Goal: Transaction & Acquisition: Purchase product/service

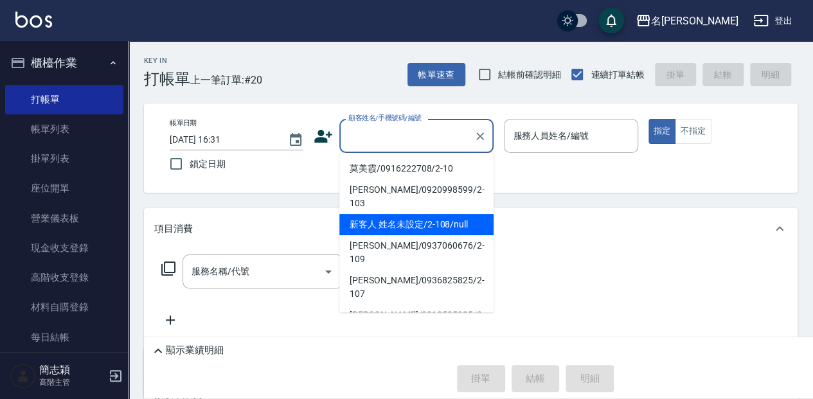
type input "."
type input "新客人 姓名未設定/2-108/null"
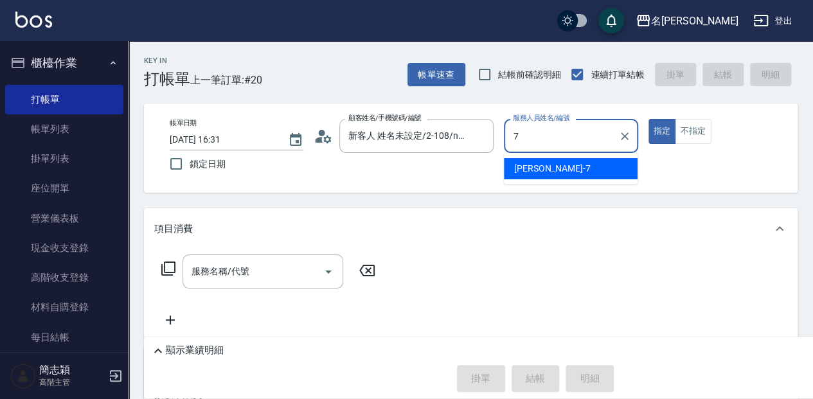
type input "[PERSON_NAME]-7"
type button "true"
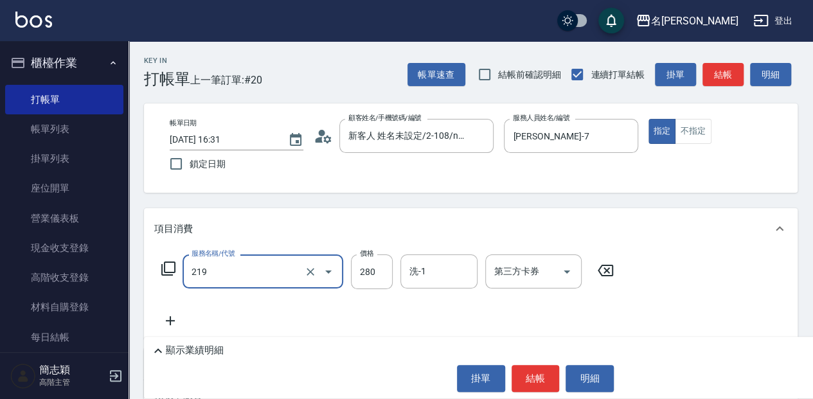
type input "洗髮280(219)"
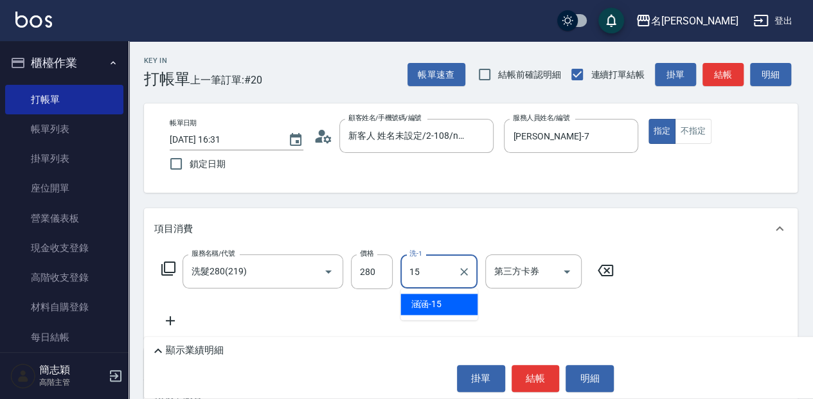
type input "涵涵-15"
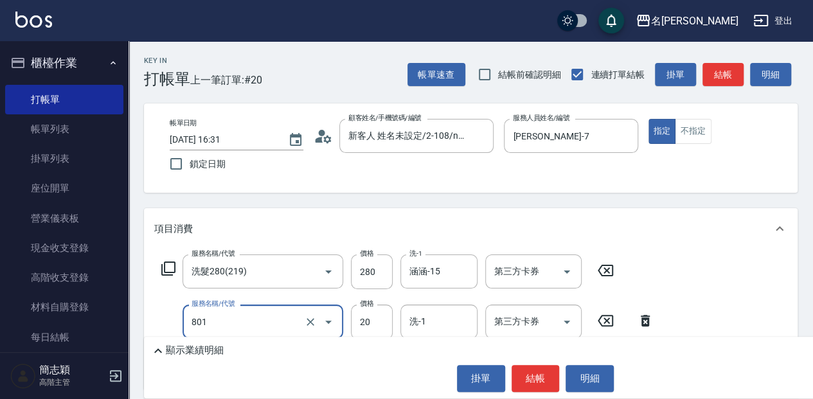
type input "潤絲20(801)"
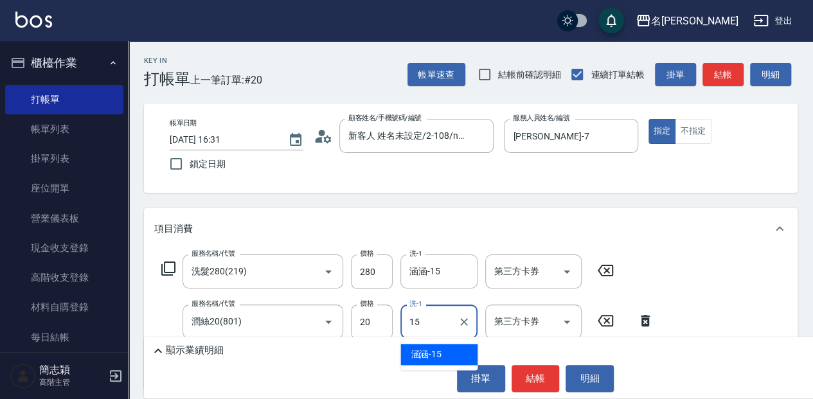
type input "涵涵-15"
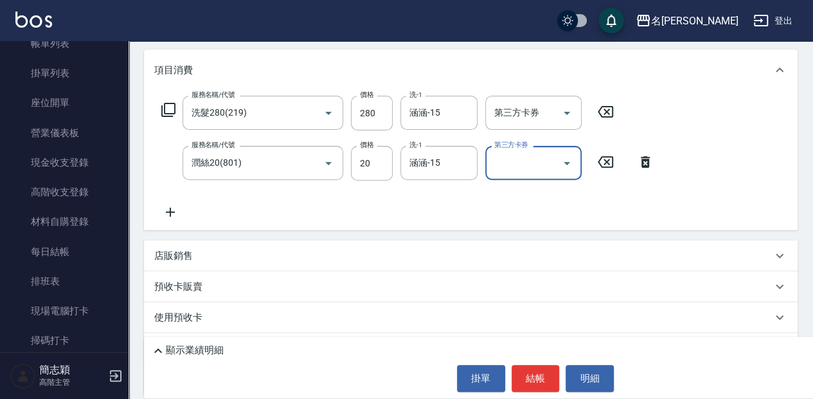
scroll to position [171, 0]
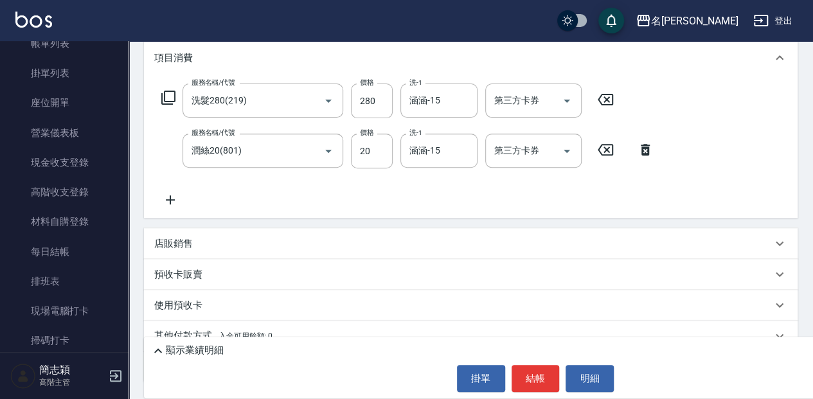
click at [192, 243] on p "店販銷售" at bounding box center [173, 243] width 39 height 13
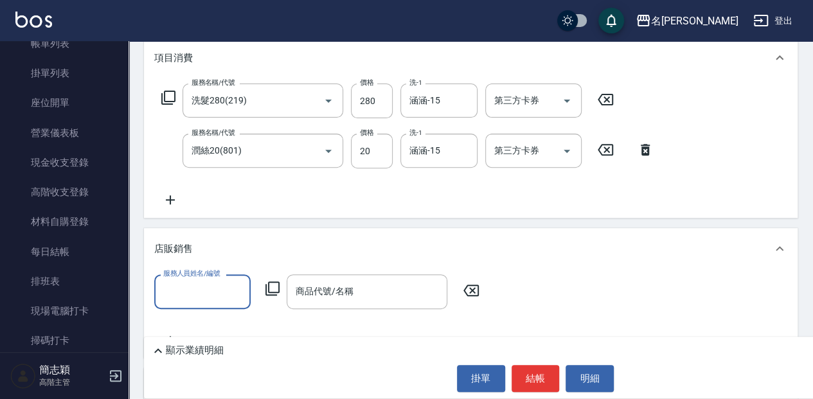
scroll to position [0, 0]
click at [245, 299] on div "服務人員姓名/編號" at bounding box center [202, 291] width 96 height 34
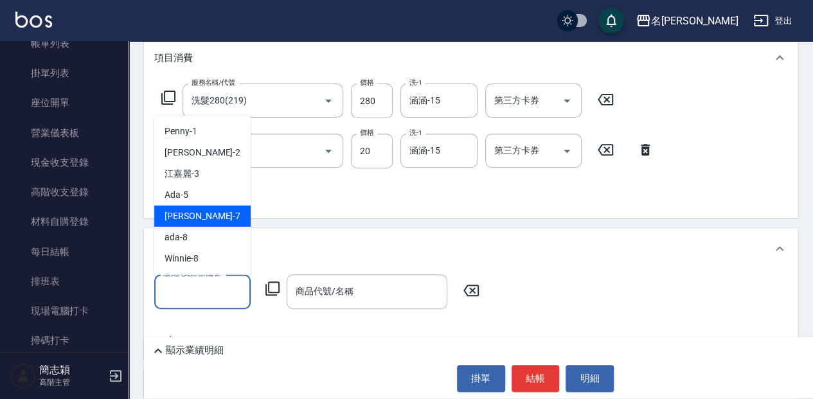
click at [197, 211] on span "[PERSON_NAME] -7" at bounding box center [203, 215] width 76 height 13
type input "[PERSON_NAME]-7"
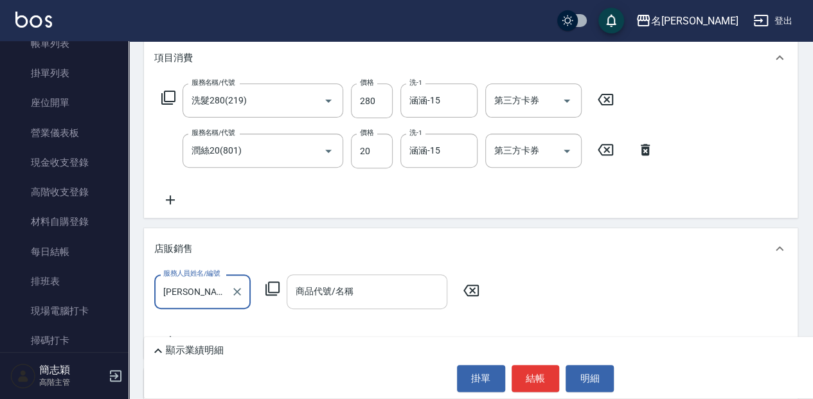
click at [315, 296] on div "商品代號/名稱 商品代號/名稱" at bounding box center [367, 291] width 161 height 34
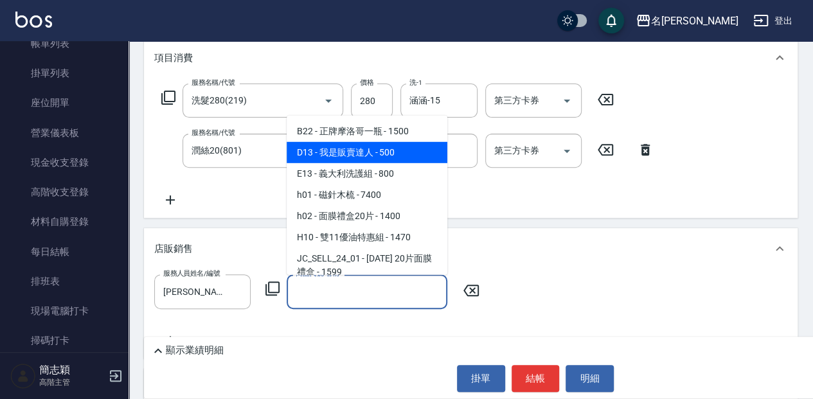
click at [375, 160] on span "D13 - 我是販賣達人 - 500" at bounding box center [367, 151] width 161 height 21
type input "我是販賣達人"
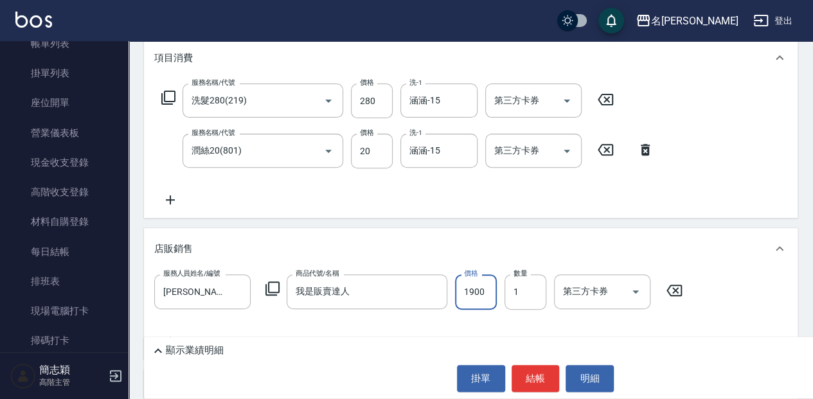
type input "1900"
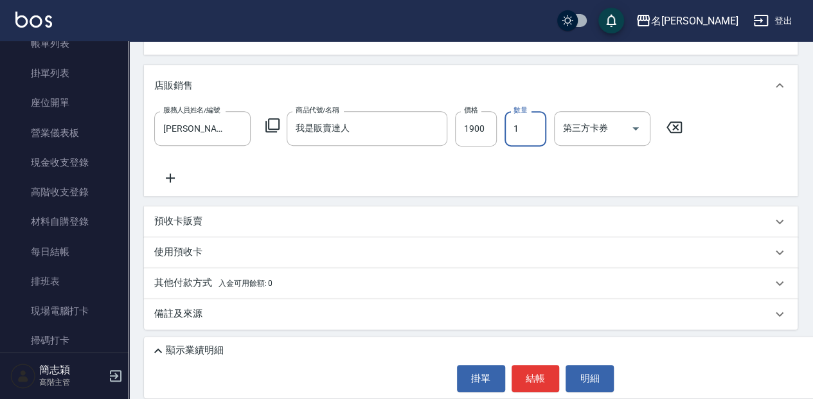
scroll to position [335, 0]
click at [422, 348] on div "顯示業績明細" at bounding box center [538, 350] width 776 height 15
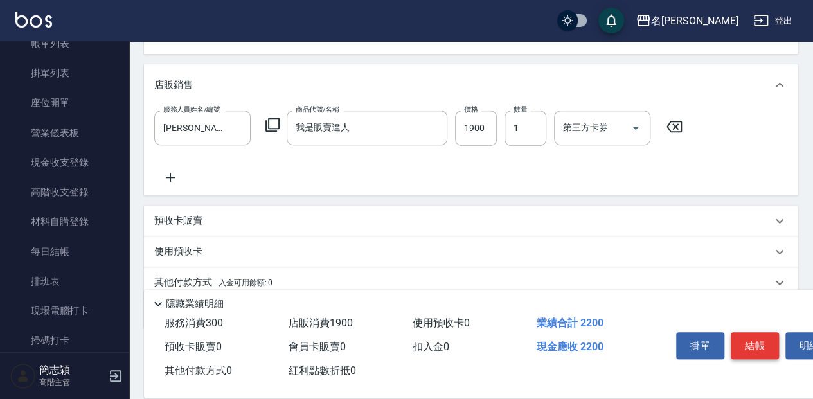
click at [760, 335] on button "結帳" at bounding box center [755, 345] width 48 height 27
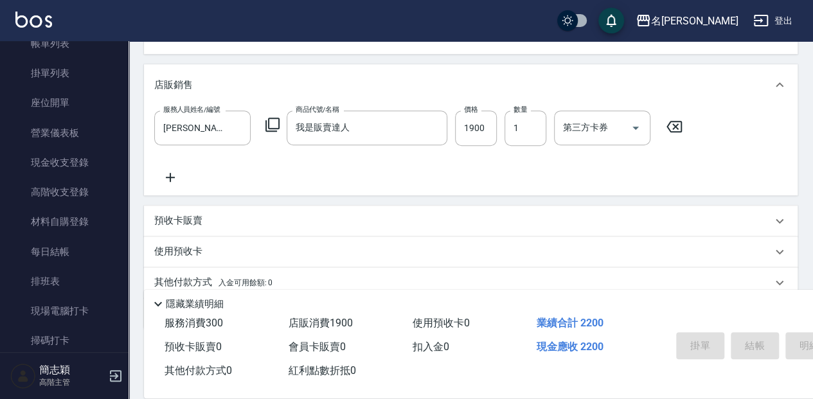
type input "[DATE] 17:45"
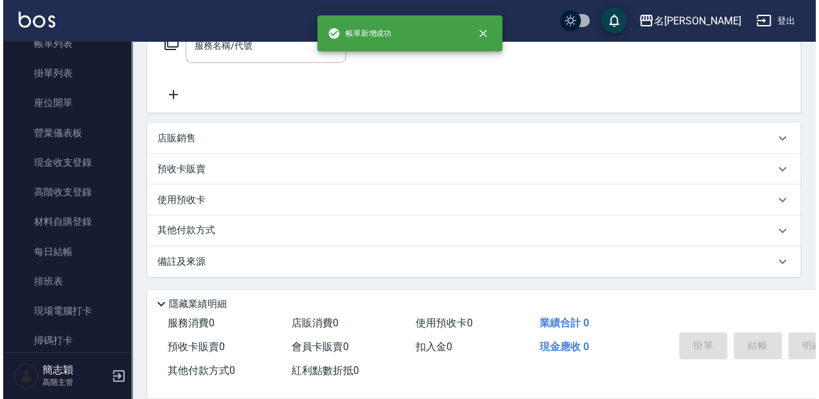
scroll to position [0, 0]
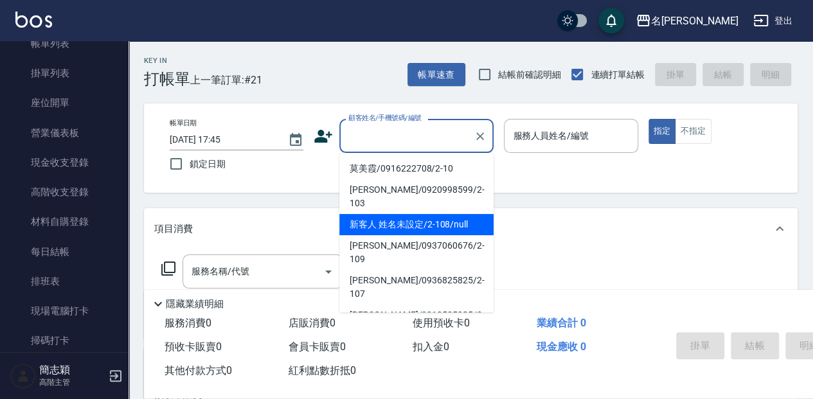
type input "新客人 姓名未設定/2-108/null"
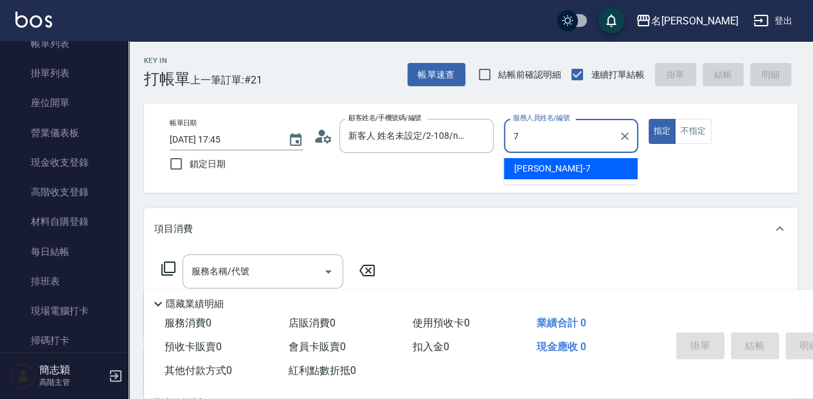
type input "[PERSON_NAME]-7"
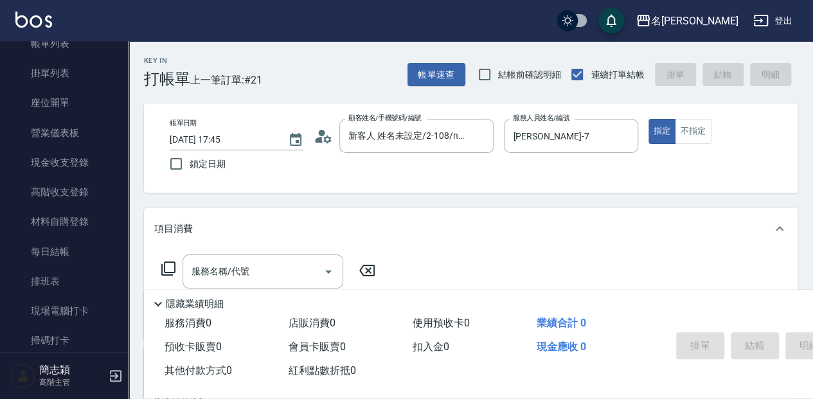
click at [167, 270] on icon at bounding box center [168, 268] width 15 height 15
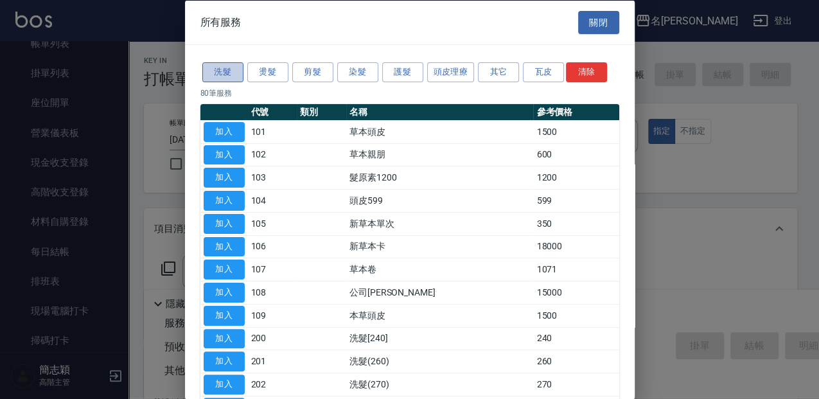
click at [229, 80] on button "洗髮" at bounding box center [222, 72] width 41 height 20
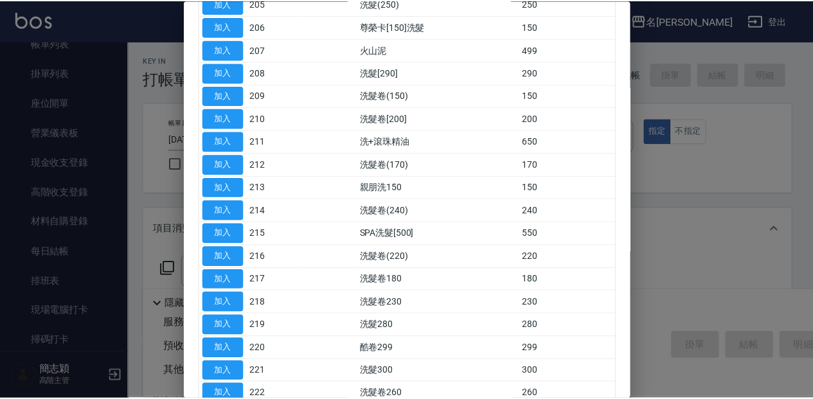
scroll to position [299, 0]
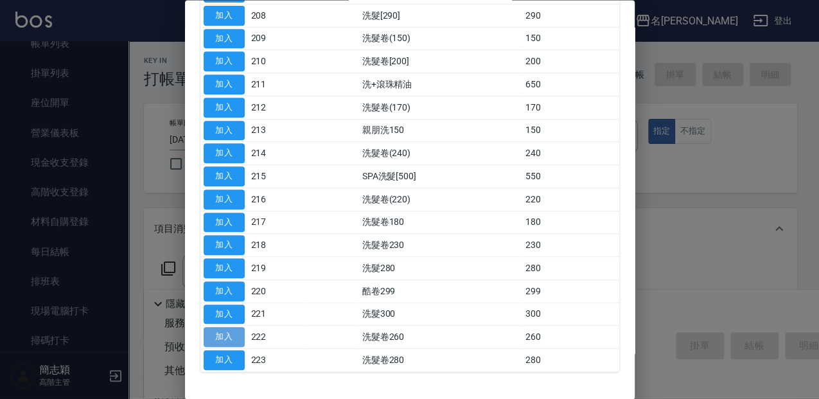
click at [220, 339] on button "加入" at bounding box center [224, 338] width 41 height 20
type input "洗髮卷260(222)"
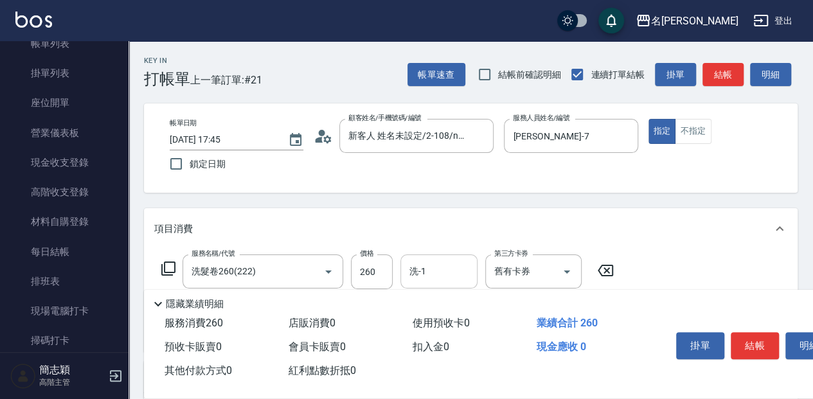
drag, startPoint x: 427, startPoint y: 252, endPoint x: 429, endPoint y: 258, distance: 6.7
click at [429, 253] on div "服務名稱/代號 洗髮卷260(222) 服務名稱/代號 價格 260 價格 洗-1 洗-1 第三方卡券 舊有卡券 第三方卡券 扣完後業績: 260" at bounding box center [471, 300] width 654 height 102
click at [432, 267] on input "洗-1" at bounding box center [439, 271] width 66 height 22
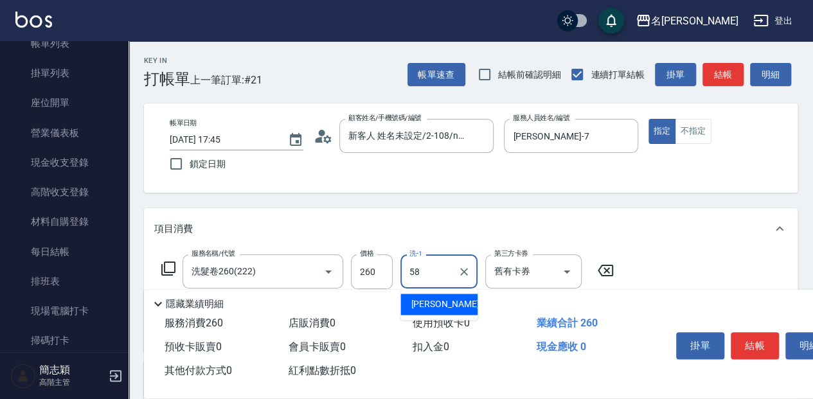
type input "[PERSON_NAME]-58"
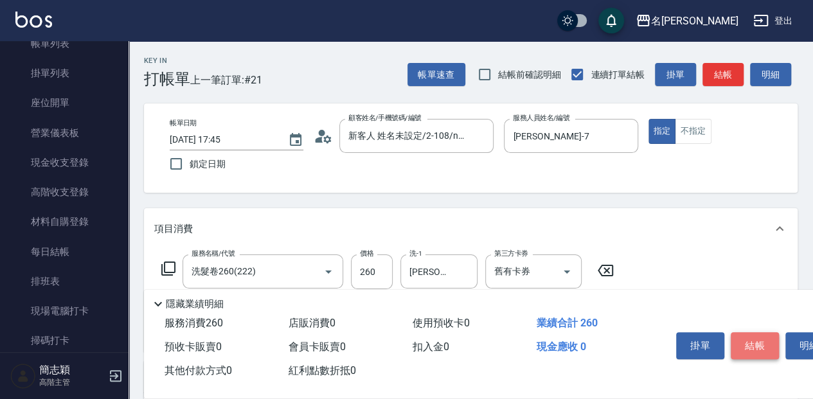
click at [754, 337] on button "結帳" at bounding box center [755, 345] width 48 height 27
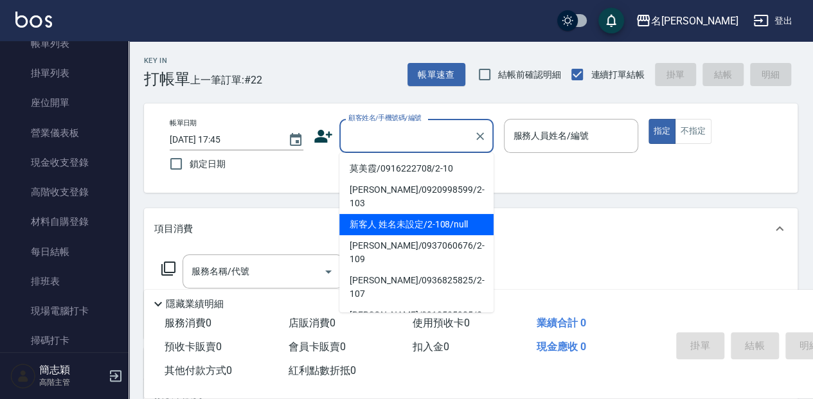
type input "新客人 姓名未設定/2-108/null"
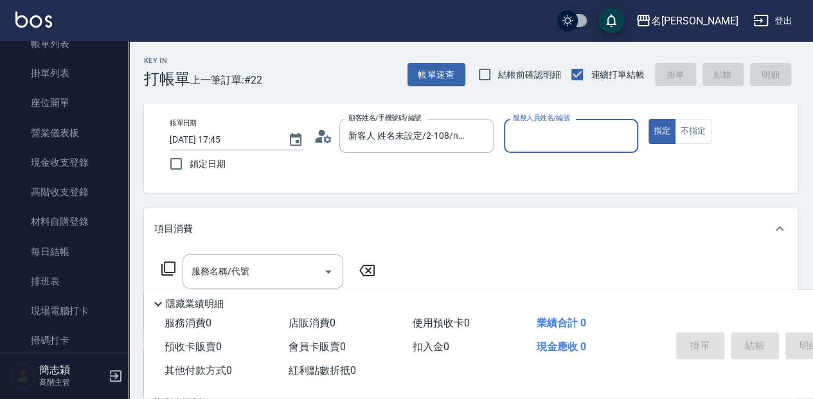
click at [648, 119] on button "指定" at bounding box center [662, 131] width 28 height 25
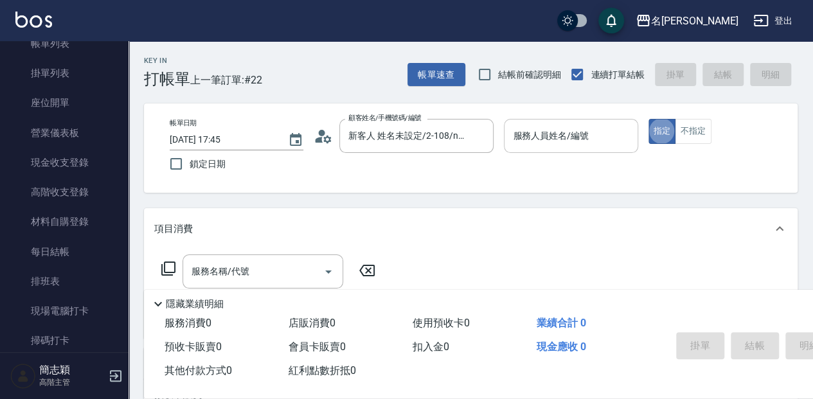
click at [523, 152] on div "服務人員姓名/編號" at bounding box center [571, 136] width 134 height 34
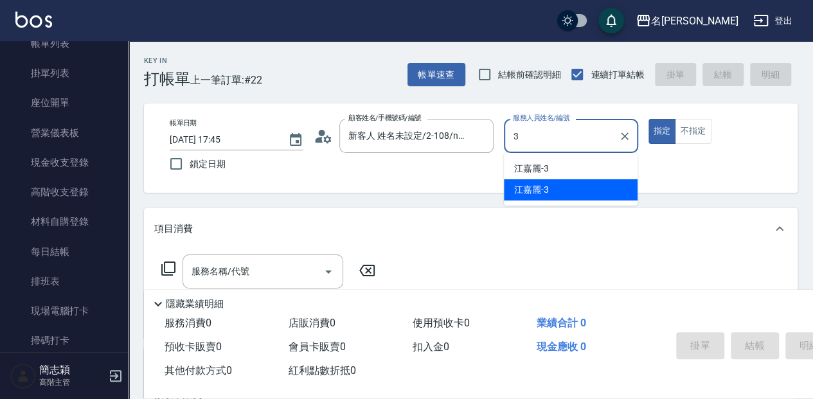
type input "[PERSON_NAME]-3"
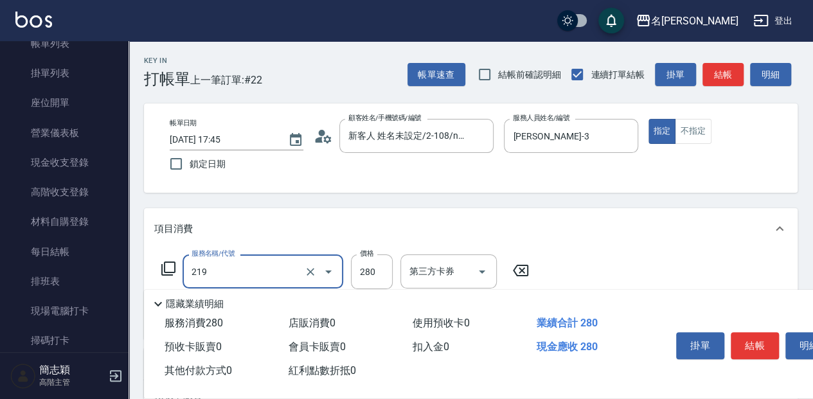
type input "洗髮280(219)"
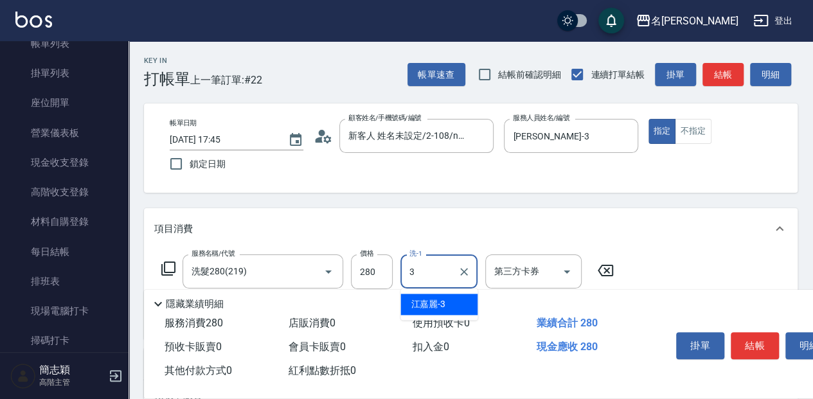
type input "[PERSON_NAME]-3"
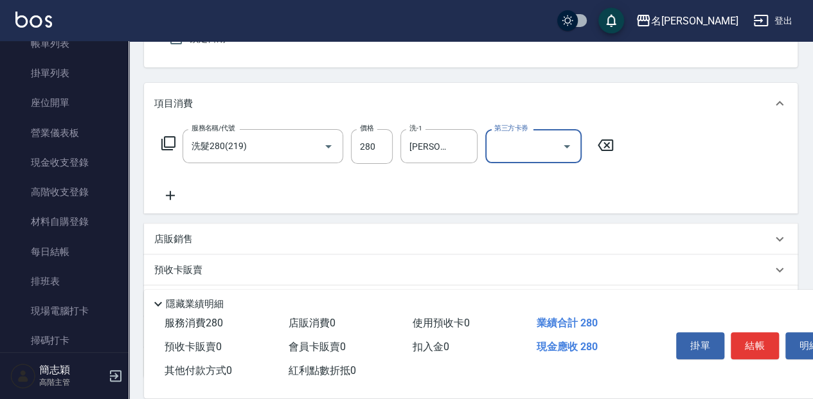
scroll to position [129, 0]
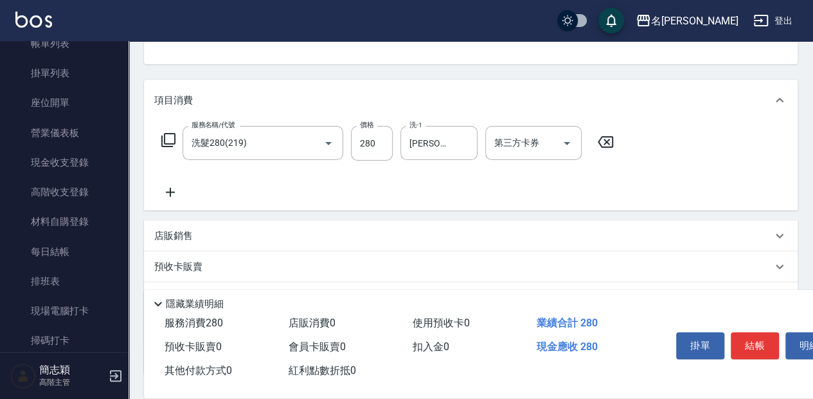
click at [174, 145] on icon at bounding box center [168, 139] width 15 height 15
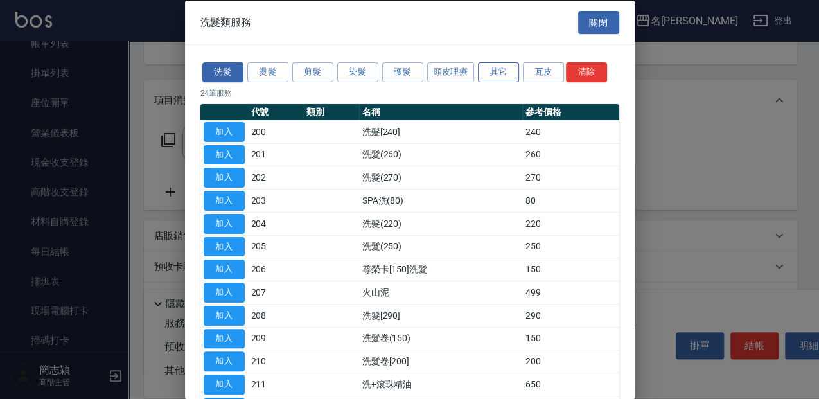
click at [498, 73] on button "其它" at bounding box center [498, 72] width 41 height 20
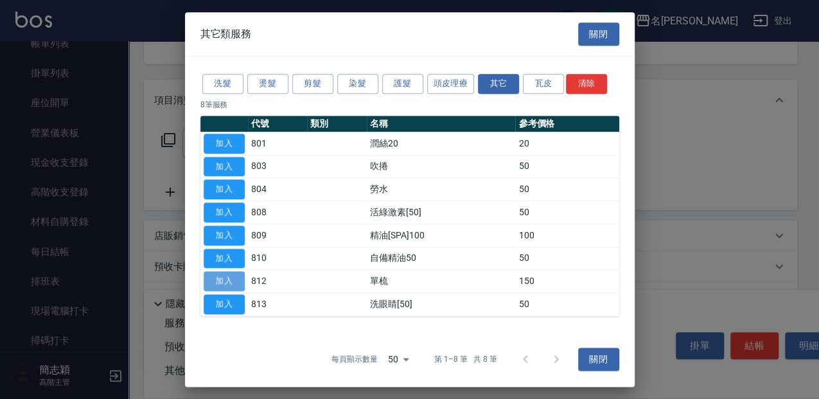
click at [227, 277] on button "加入" at bounding box center [224, 282] width 41 height 20
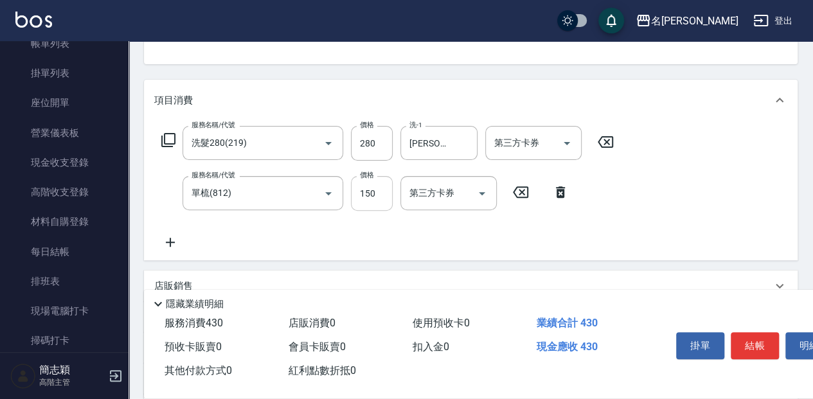
click at [383, 202] on input "150" at bounding box center [372, 193] width 42 height 35
type input "320"
click at [746, 338] on button "結帳" at bounding box center [755, 345] width 48 height 27
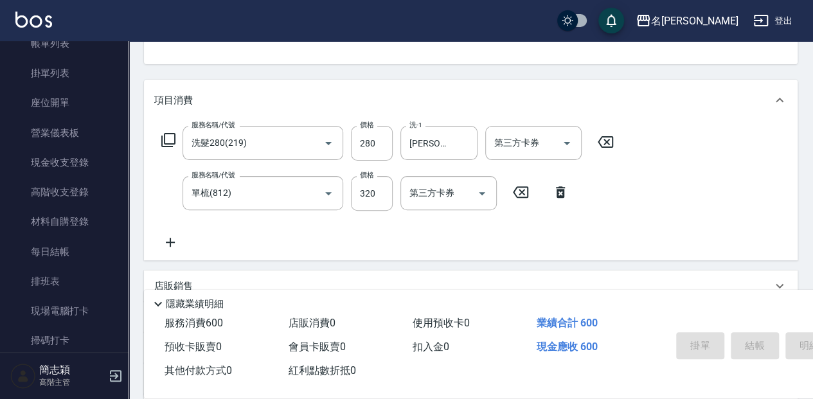
type input "[DATE] 17:46"
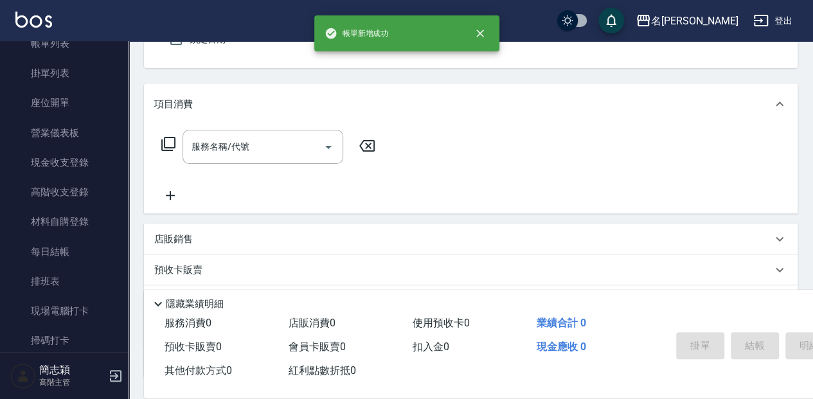
scroll to position [0, 0]
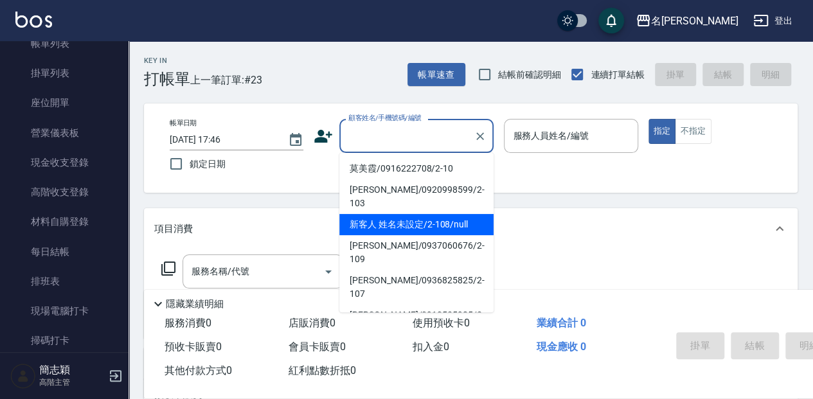
type input "新客人 姓名未設定/2-108/null"
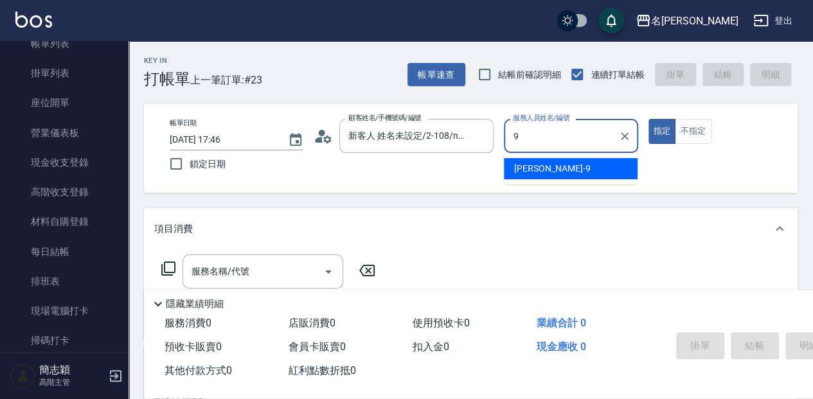
type input "[PERSON_NAME]-9"
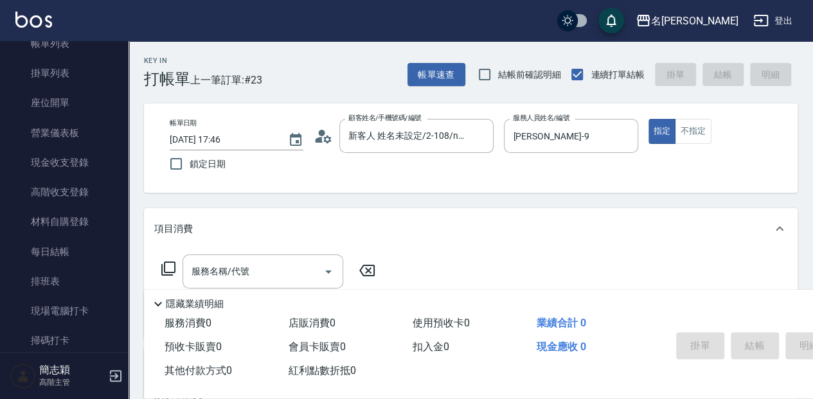
click at [166, 270] on icon at bounding box center [168, 268] width 15 height 15
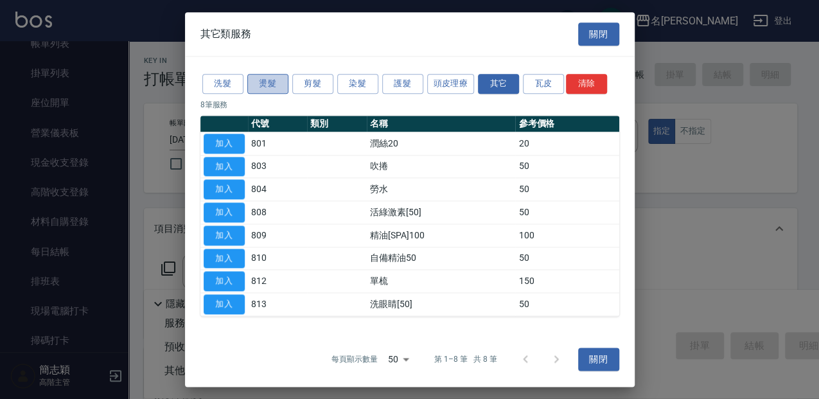
click at [251, 87] on button "燙髮" at bounding box center [267, 84] width 41 height 20
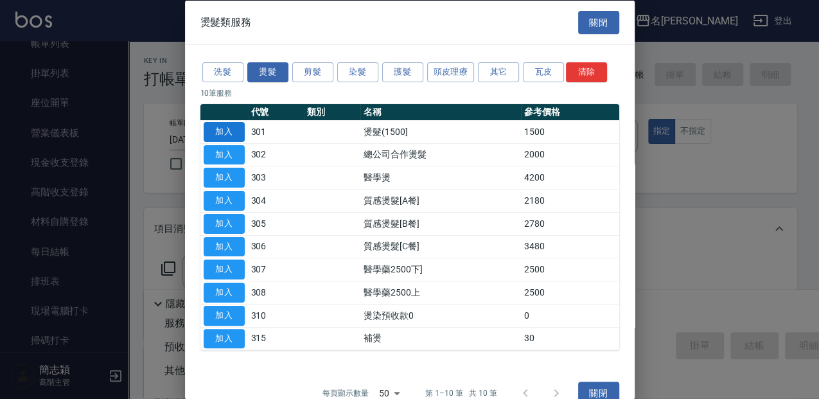
click at [240, 126] on button "加入" at bounding box center [224, 131] width 41 height 20
type input "燙髮(1500](301)"
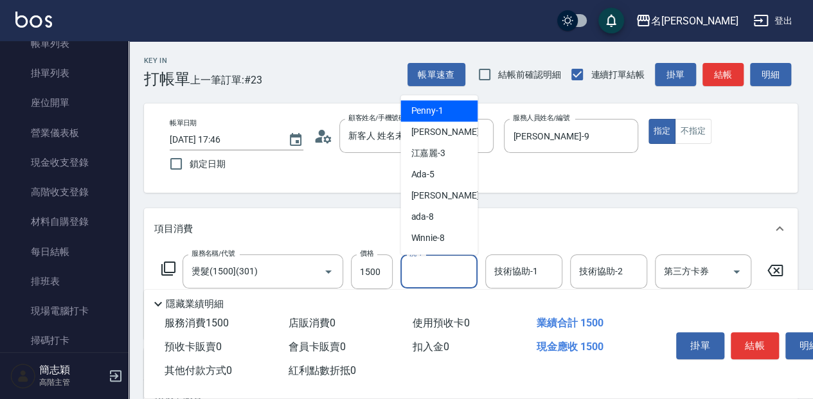
click at [441, 274] on input "洗-1" at bounding box center [439, 271] width 66 height 22
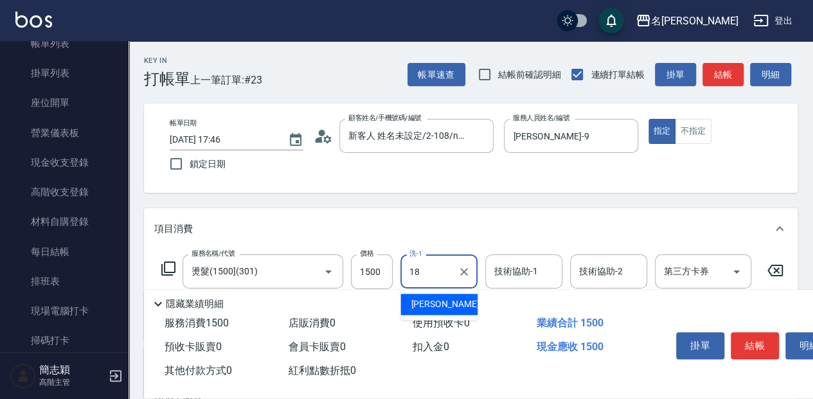
type input "[PERSON_NAME]-18"
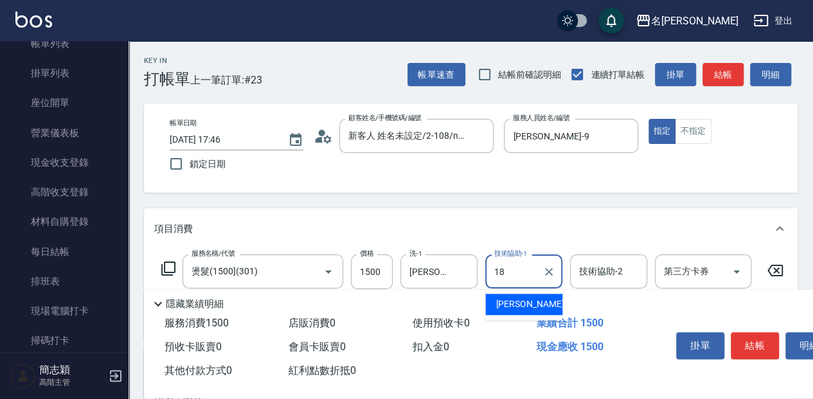
type input "[PERSON_NAME]-18"
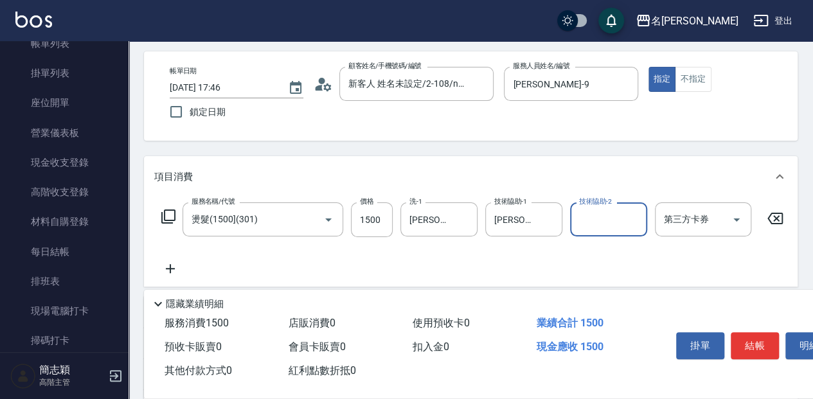
scroll to position [85, 0]
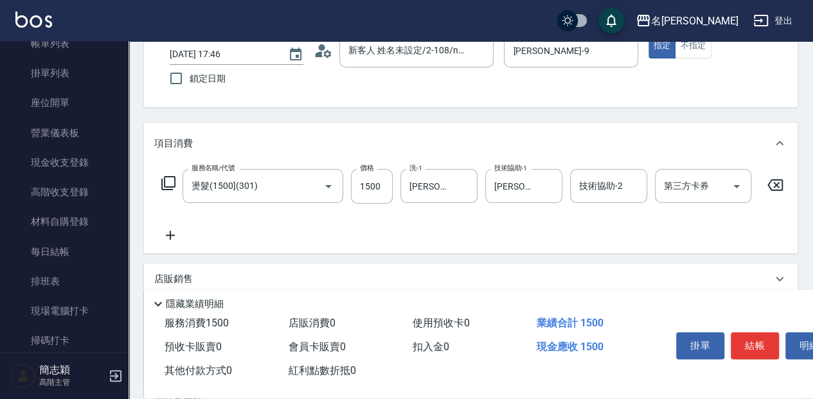
click at [167, 183] on icon at bounding box center [168, 182] width 15 height 15
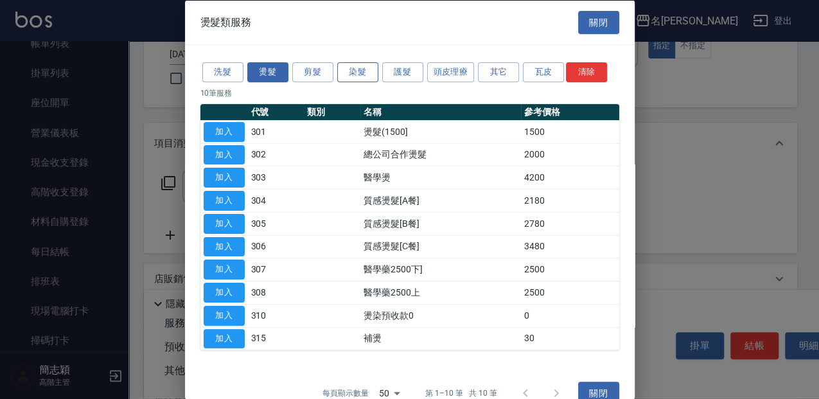
click at [362, 75] on button "染髮" at bounding box center [357, 72] width 41 height 20
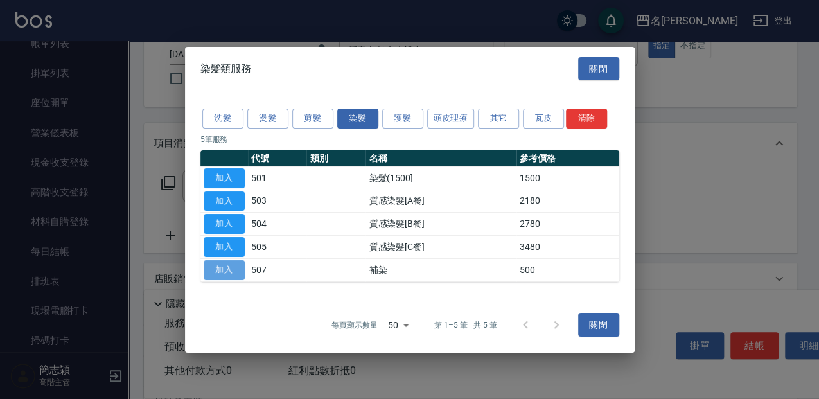
click at [233, 271] on button "加入" at bounding box center [224, 270] width 41 height 20
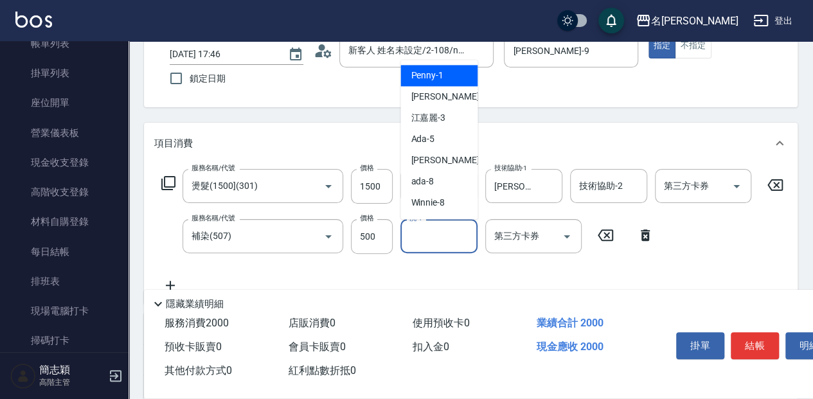
click at [450, 239] on input "洗-1" at bounding box center [439, 236] width 66 height 22
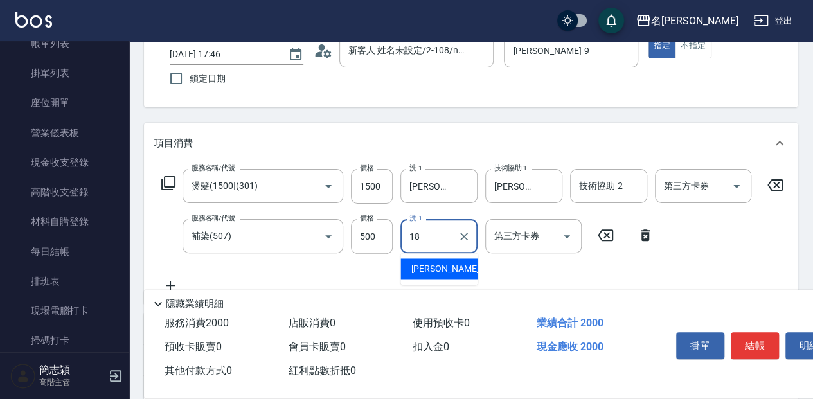
type input "[PERSON_NAME]-18"
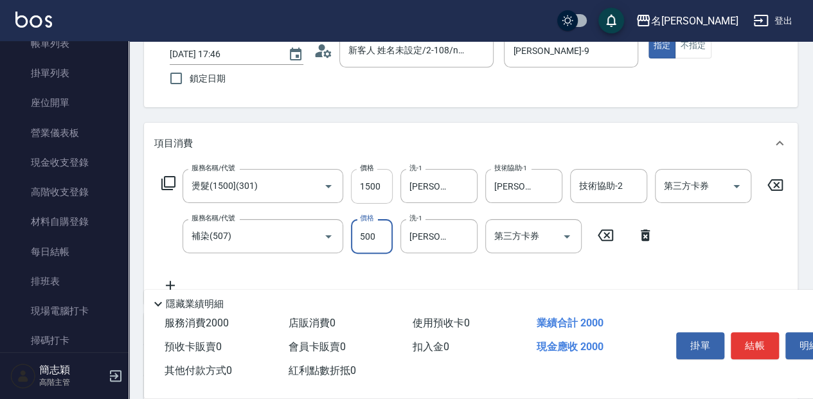
click at [392, 194] on input "1500" at bounding box center [372, 186] width 42 height 35
click at [368, 178] on input "1500" at bounding box center [372, 186] width 42 height 35
type input "1000"
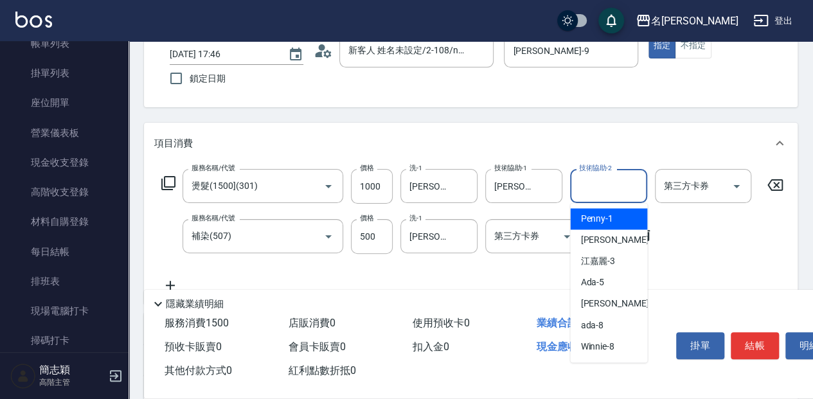
click at [595, 196] on input "技術協助-2" at bounding box center [609, 186] width 66 height 22
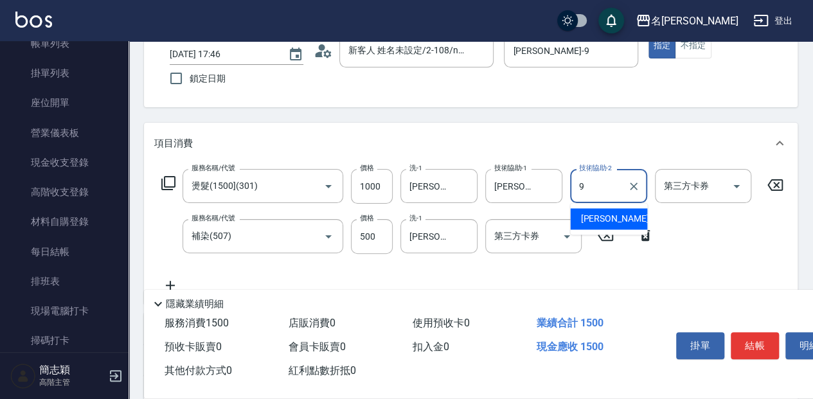
type input "[PERSON_NAME]-9"
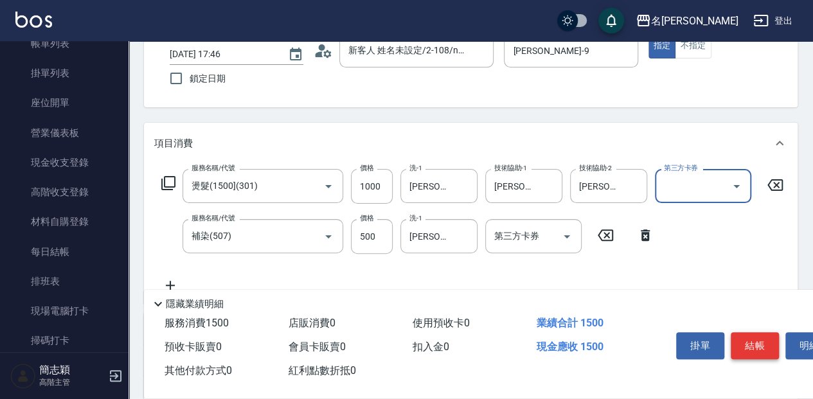
click at [738, 340] on button "結帳" at bounding box center [755, 345] width 48 height 27
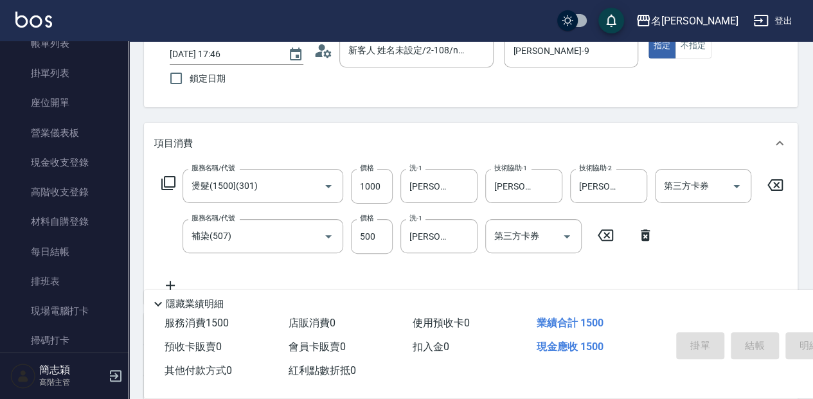
type input "[DATE] 17:47"
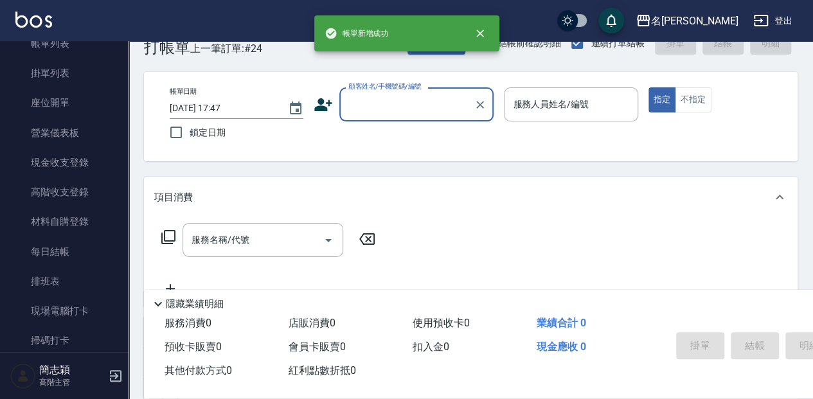
scroll to position [0, 0]
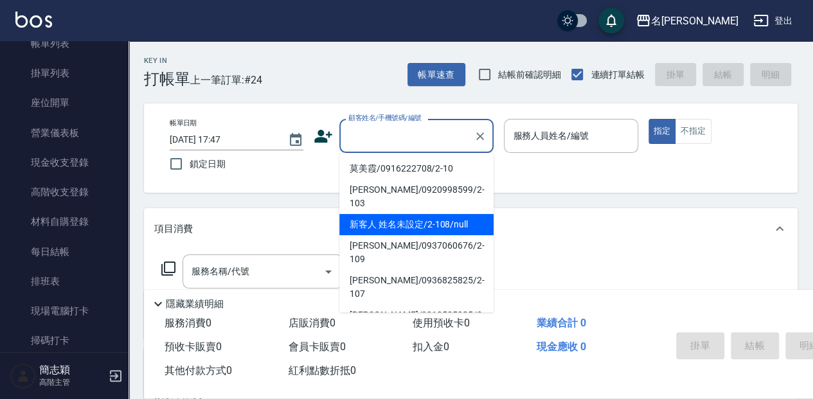
click at [648, 119] on button "指定" at bounding box center [662, 131] width 28 height 25
type input "新客人 姓名未設定/2-108/null"
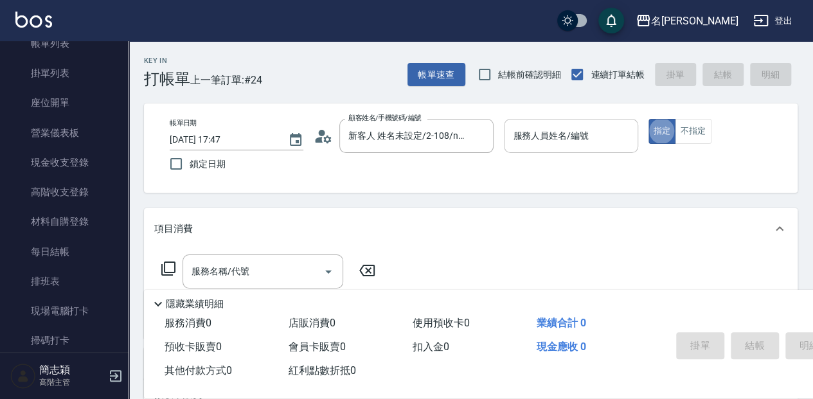
click at [575, 129] on div "服務人員姓名/編號 服務人員姓名/編號" at bounding box center [571, 136] width 134 height 34
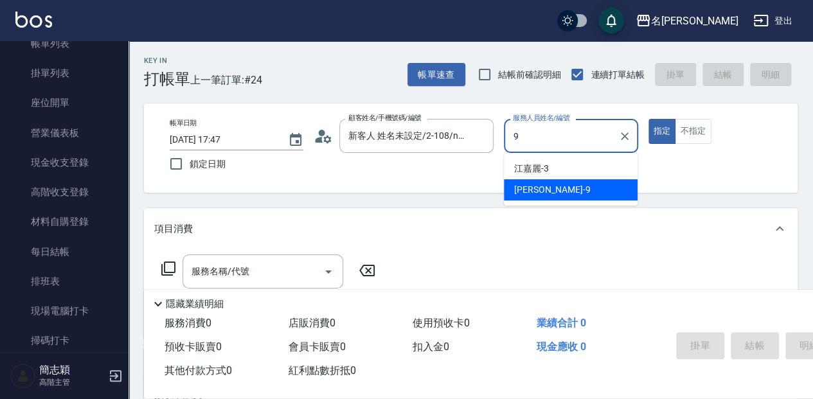
type input "[PERSON_NAME]-9"
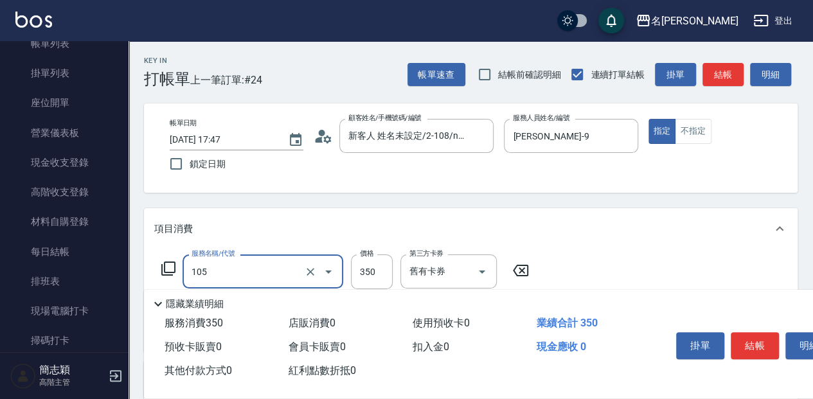
type input "新草本單次(105)"
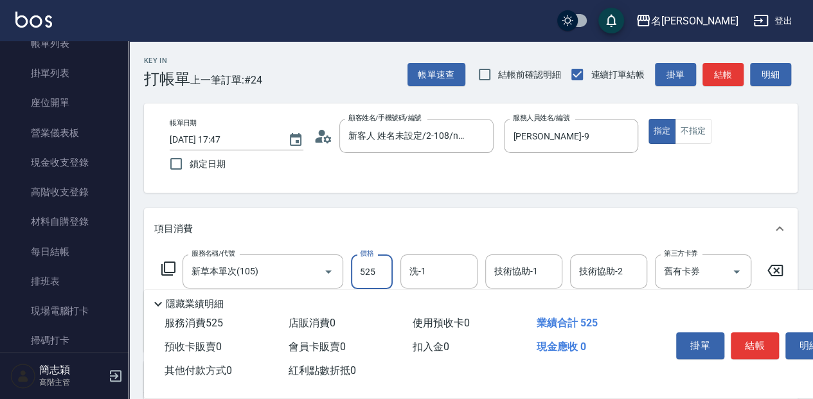
type input "525"
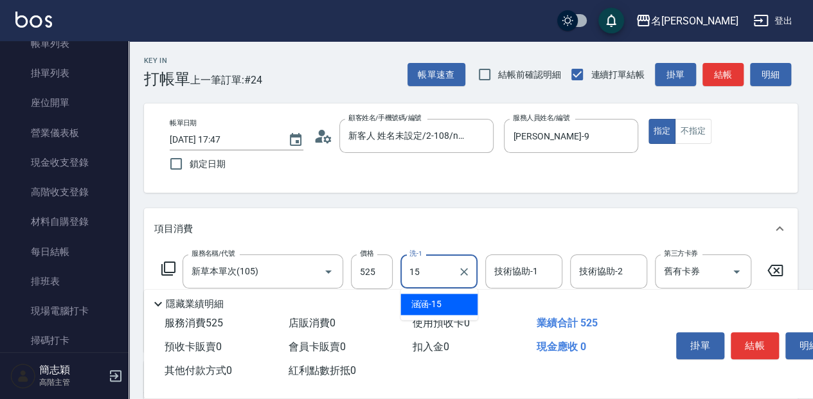
type input "涵涵-15"
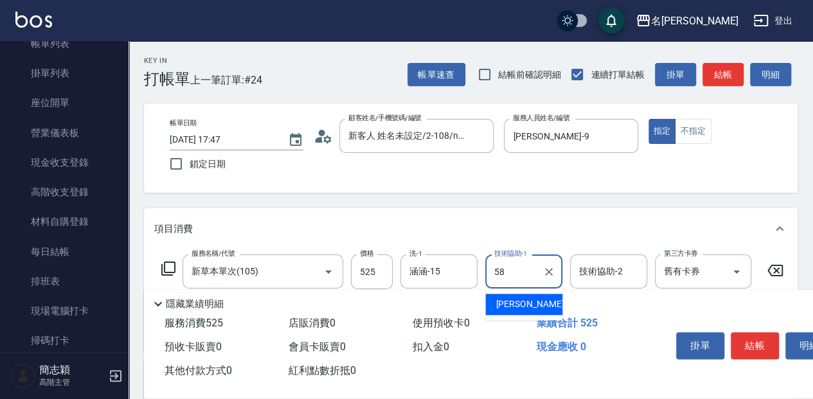
type input "[PERSON_NAME]-58"
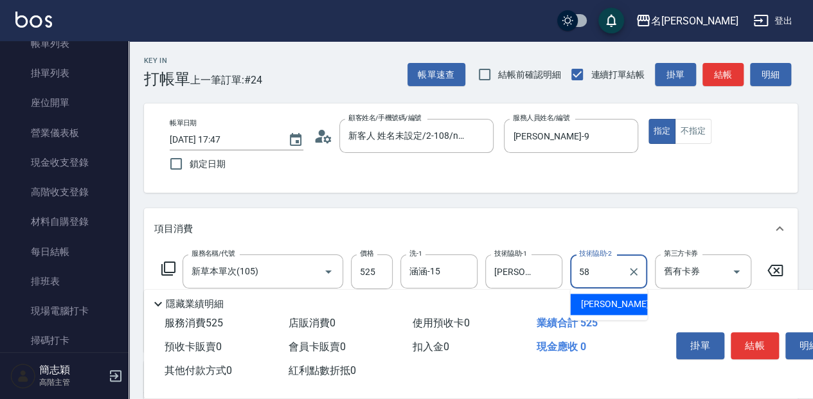
type input "[PERSON_NAME]-58"
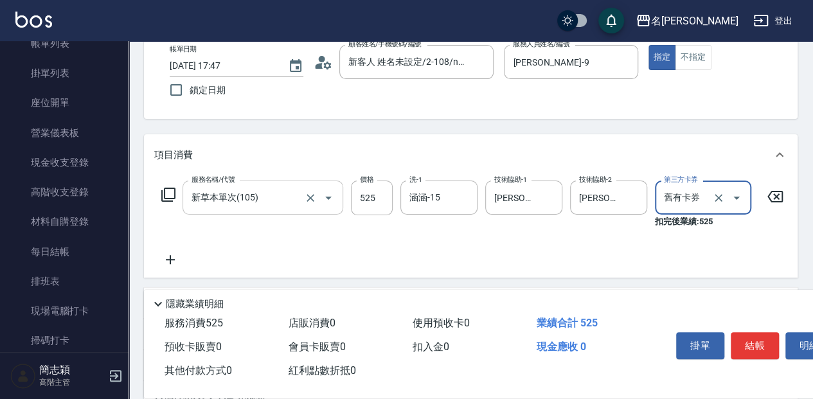
scroll to position [85, 0]
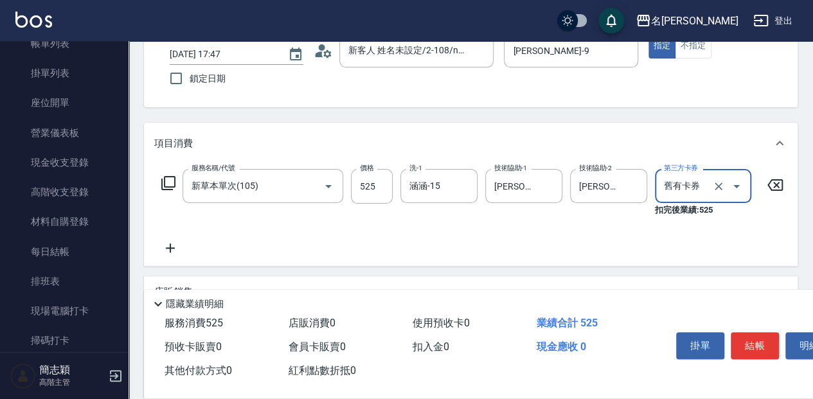
click at [174, 187] on icon at bounding box center [168, 183] width 14 height 14
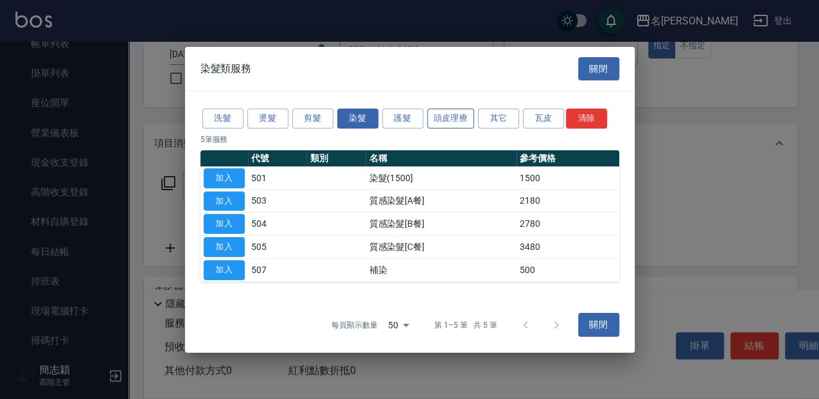
click at [467, 120] on button "頭皮理療" at bounding box center [451, 119] width 48 height 20
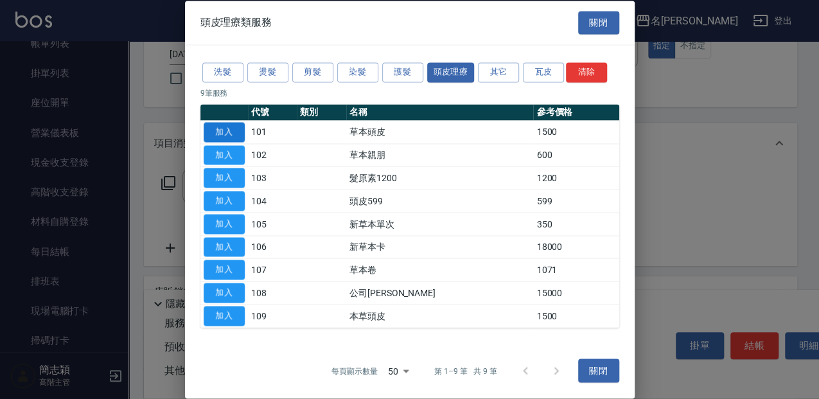
click at [239, 134] on button "加入" at bounding box center [224, 132] width 41 height 20
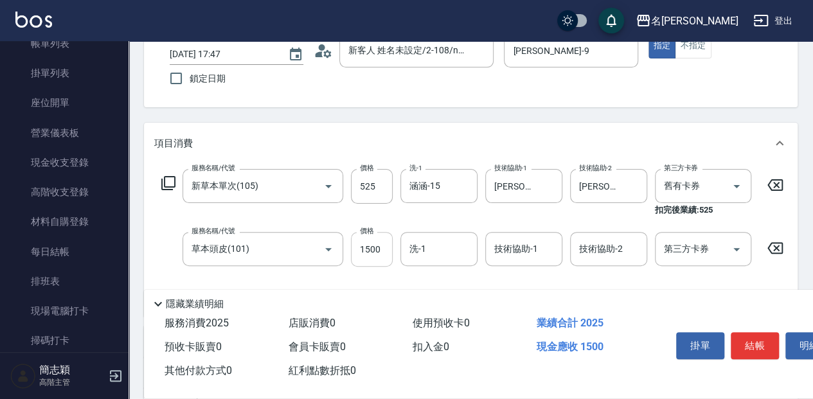
click at [377, 251] on input "1500" at bounding box center [372, 249] width 42 height 35
type input "300"
click at [753, 343] on button "結帳" at bounding box center [755, 345] width 48 height 27
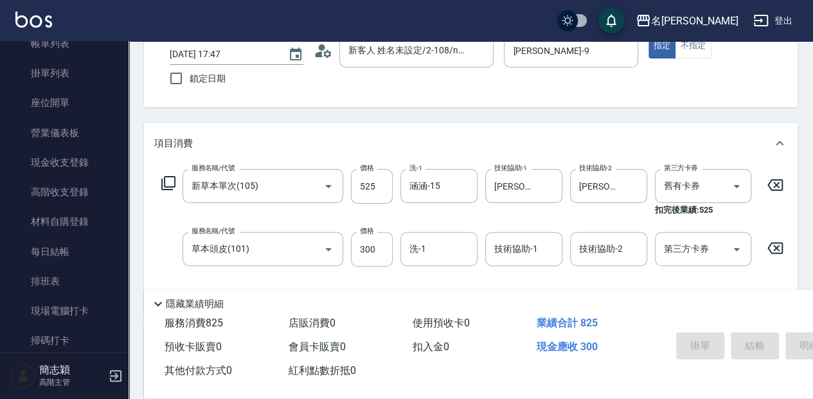
type input "[DATE] 17:48"
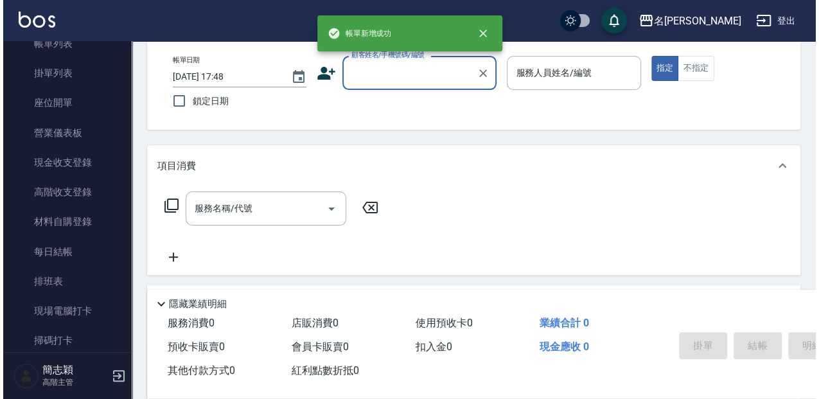
scroll to position [0, 0]
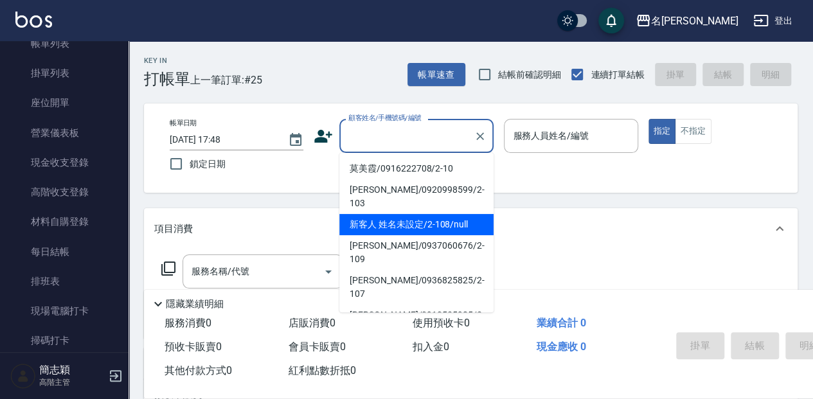
click at [648, 119] on button "指定" at bounding box center [662, 131] width 28 height 25
type input "新客人 姓名未設定/2-108/null"
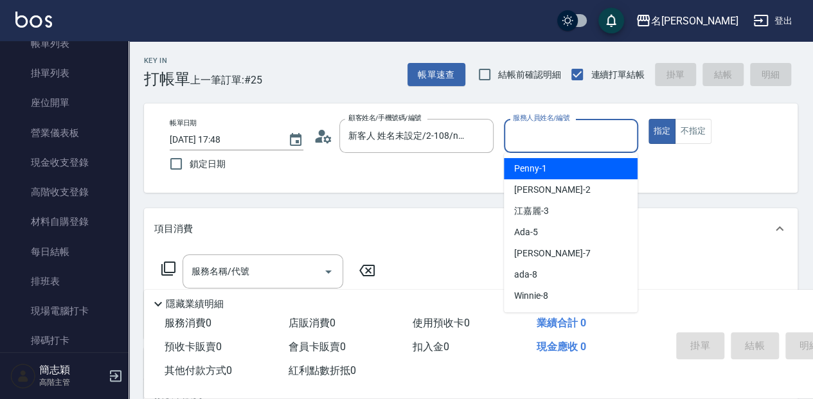
click at [588, 133] on input "服務人員姓名/編號" at bounding box center [571, 136] width 122 height 22
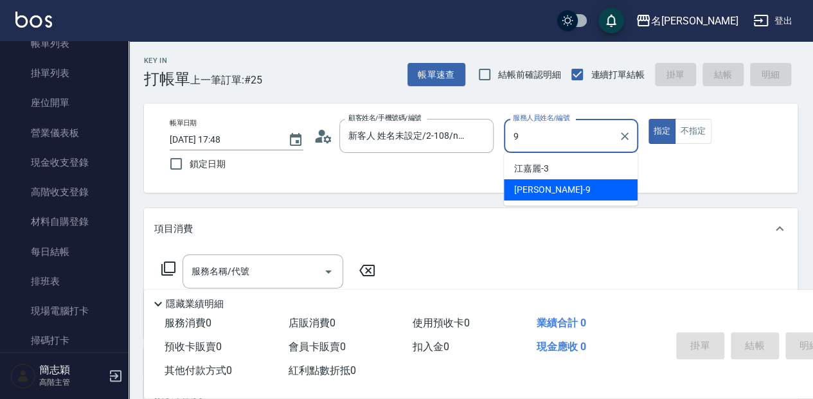
type input "[PERSON_NAME]-9"
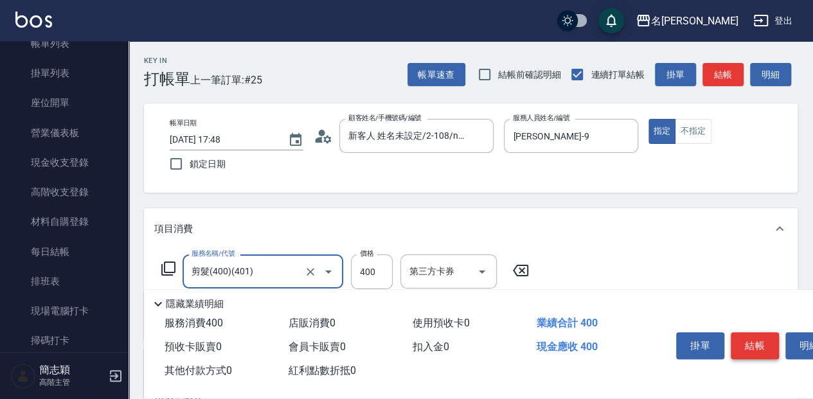
type input "剪髮(400)(401)"
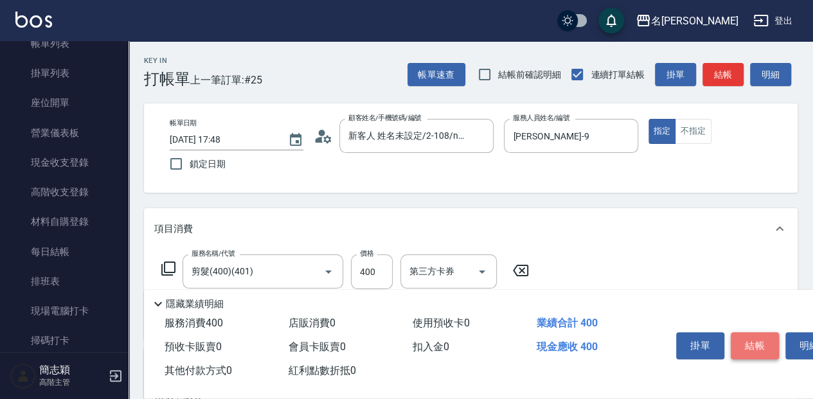
click at [750, 337] on button "結帳" at bounding box center [755, 345] width 48 height 27
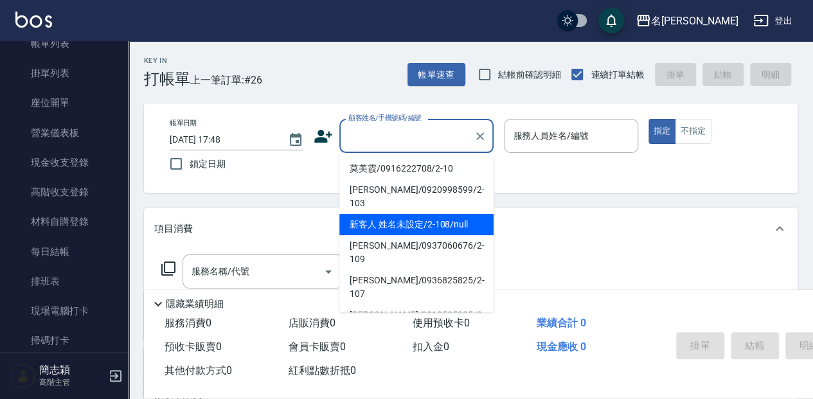
type input "新客人 姓名未設定/2-108/null"
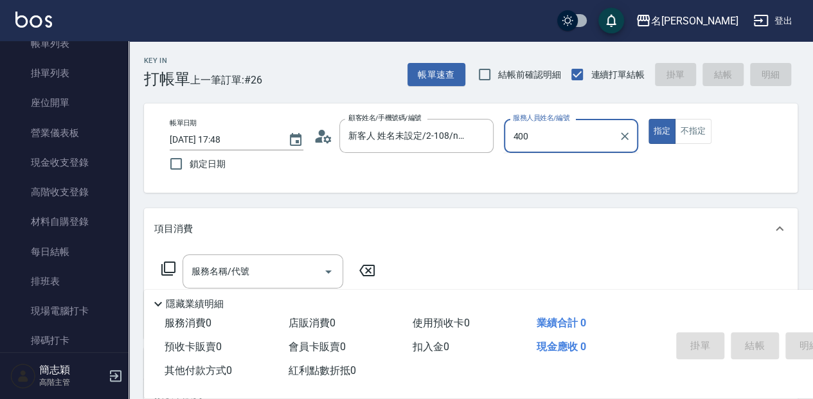
type input "400"
click at [648, 119] on button "指定" at bounding box center [662, 131] width 28 height 25
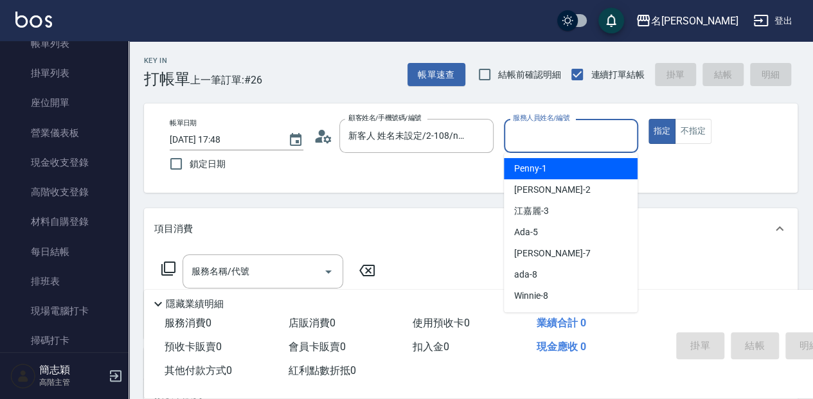
click at [585, 129] on input "服務人員姓名/編號" at bounding box center [571, 136] width 122 height 22
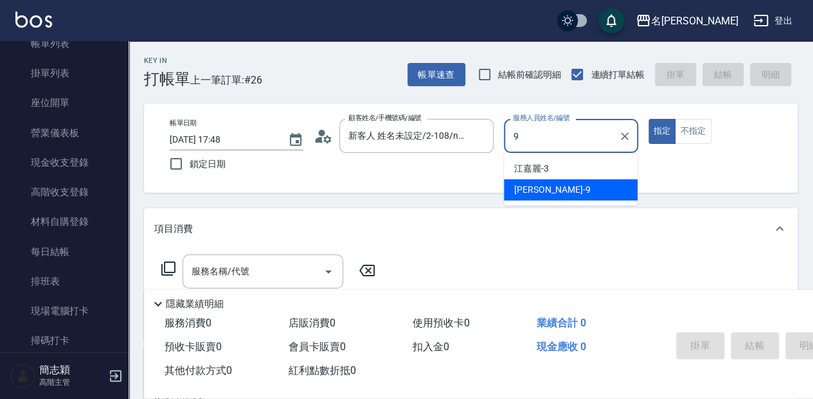
type input "[PERSON_NAME]-9"
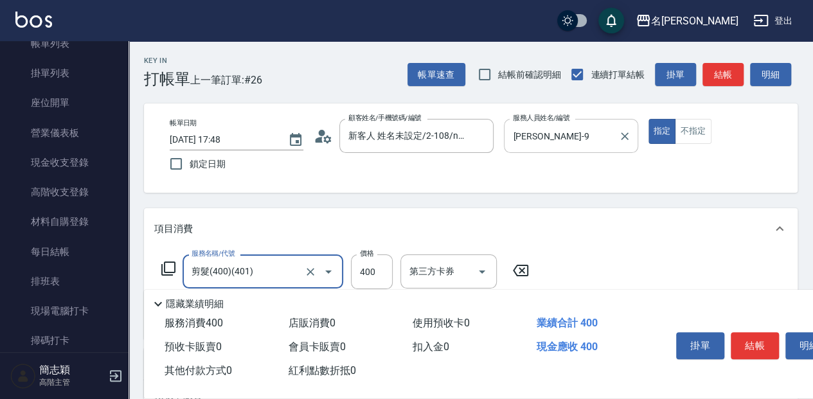
type input "剪髮(400)(401)"
type input "450"
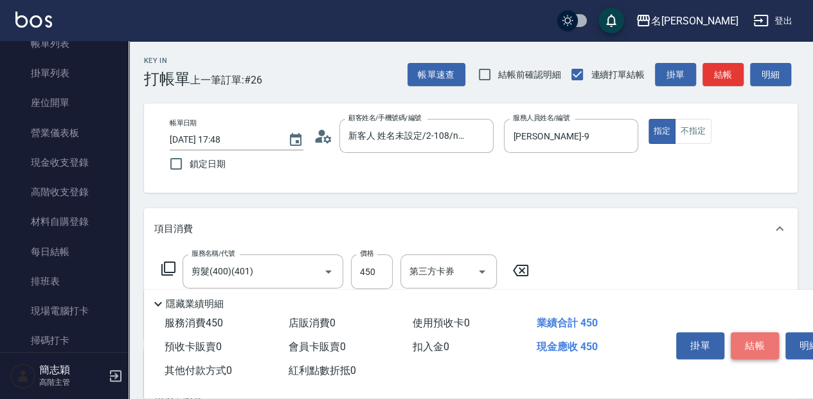
click at [751, 332] on button "結帳" at bounding box center [755, 345] width 48 height 27
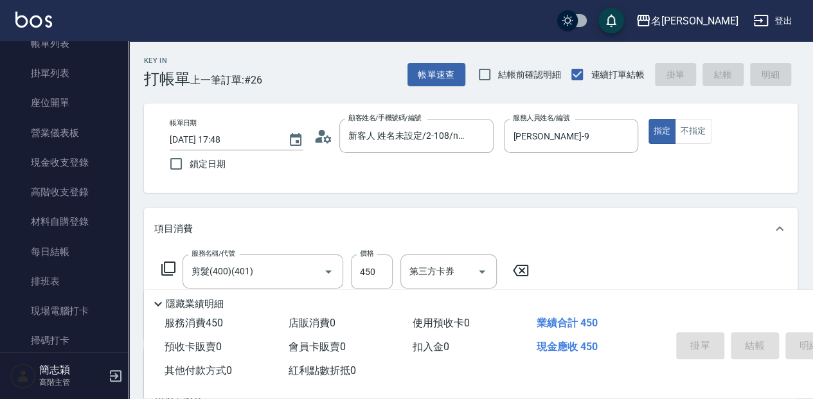
type input "[DATE] 17:49"
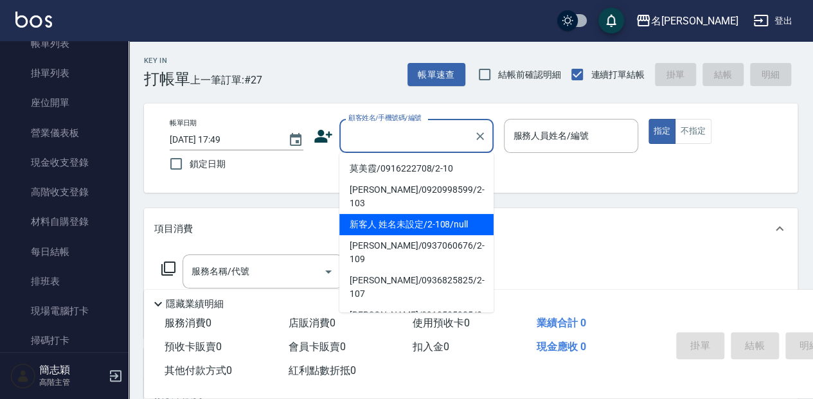
type input "新客人 姓名未設定/2-108/null"
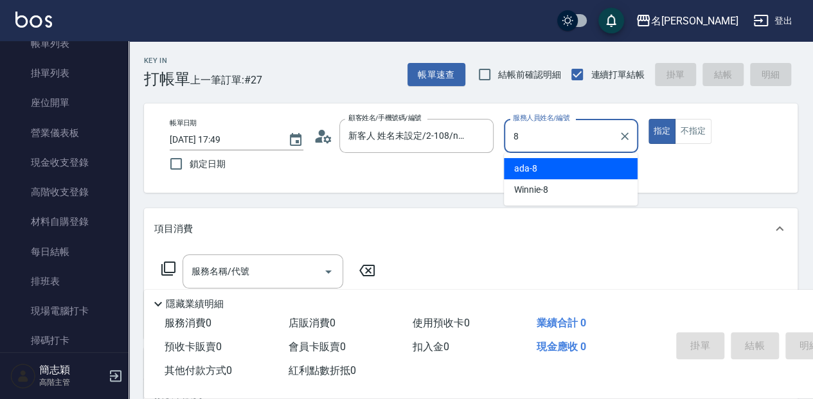
type input "ada-8"
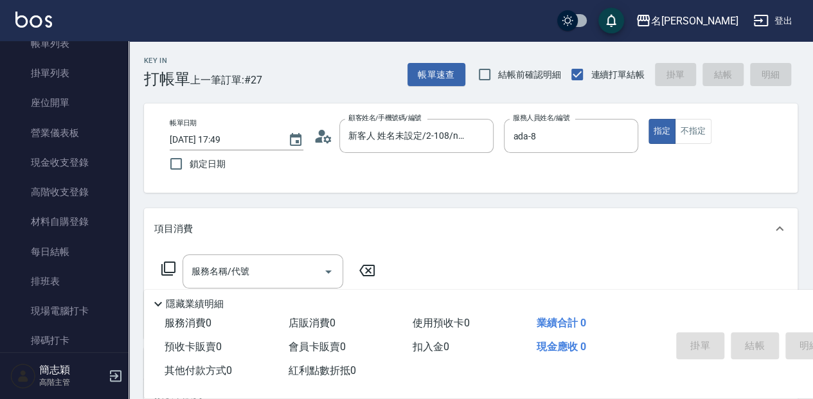
click at [168, 272] on icon at bounding box center [168, 269] width 14 height 14
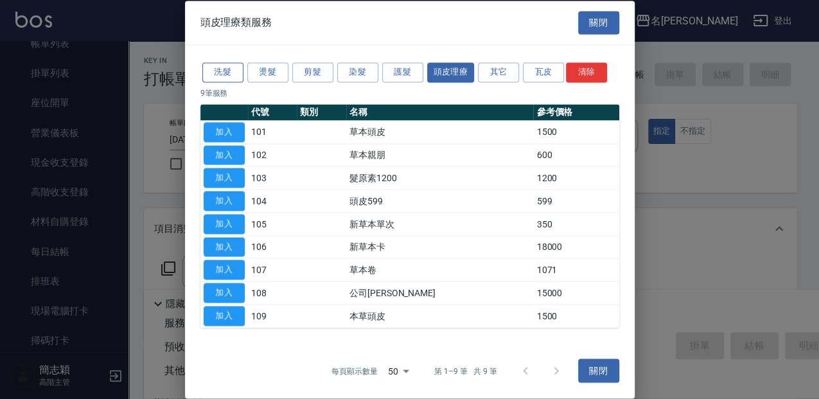
click at [217, 72] on button "洗髮" at bounding box center [222, 72] width 41 height 20
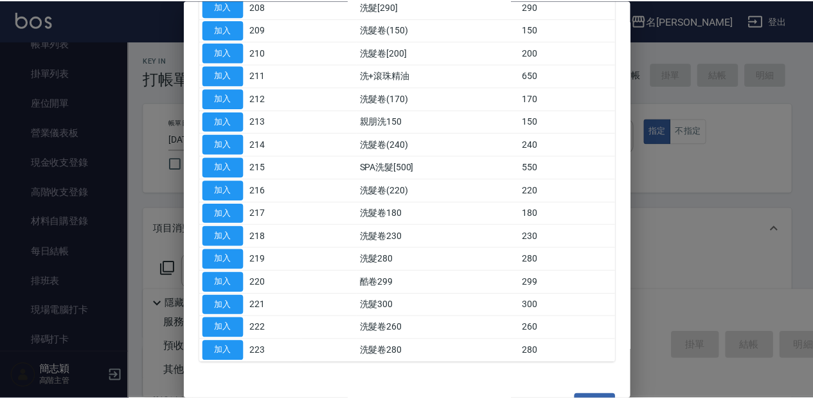
scroll to position [337, 0]
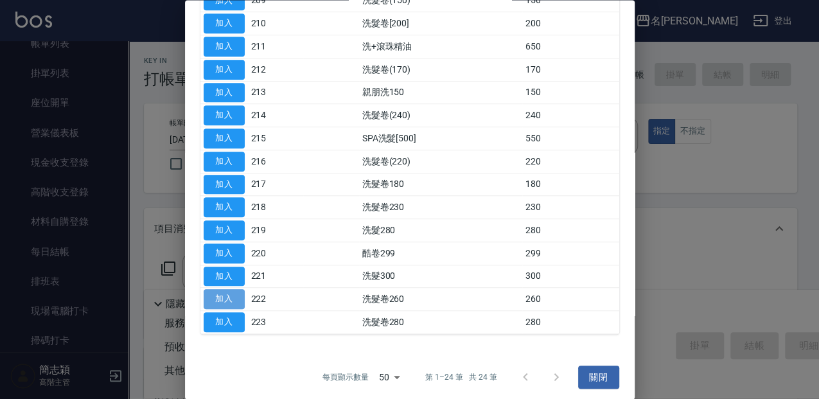
click at [222, 298] on button "加入" at bounding box center [224, 300] width 41 height 20
type input "洗髮卷260(222)"
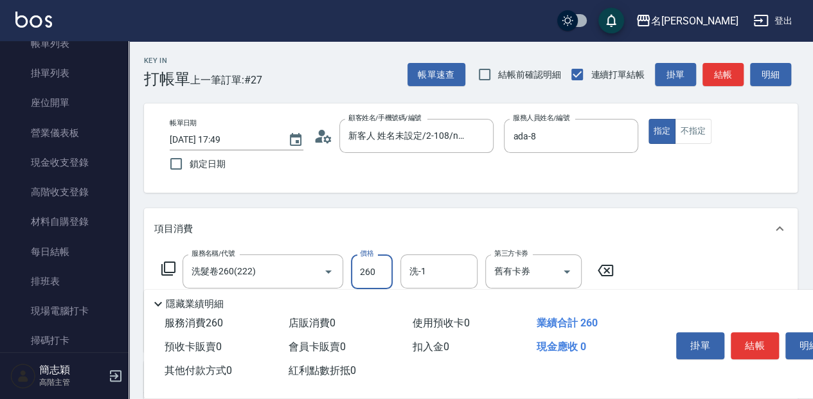
click at [361, 267] on input "260" at bounding box center [372, 271] width 42 height 35
type input "300"
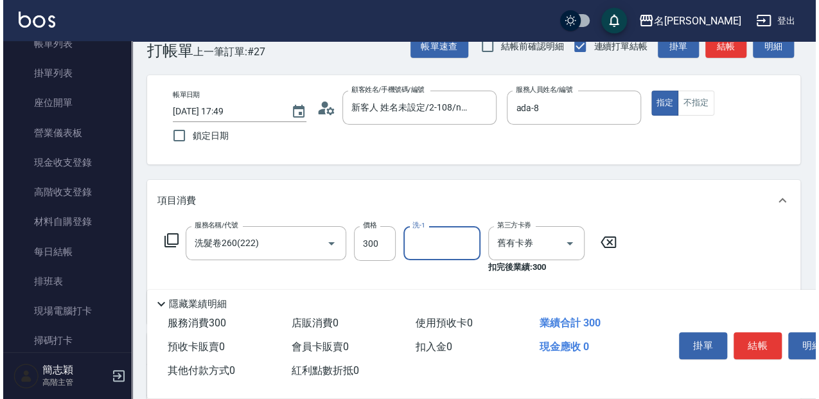
scroll to position [85, 0]
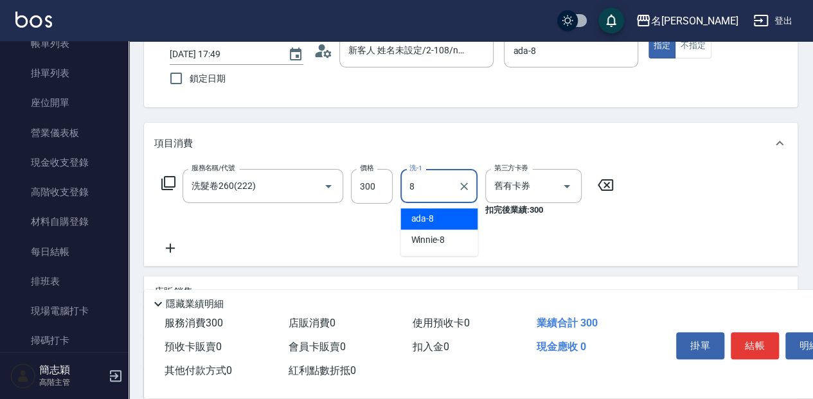
type input "ada-8"
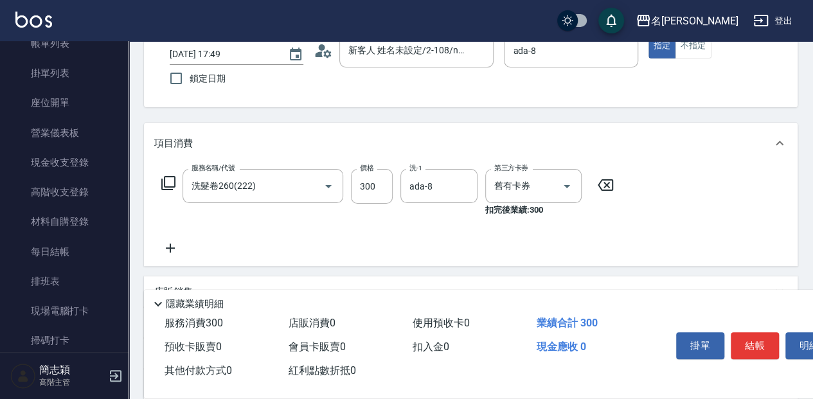
click at [166, 179] on icon at bounding box center [168, 182] width 15 height 15
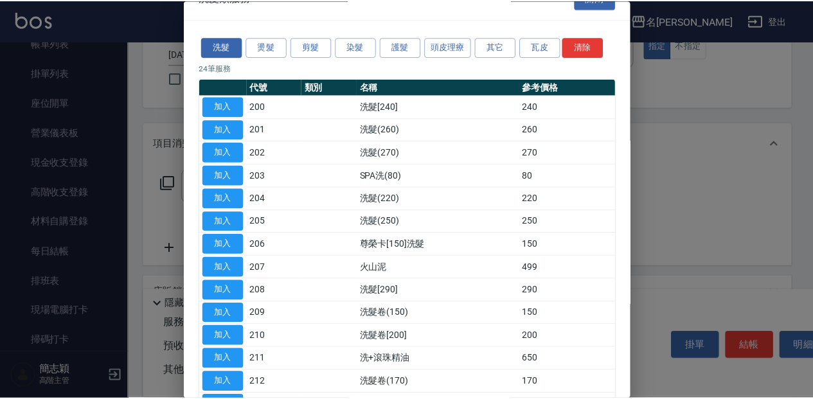
scroll to position [0, 0]
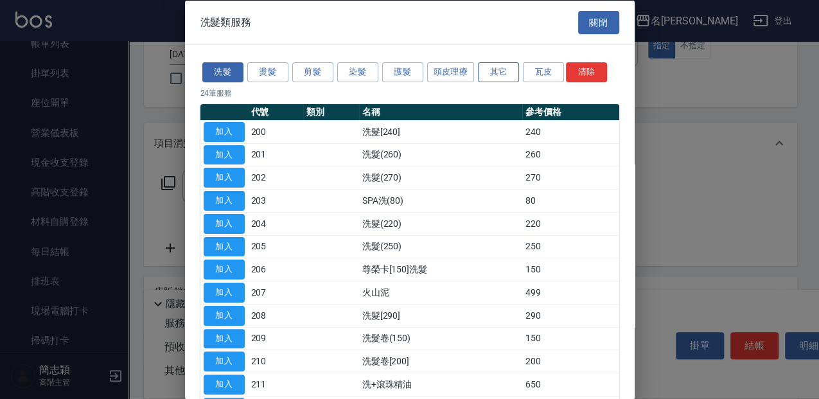
click at [504, 67] on button "其它" at bounding box center [498, 72] width 41 height 20
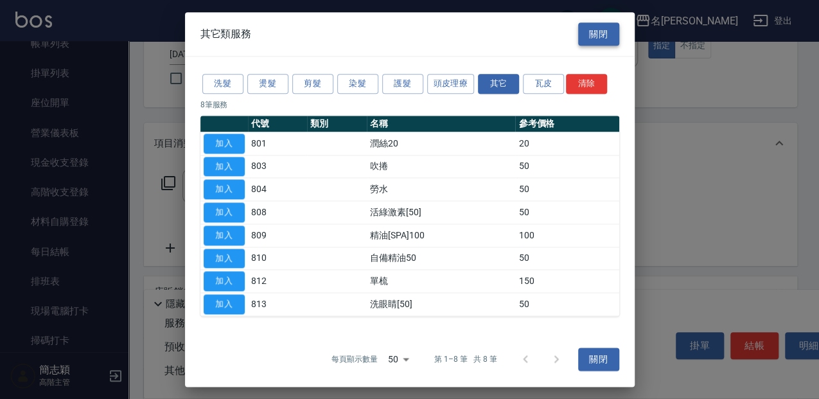
click at [608, 46] on button "關閉" at bounding box center [598, 34] width 41 height 24
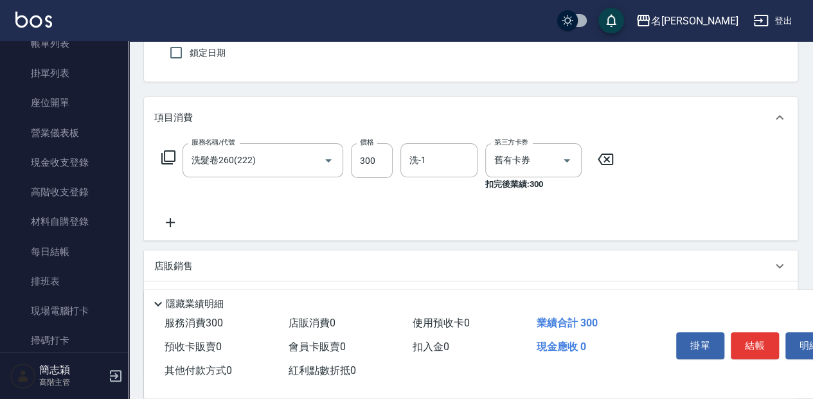
scroll to position [129, 0]
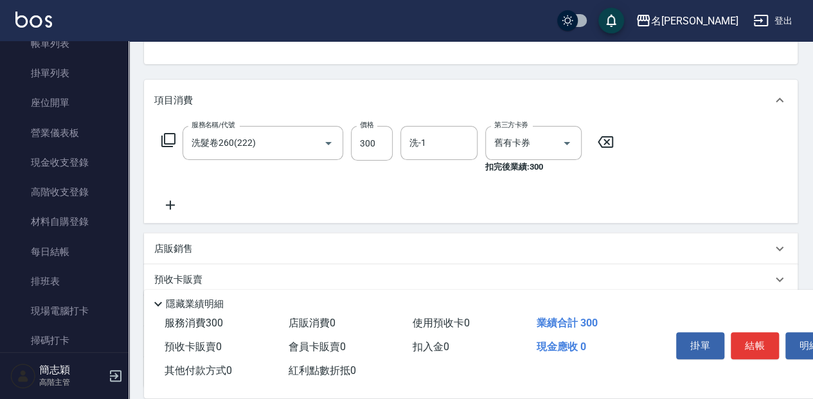
click at [206, 252] on div "店販銷售" at bounding box center [463, 248] width 618 height 13
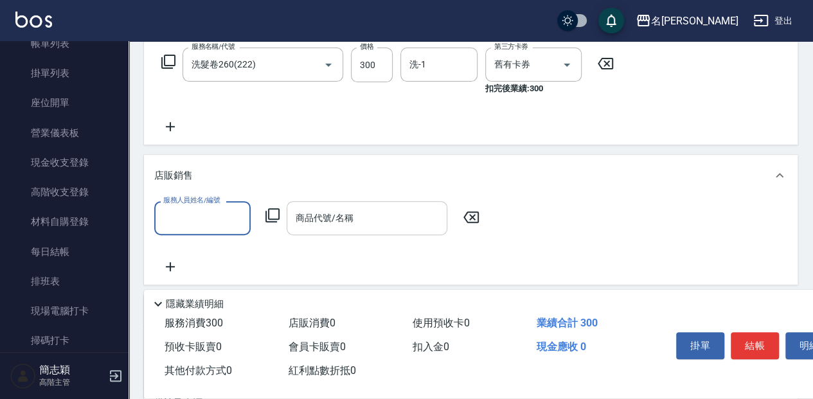
scroll to position [214, 0]
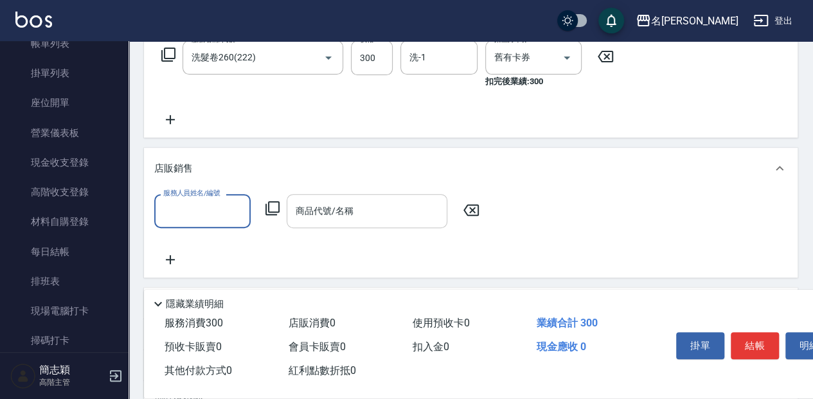
click at [293, 212] on input "商品代號/名稱" at bounding box center [366, 211] width 149 height 22
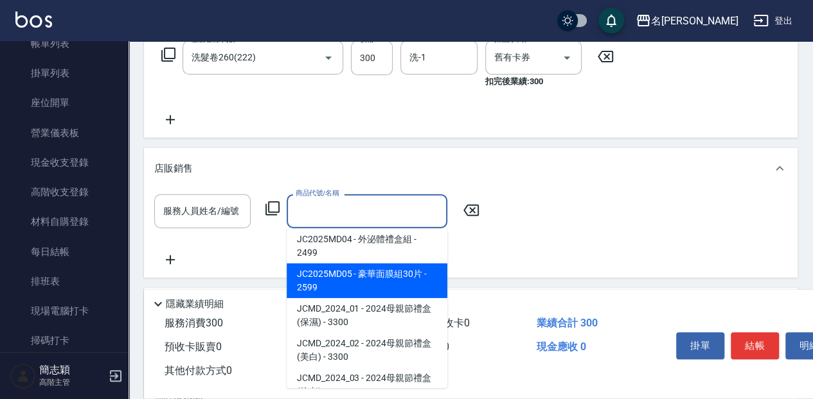
scroll to position [533, 0]
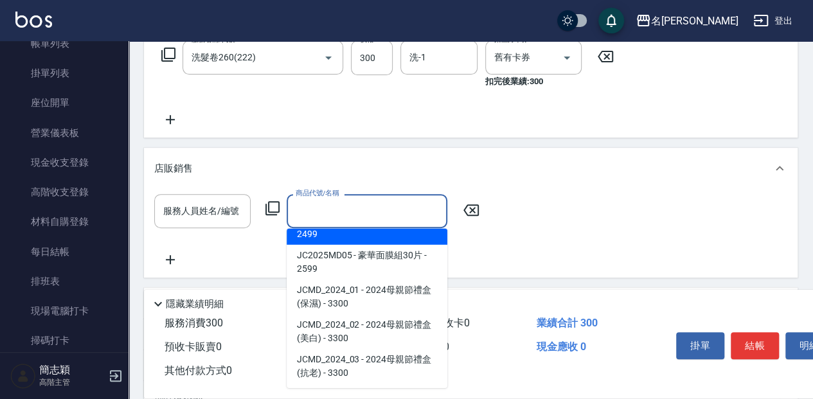
click at [478, 206] on icon at bounding box center [470, 210] width 15 height 12
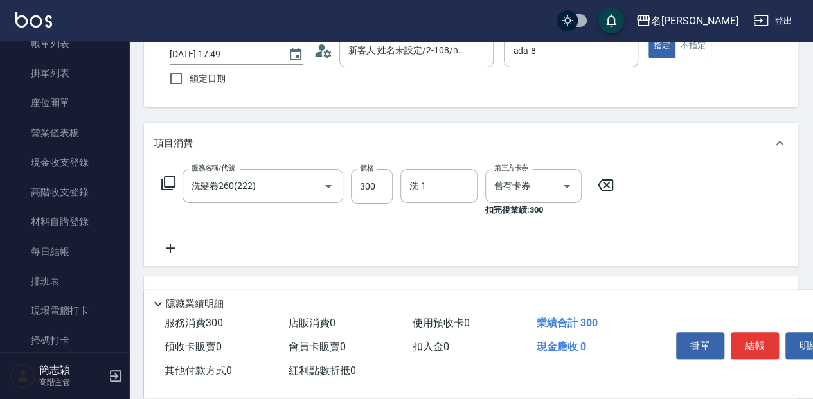
scroll to position [0, 0]
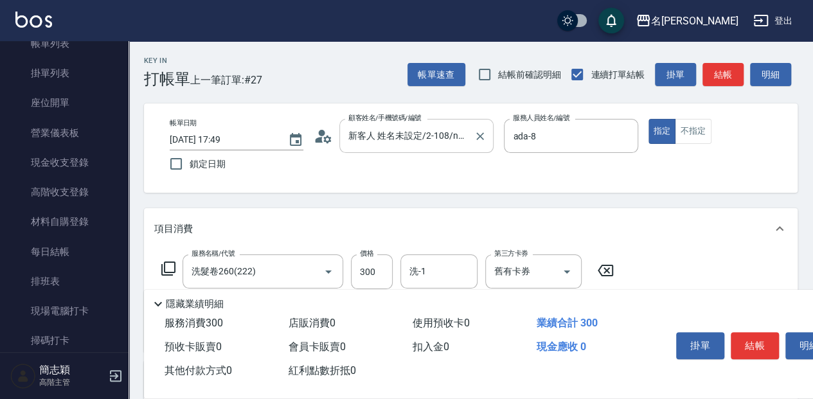
click at [434, 123] on div "新客人 姓名未設定/2-108/null 顧客姓名/手機號碼/編號" at bounding box center [416, 136] width 154 height 34
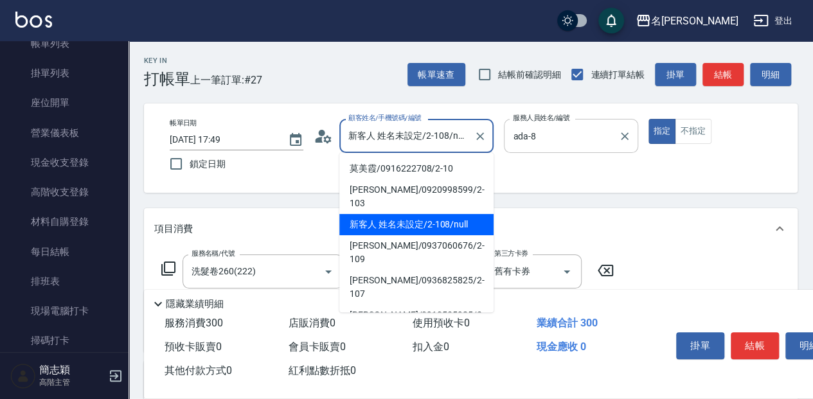
click at [529, 132] on input "ada-8" at bounding box center [561, 136] width 103 height 22
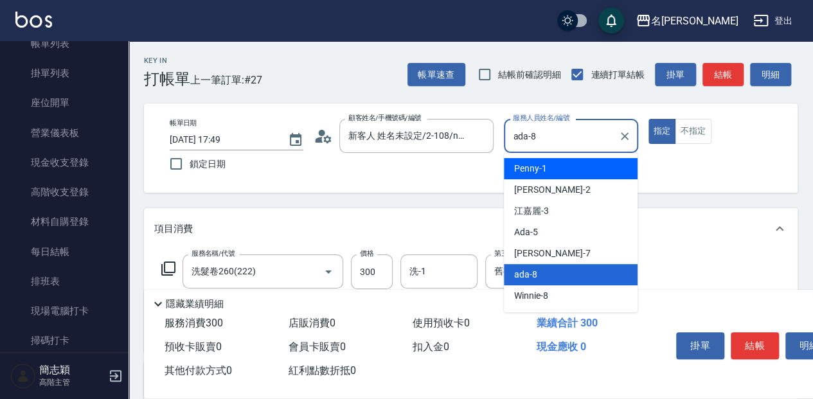
click at [618, 145] on div at bounding box center [624, 136] width 17 height 34
click at [624, 136] on icon "Clear" at bounding box center [625, 136] width 8 height 8
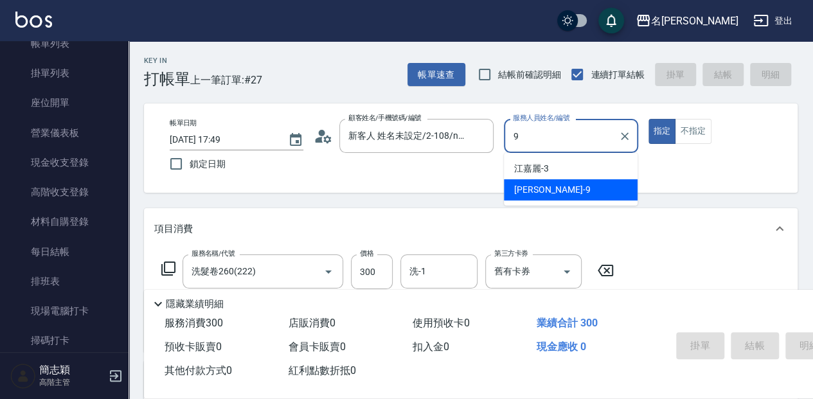
type input "[PERSON_NAME]-9"
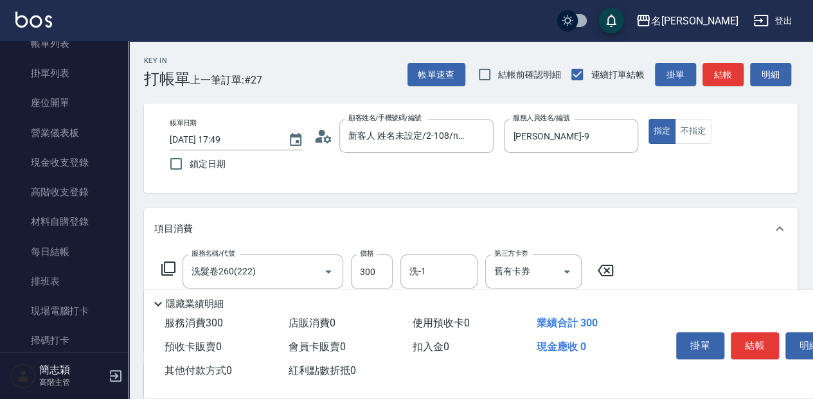
drag, startPoint x: 593, startPoint y: 266, endPoint x: 607, endPoint y: 274, distance: 16.1
click at [594, 266] on icon at bounding box center [605, 270] width 32 height 15
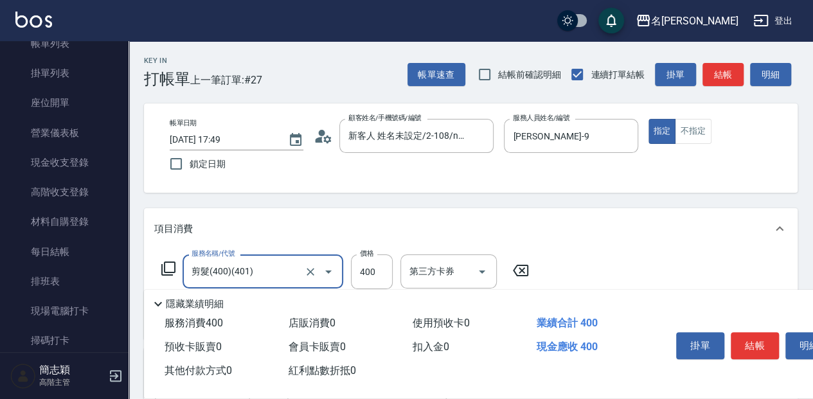
type input "剪髮(400)(401)"
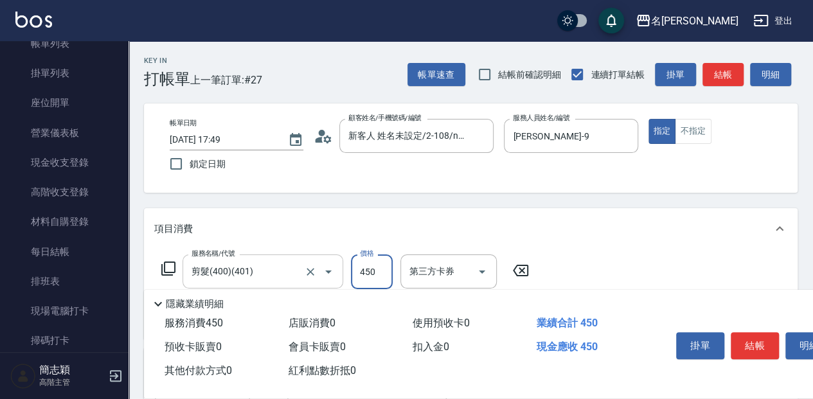
type input "450"
click at [759, 341] on button "結帳" at bounding box center [755, 345] width 48 height 27
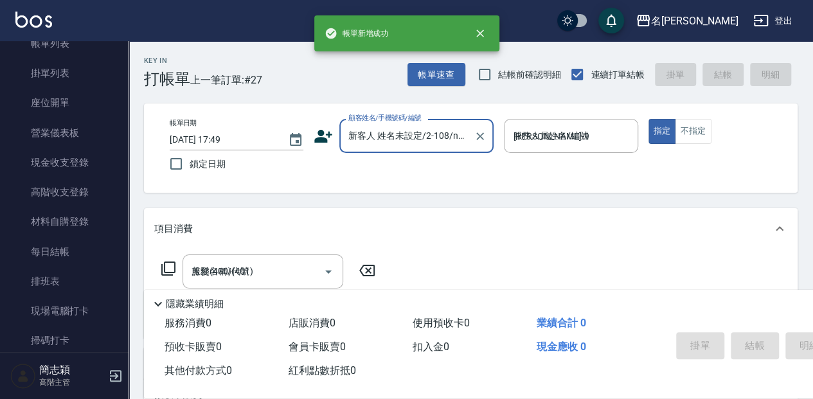
type input "[DATE] 17:50"
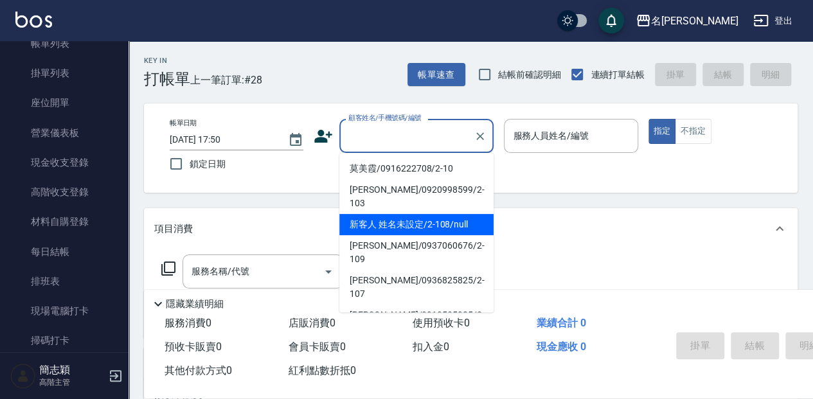
type input "新客人 姓名未設定/2-108/null"
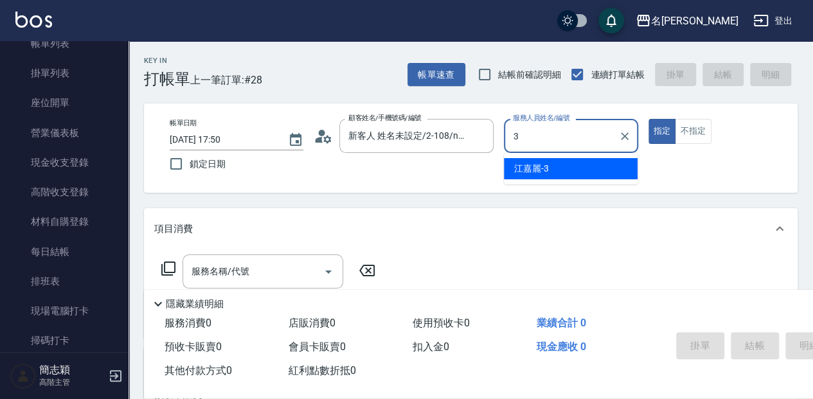
type input "[PERSON_NAME]-3"
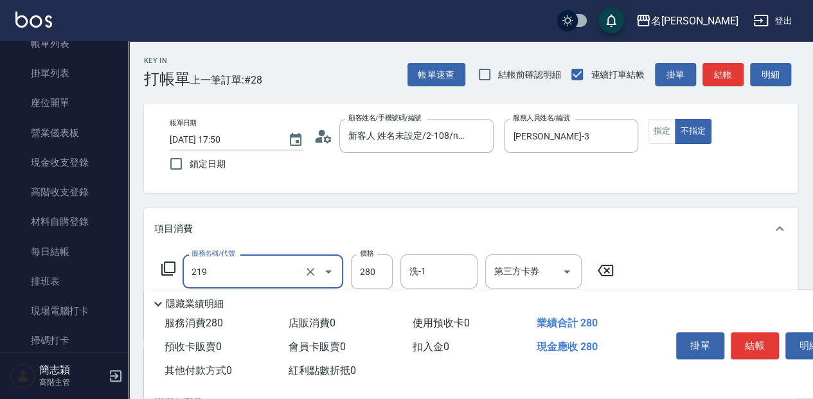
type input "洗髮280(219)"
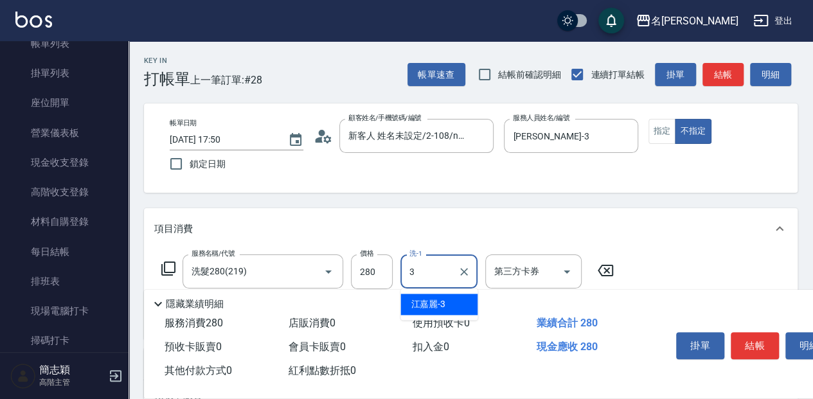
type input "[PERSON_NAME]-3"
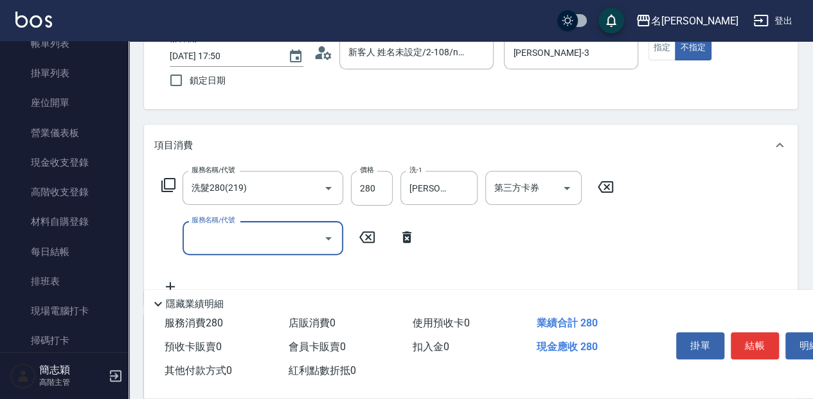
scroll to position [85, 0]
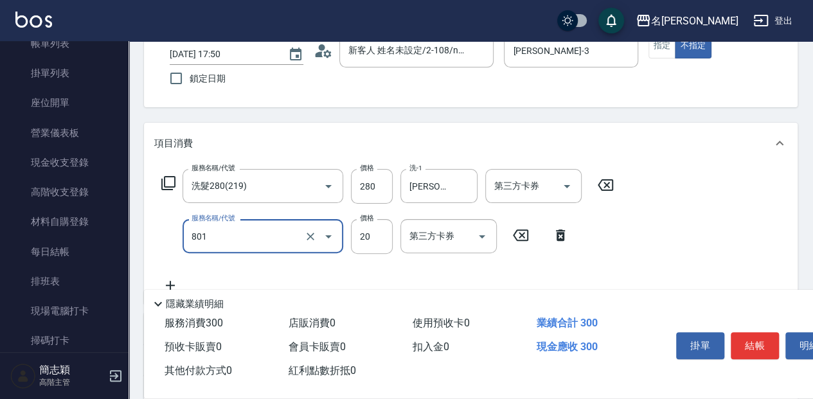
type input "潤絲20(801)"
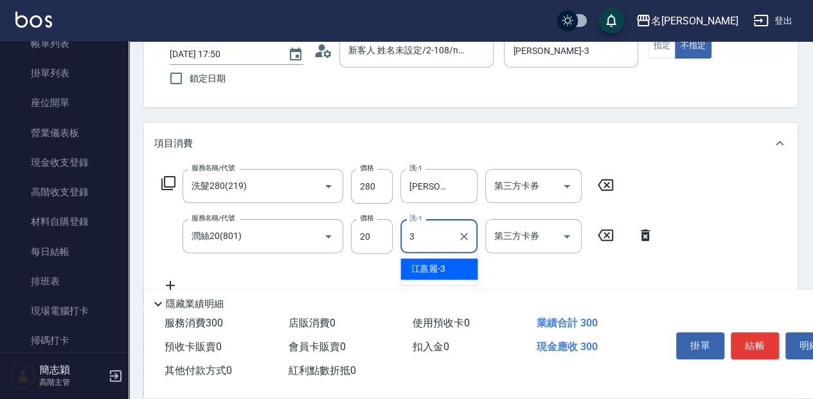
type input "[PERSON_NAME]-3"
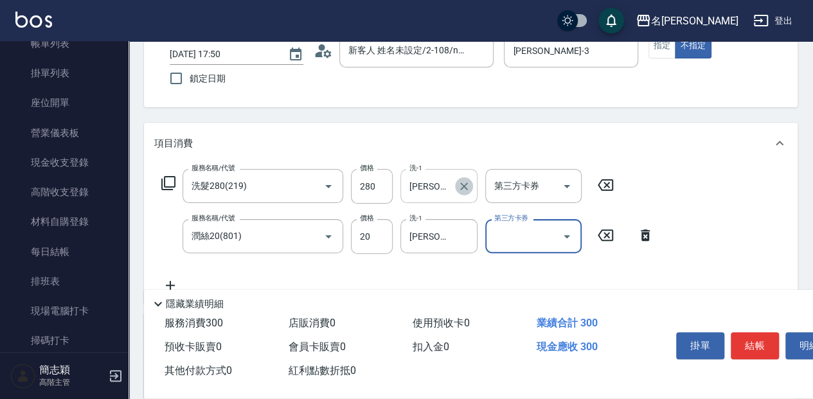
click at [470, 184] on button "Clear" at bounding box center [464, 186] width 18 height 18
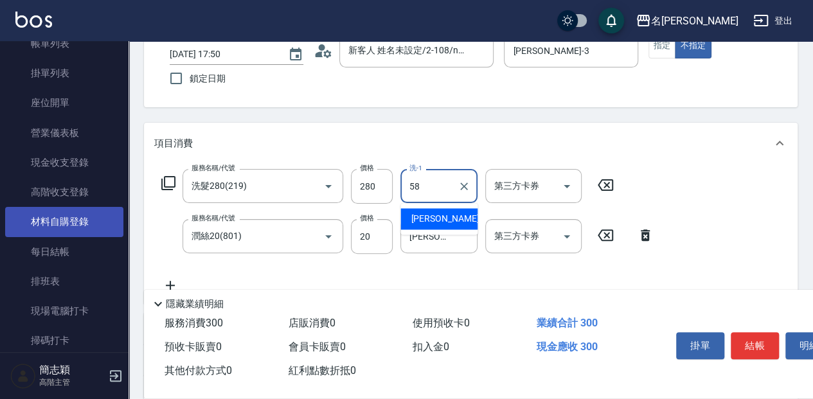
type input "[PERSON_NAME]-58"
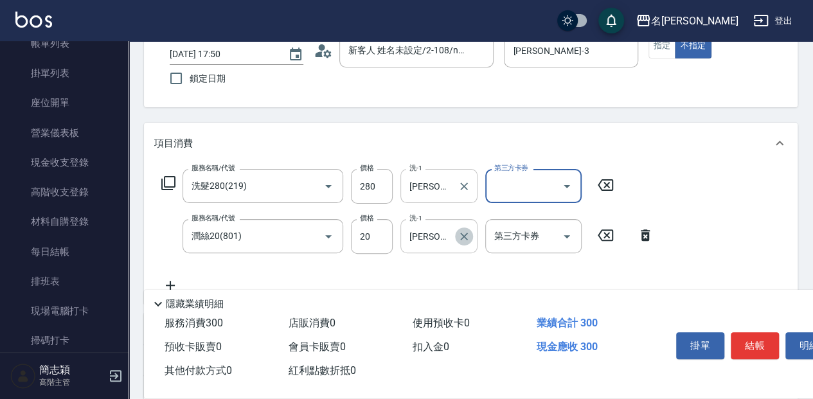
click at [461, 237] on icon "Clear" at bounding box center [464, 236] width 13 height 13
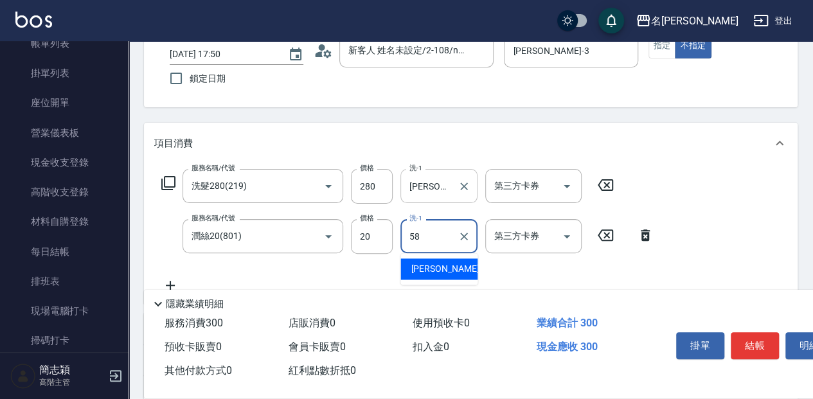
type input "[PERSON_NAME]-58"
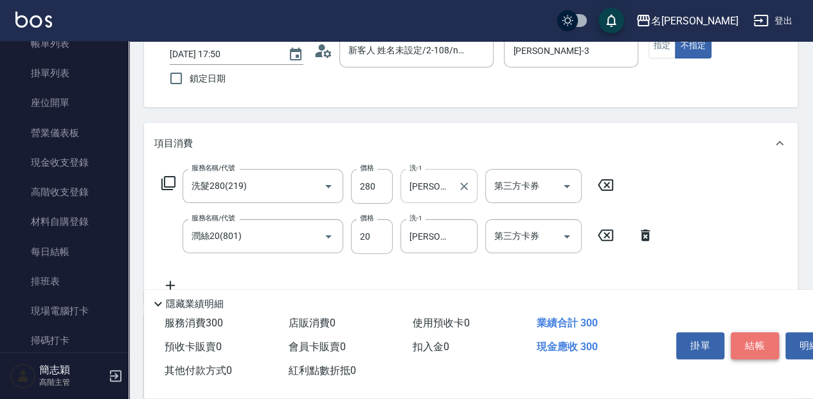
click at [748, 341] on button "結帳" at bounding box center [755, 345] width 48 height 27
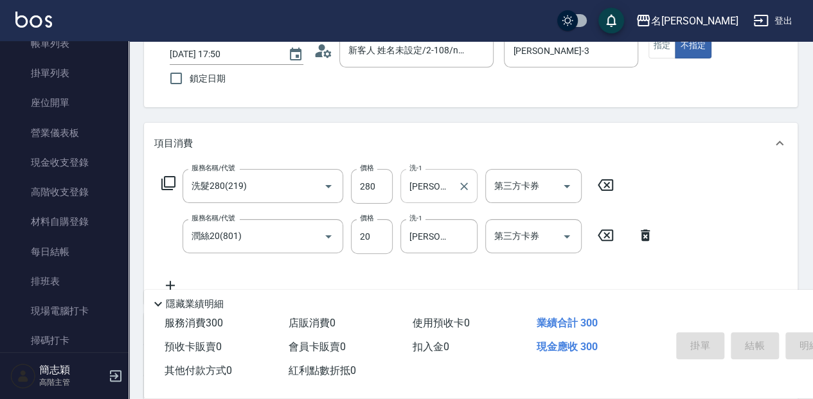
type input "[DATE] 17:51"
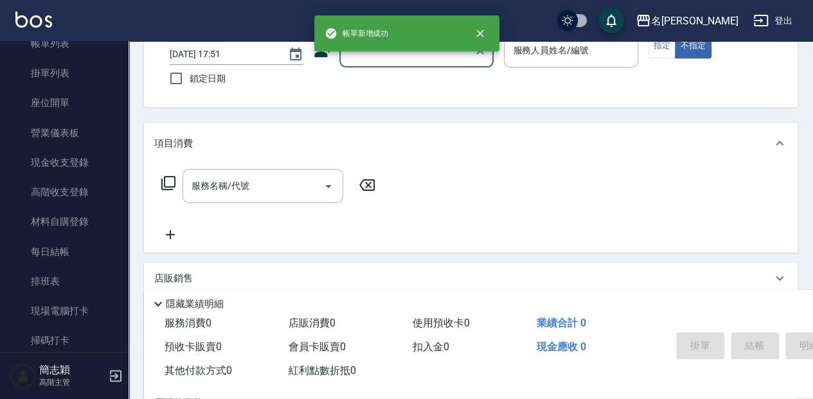
scroll to position [0, 0]
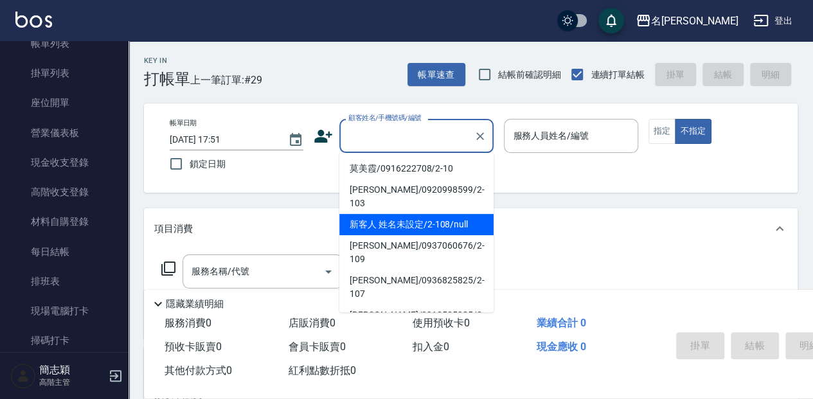
type input "新客人 姓名未設定/2-108/null"
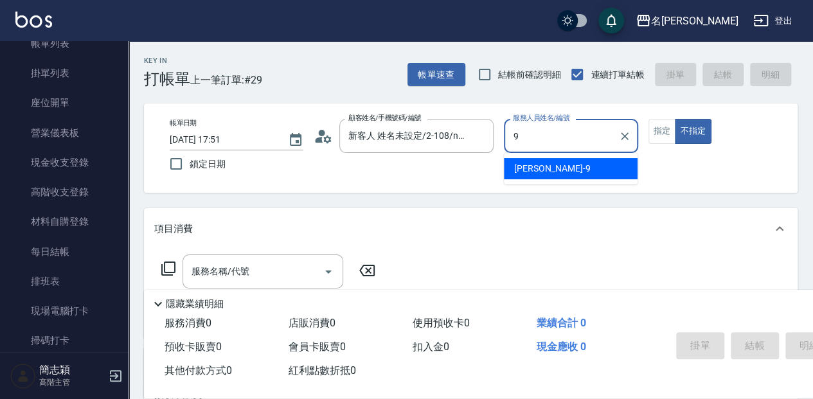
type input "[PERSON_NAME]-9"
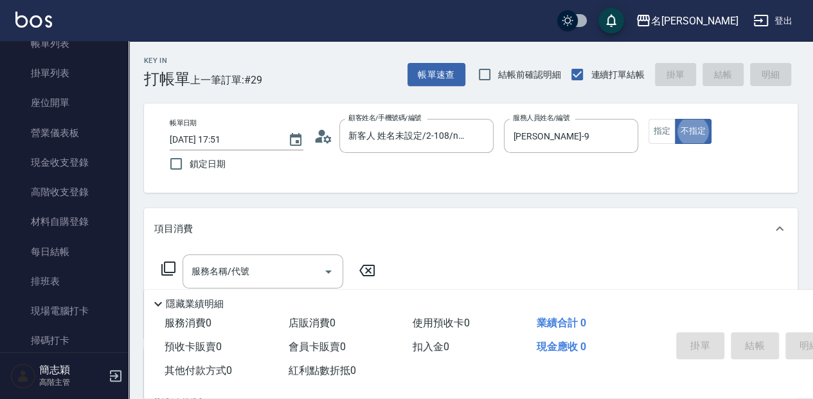
type button "false"
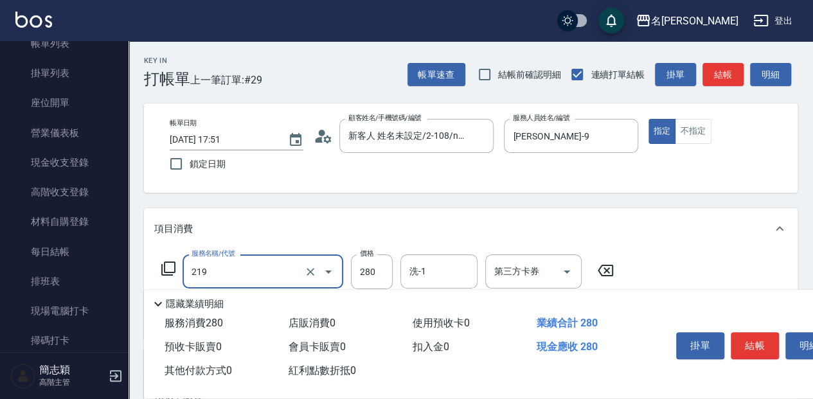
type input "洗髮280(219)"
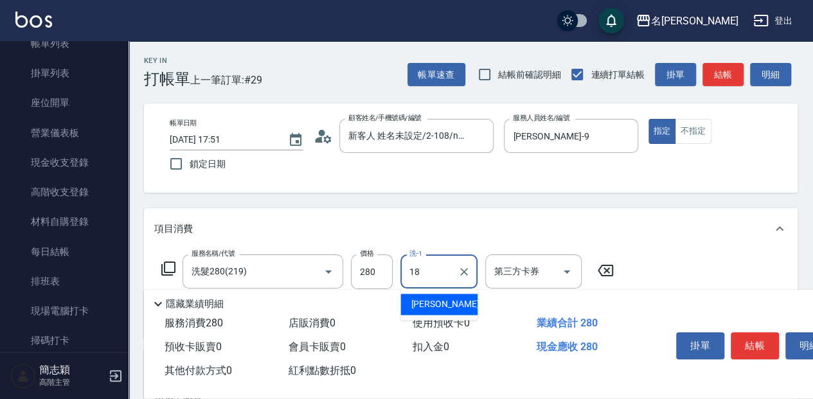
type input "[PERSON_NAME]-18"
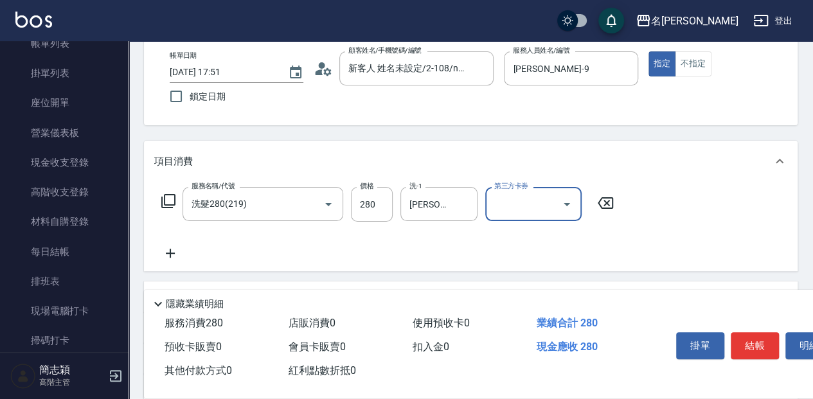
scroll to position [85, 0]
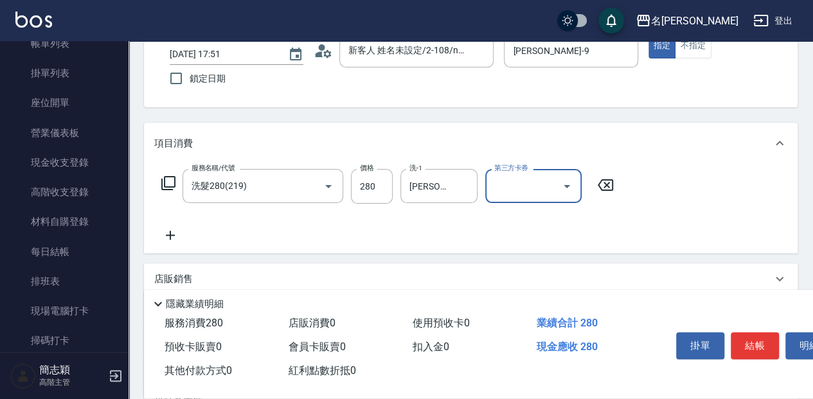
click at [173, 183] on icon at bounding box center [168, 182] width 15 height 15
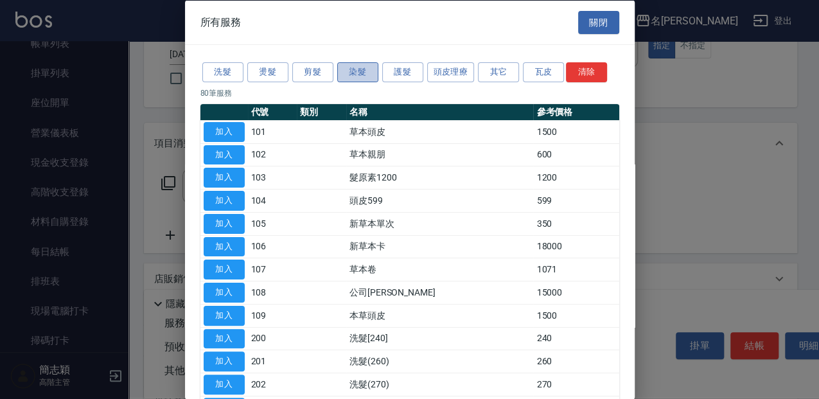
click at [377, 69] on button "染髮" at bounding box center [357, 72] width 41 height 20
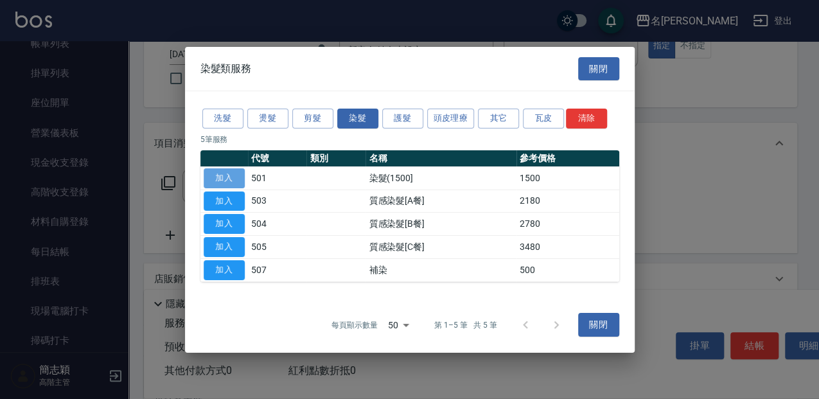
click at [214, 174] on button "加入" at bounding box center [224, 178] width 41 height 20
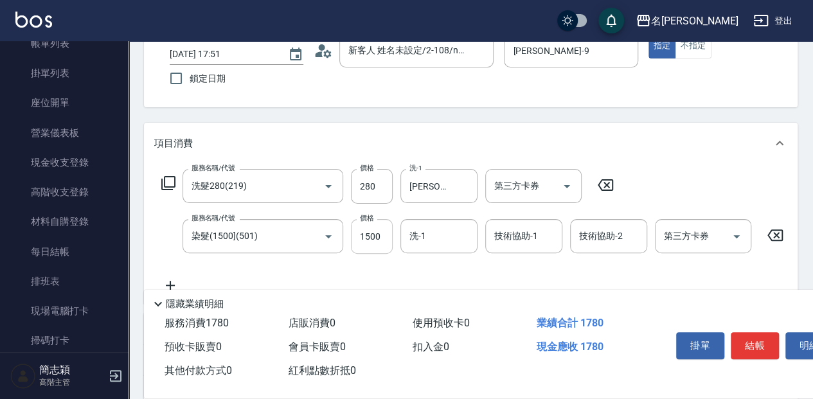
click at [376, 245] on input "1500" at bounding box center [372, 236] width 42 height 35
type input "1800"
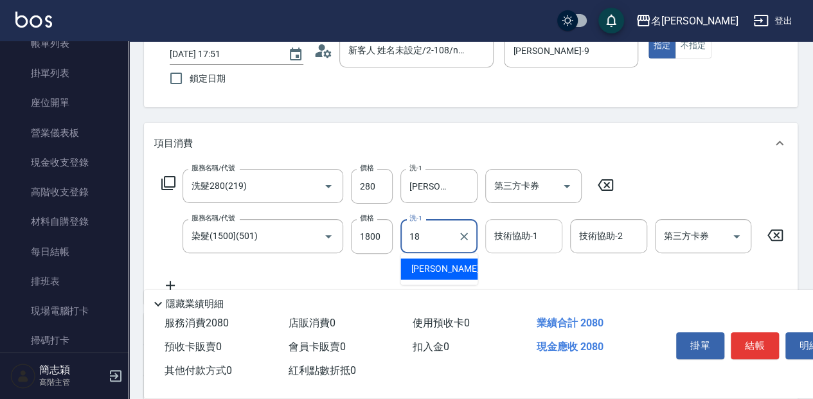
type input "1"
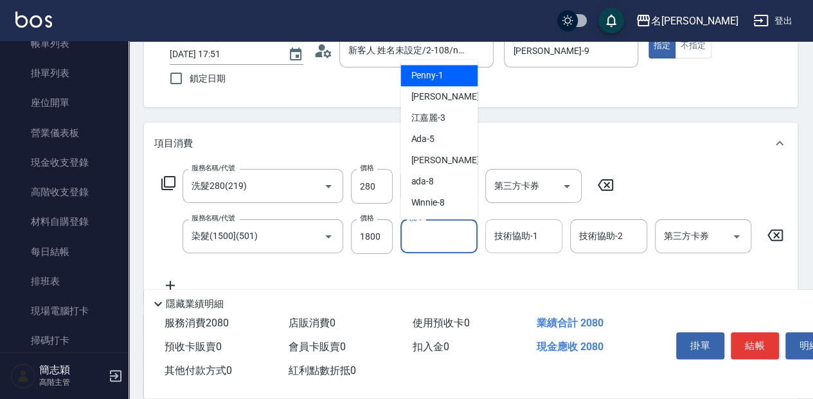
type input "Penny-1"
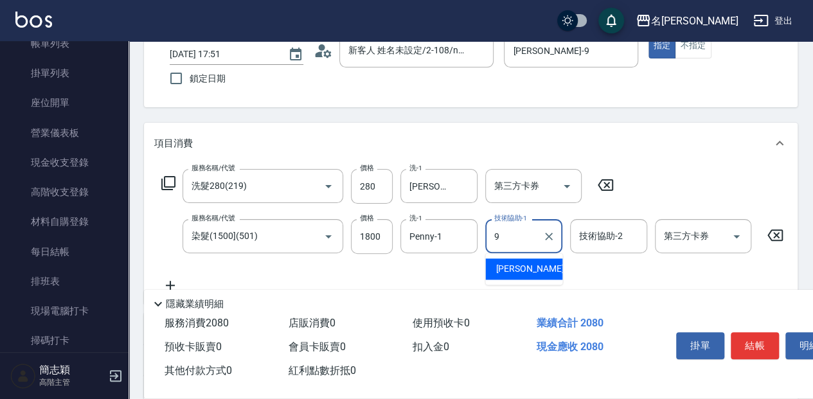
type input "[PERSON_NAME]-9"
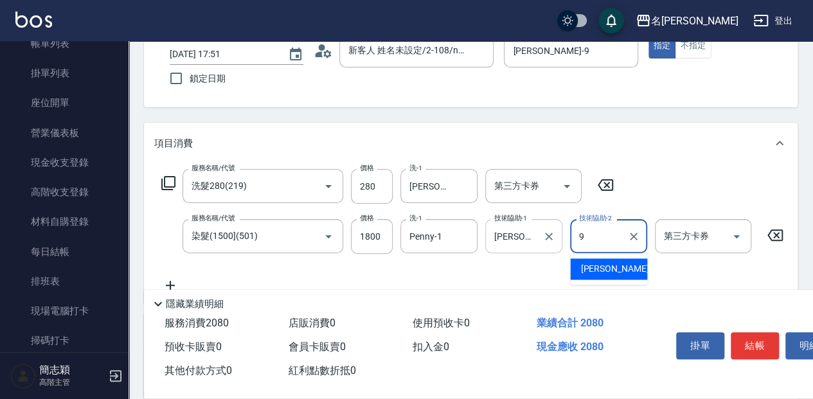
type input "[PERSON_NAME]-9"
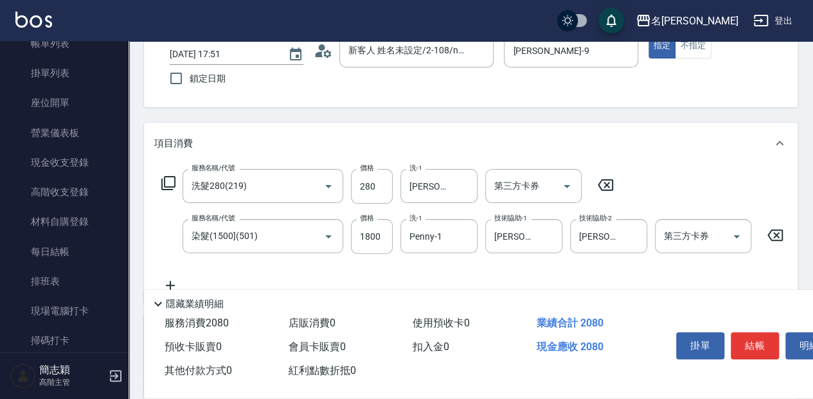
click at [600, 180] on icon at bounding box center [605, 184] width 32 height 15
click at [377, 235] on input "1800" at bounding box center [372, 236] width 42 height 35
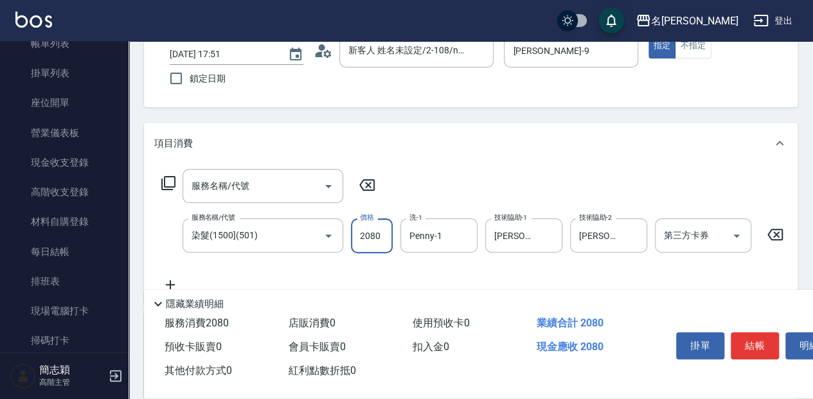
type input "2080"
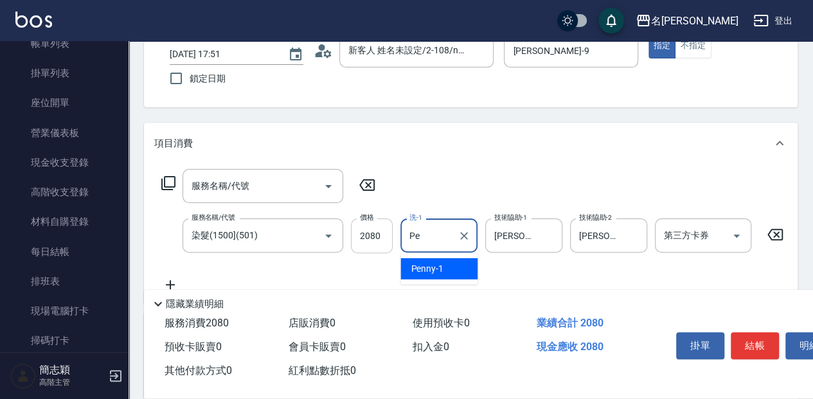
type input "P"
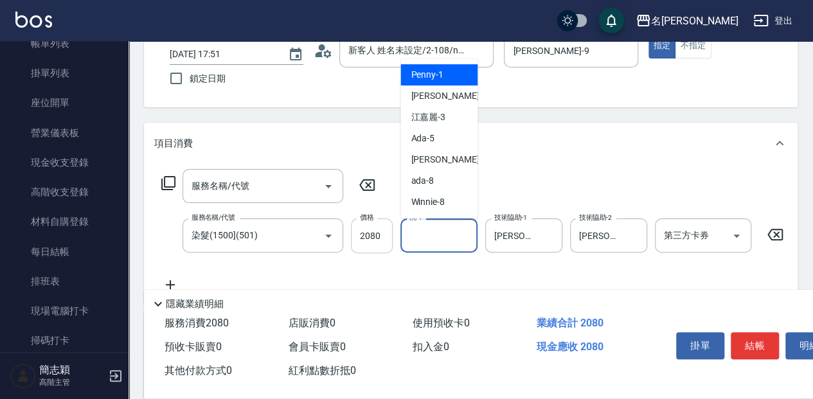
type input "8"
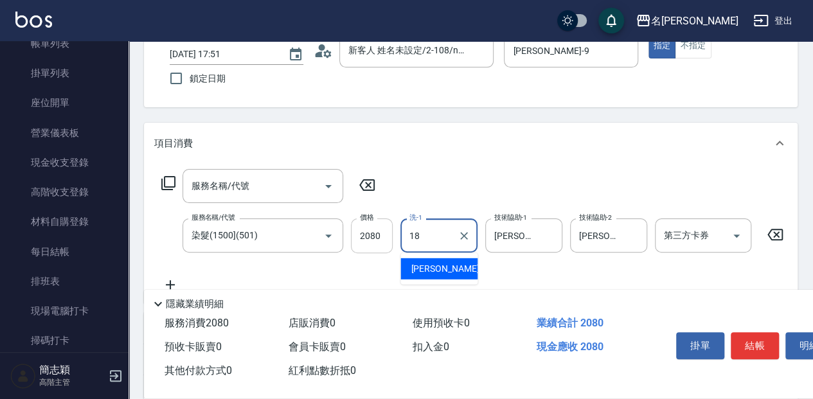
type input "[PERSON_NAME]-18"
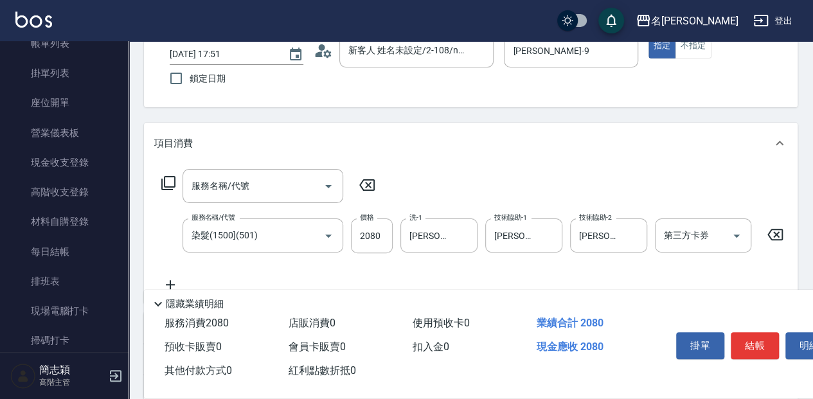
click at [361, 186] on icon at bounding box center [366, 185] width 15 height 12
click at [757, 342] on button "結帳" at bounding box center [755, 345] width 48 height 27
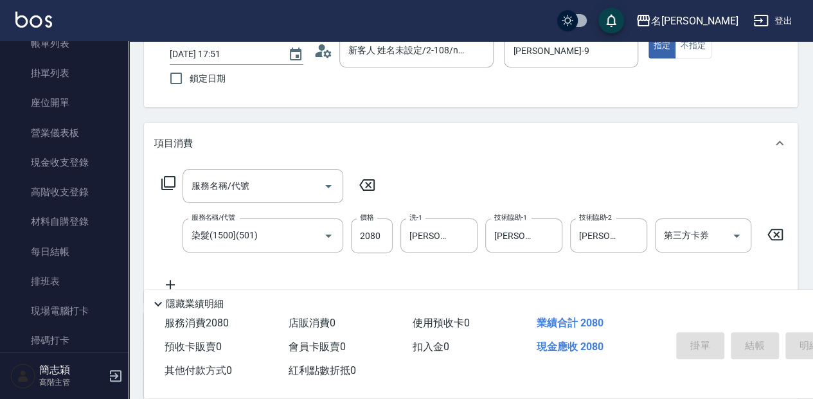
type input "[DATE] 17:52"
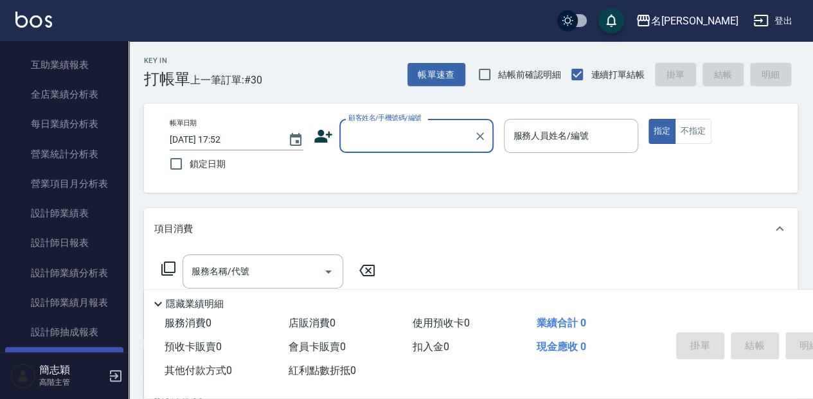
scroll to position [857, 0]
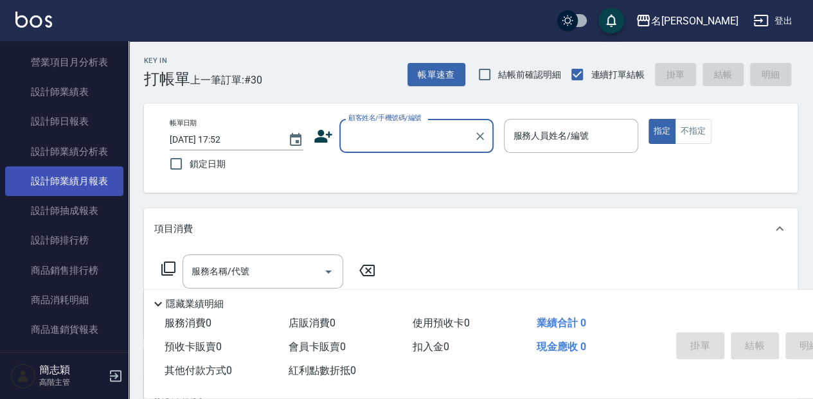
drag, startPoint x: 80, startPoint y: 127, endPoint x: 71, endPoint y: 193, distance: 67.4
click at [80, 127] on link "設計師日報表" at bounding box center [64, 122] width 118 height 30
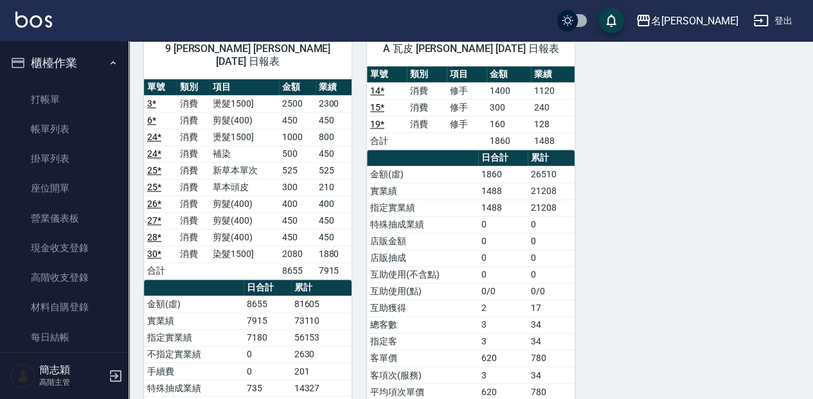
scroll to position [3, 0]
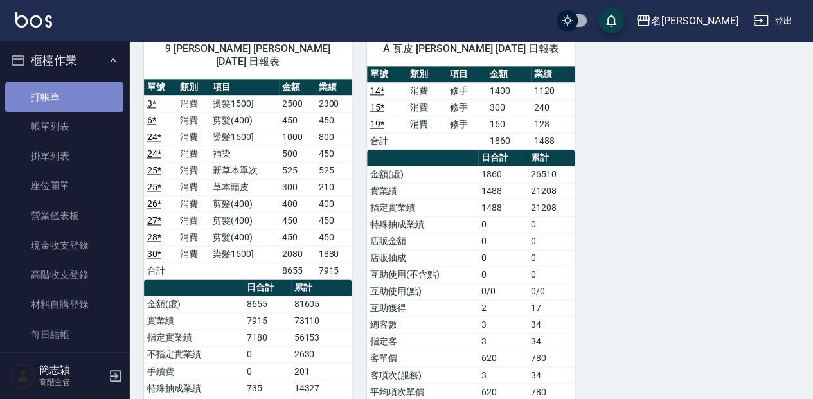
click at [69, 107] on link "打帳單" at bounding box center [64, 97] width 118 height 30
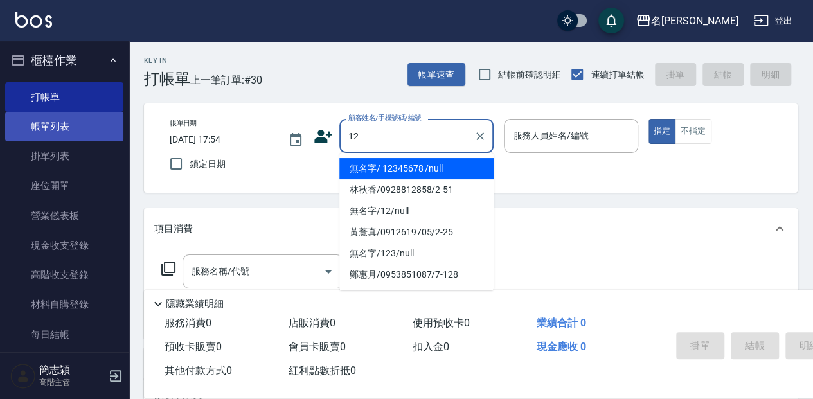
type input "無名字/ 12345678 /null"
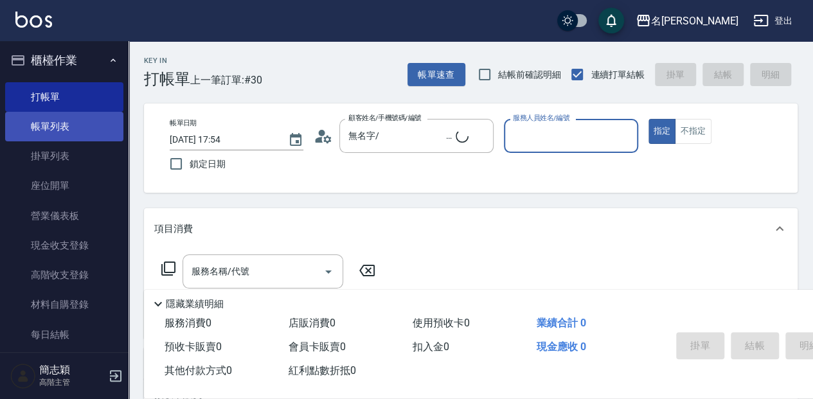
type input "8"
type input "無名字/12/null"
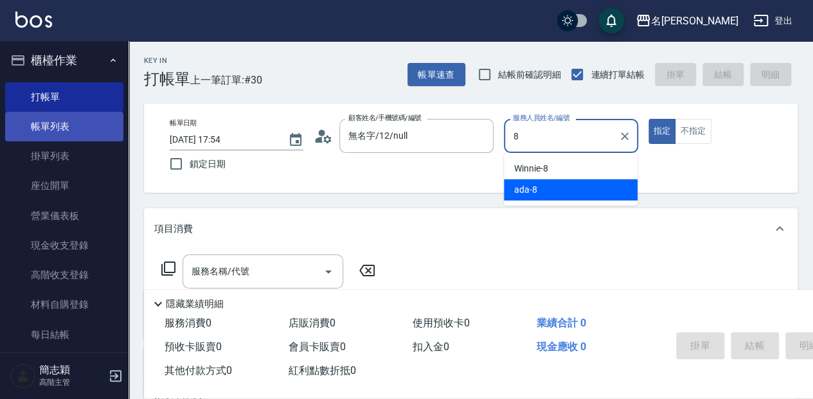
type input "ada-8"
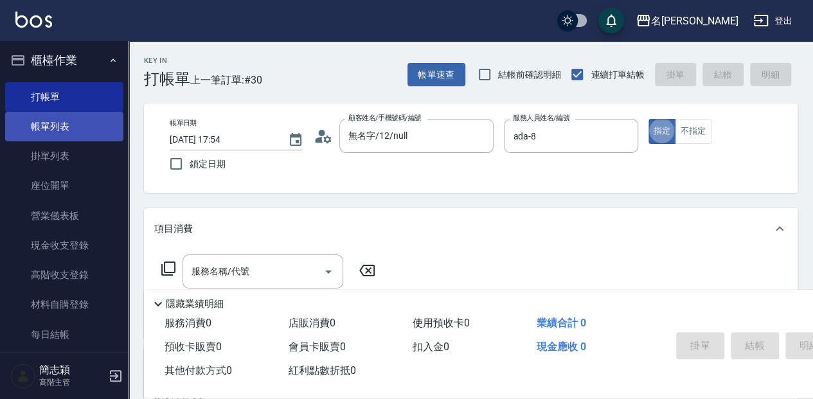
type button "true"
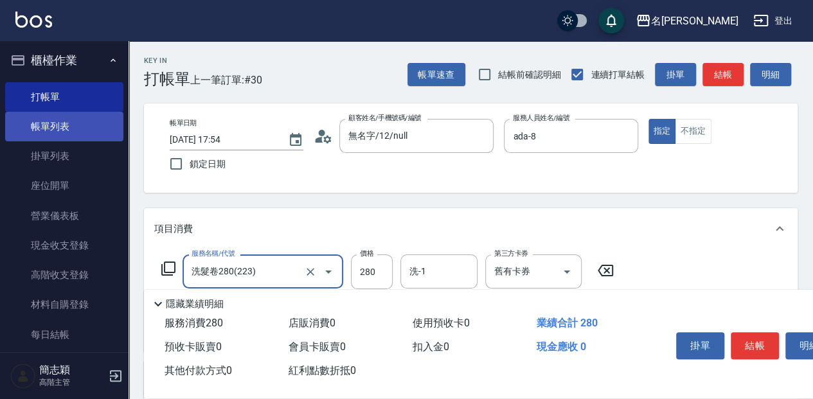
type input "洗髮卷280(223)"
type input "300"
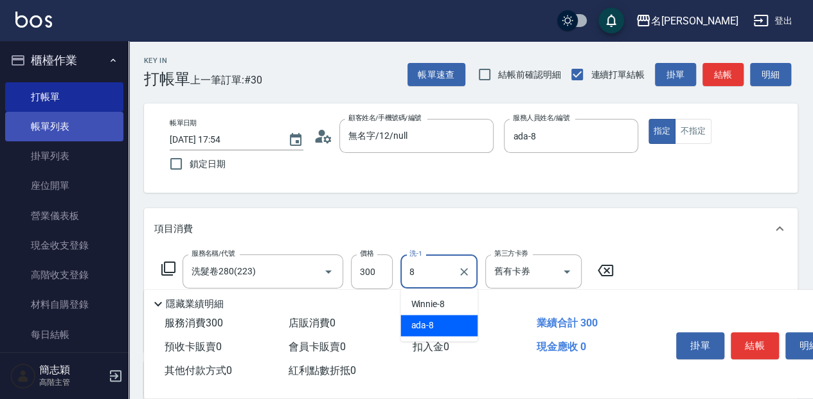
type input "ada-8"
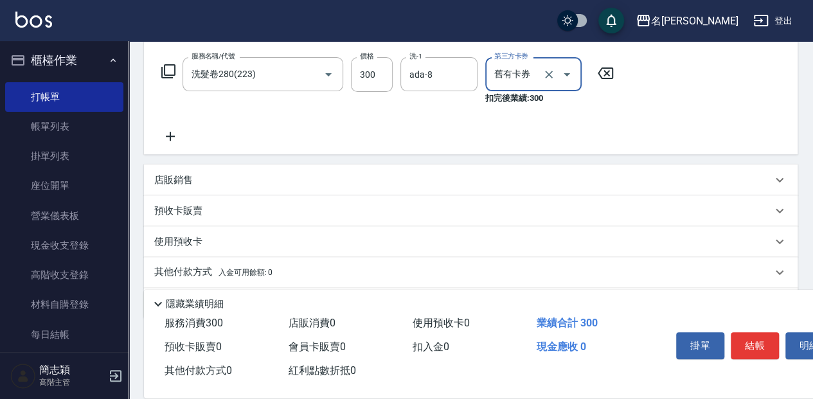
scroll to position [239, 0]
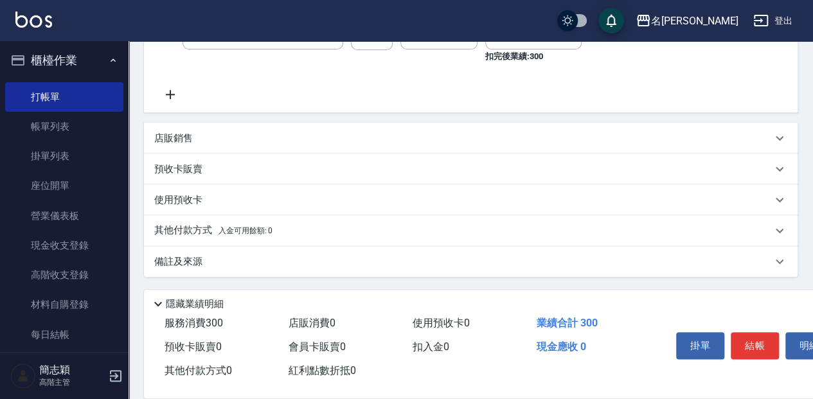
click at [196, 147] on div "店販銷售" at bounding box center [471, 138] width 654 height 31
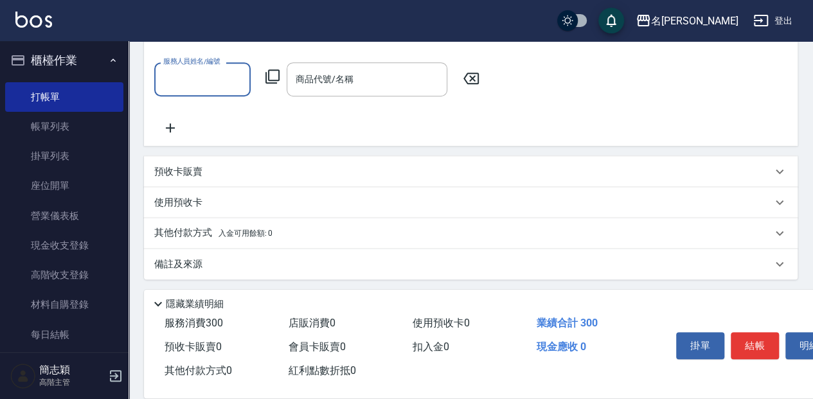
scroll to position [348, 0]
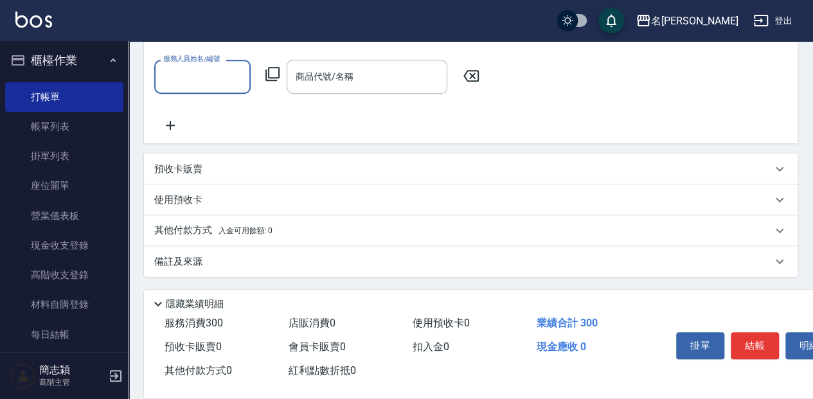
click at [216, 199] on div "使用預收卡" at bounding box center [463, 199] width 618 height 13
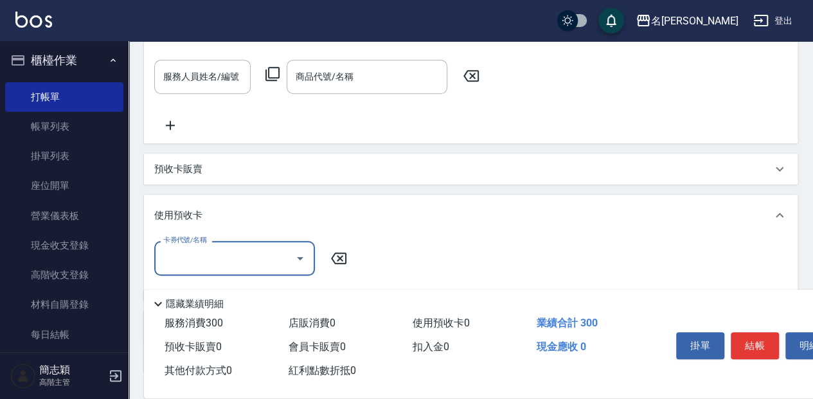
scroll to position [22, 0]
drag, startPoint x: 221, startPoint y: 211, endPoint x: 220, endPoint y: 174, distance: 36.7
click at [221, 210] on div "使用預收卡" at bounding box center [463, 215] width 618 height 13
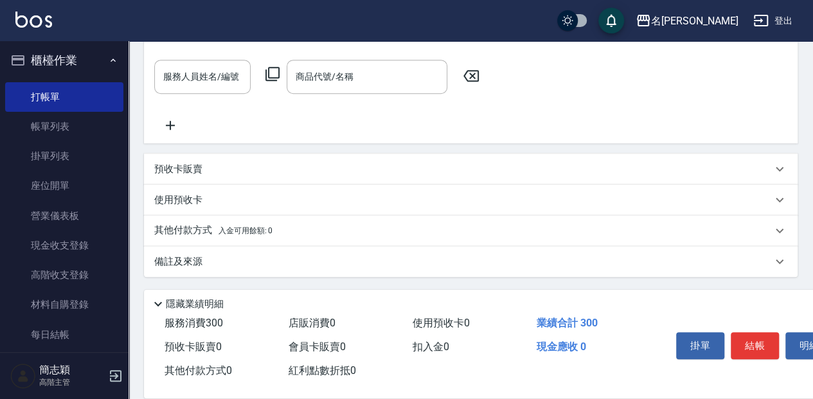
scroll to position [0, 0]
click at [220, 158] on div "預收卡販賣" at bounding box center [471, 169] width 654 height 31
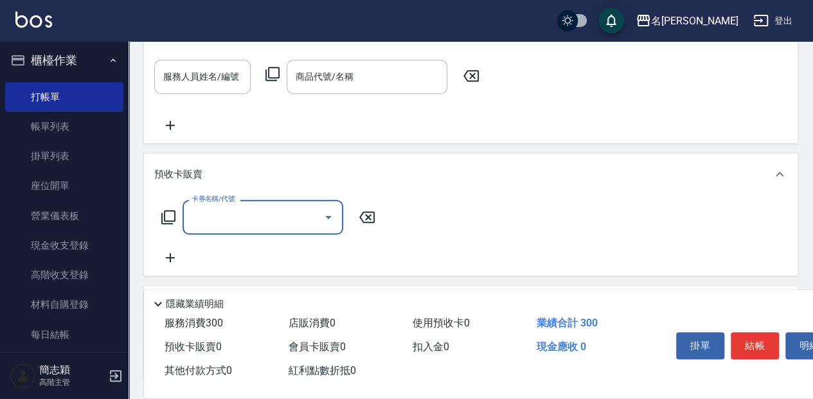
click at [209, 220] on input "卡券名稱/代號" at bounding box center [253, 217] width 130 height 22
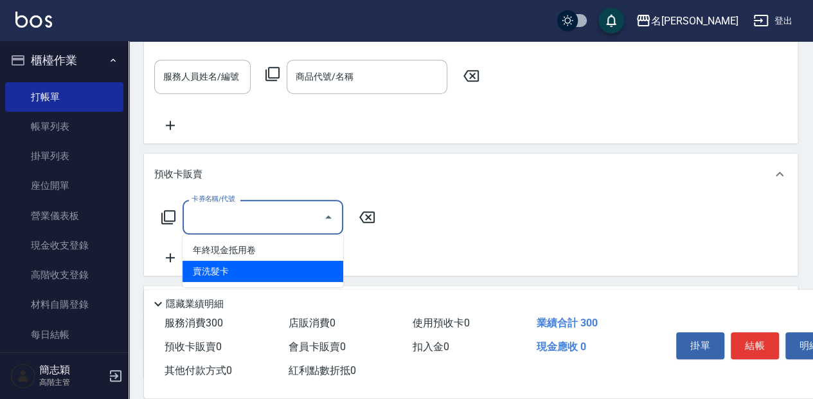
click at [224, 265] on span "賣洗髮卡" at bounding box center [263, 271] width 161 height 21
type input "賣洗髮卡(991)"
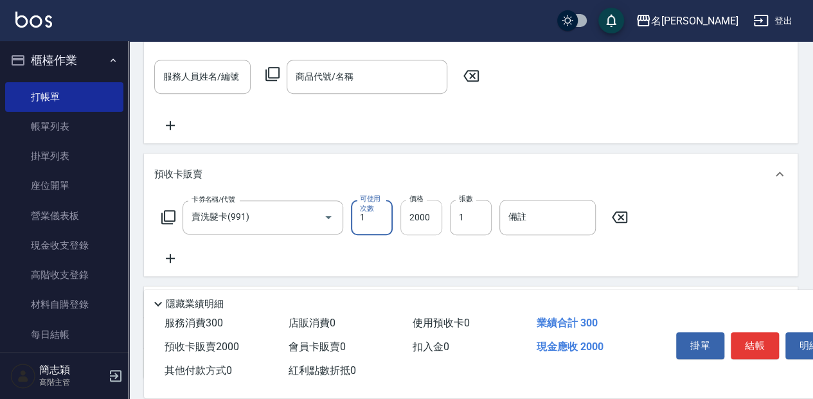
click at [429, 220] on input "2000" at bounding box center [421, 217] width 42 height 35
type input "3000"
click at [757, 343] on button "結帳" at bounding box center [755, 345] width 48 height 27
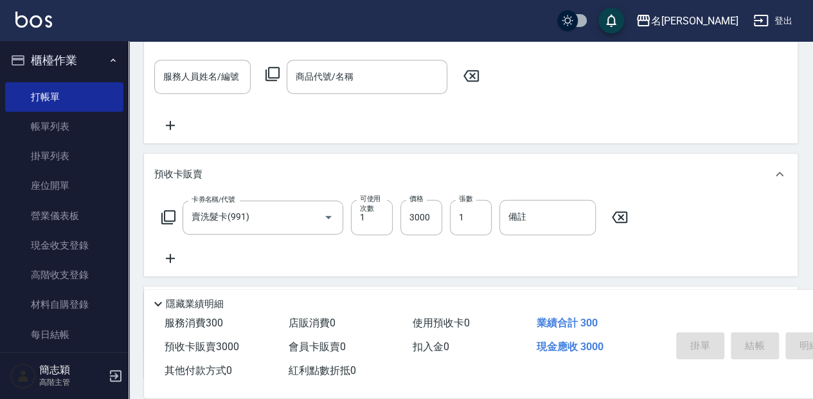
type input "[DATE] 17:56"
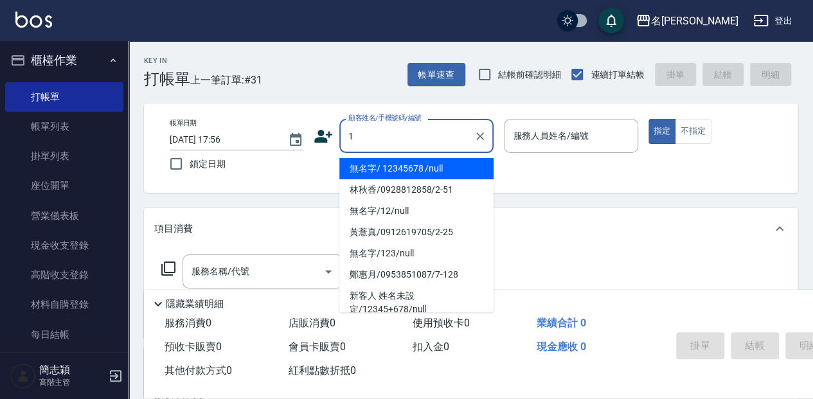
type input "無名字/ 12345678 /null"
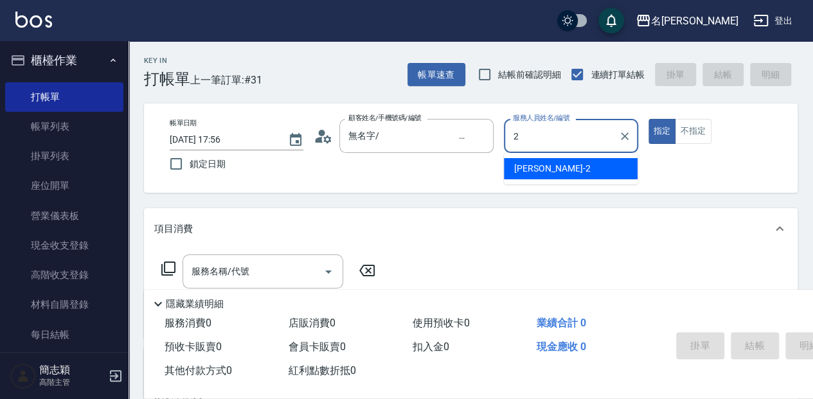
type input "2"
type input "無名字/1/null"
type input "[PERSON_NAME]-2"
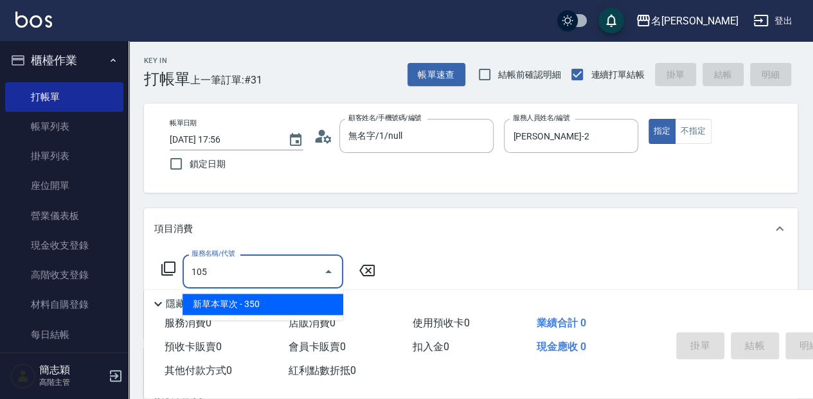
type input "新草本單次(105)"
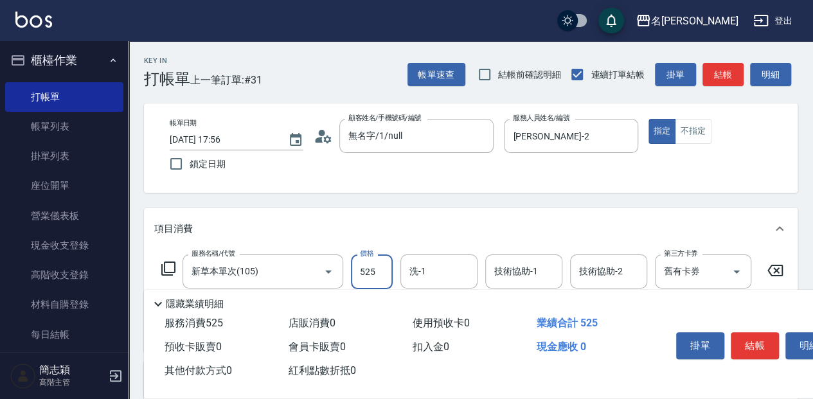
type input "525"
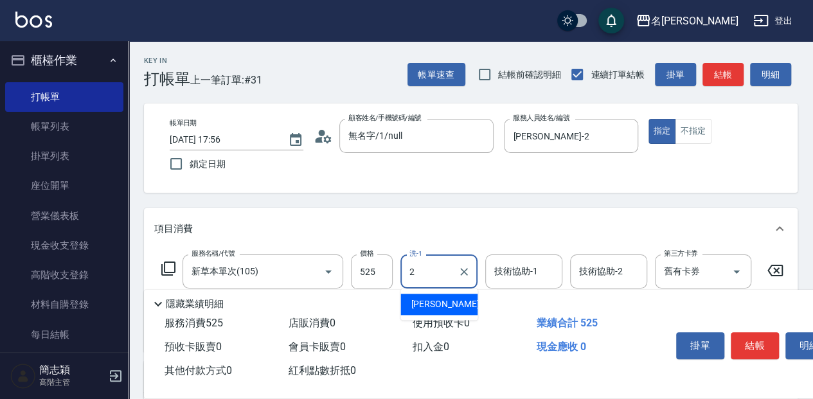
type input "[PERSON_NAME]-2"
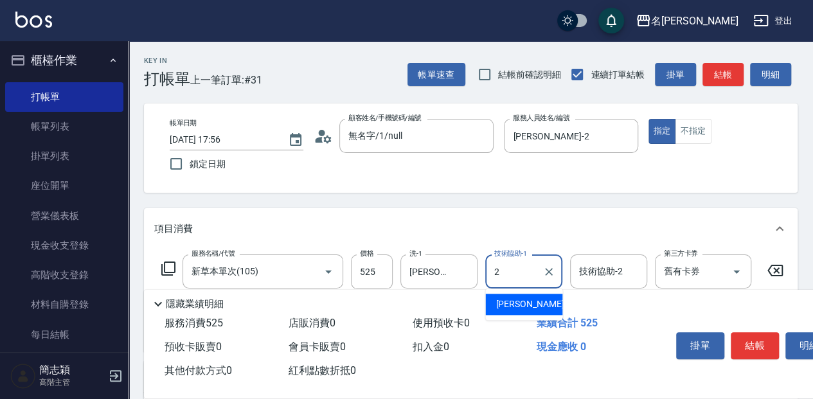
type input "[PERSON_NAME]-2"
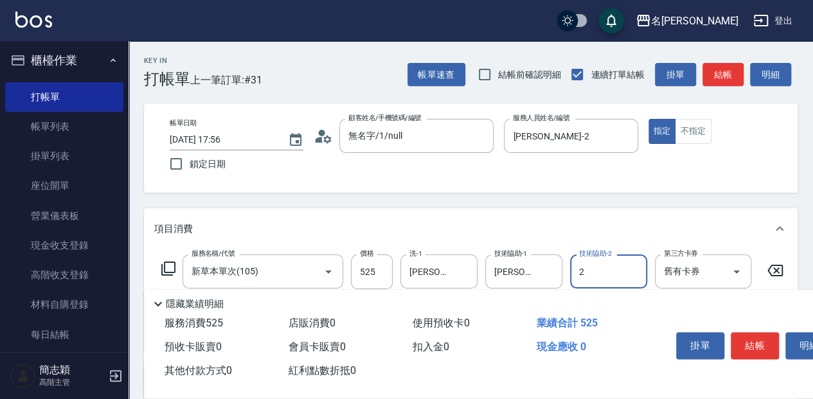
type input "[PERSON_NAME]-2"
type input "剪髮(400)(401)"
type input "450"
click at [745, 335] on button "結帳" at bounding box center [755, 345] width 48 height 27
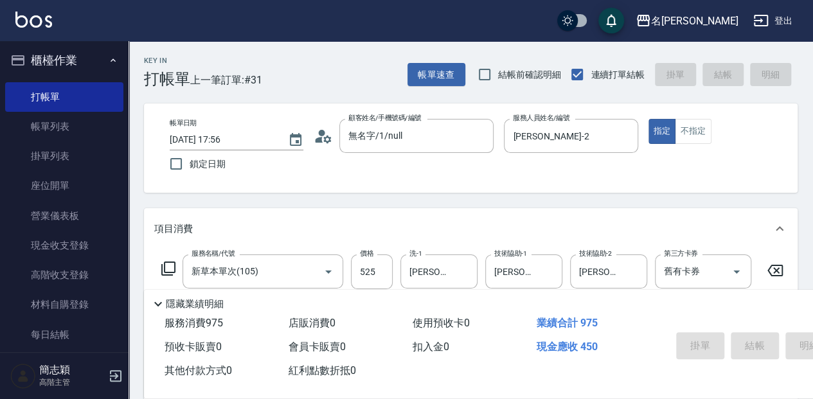
type input "[DATE] 18:02"
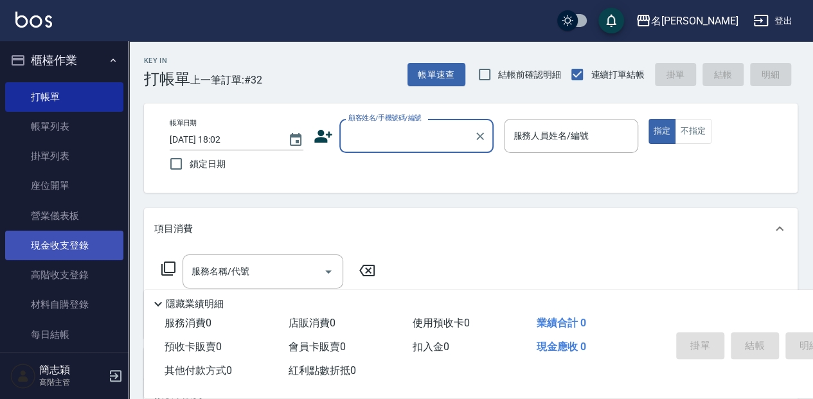
click at [92, 241] on link "現金收支登錄" at bounding box center [64, 246] width 118 height 30
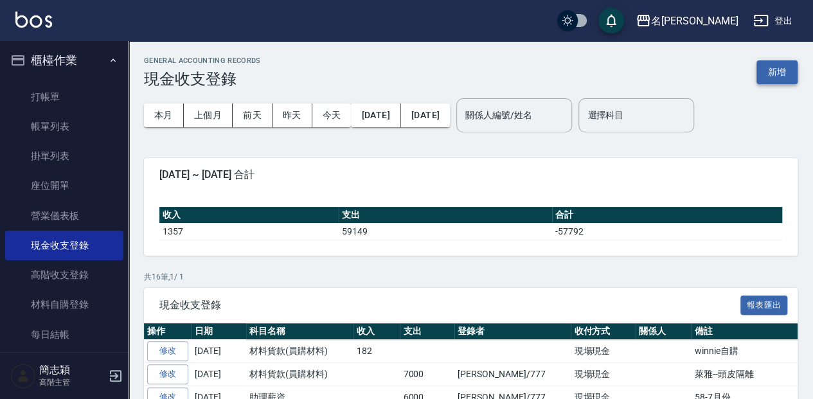
click at [778, 64] on button "新增" at bounding box center [776, 72] width 41 height 24
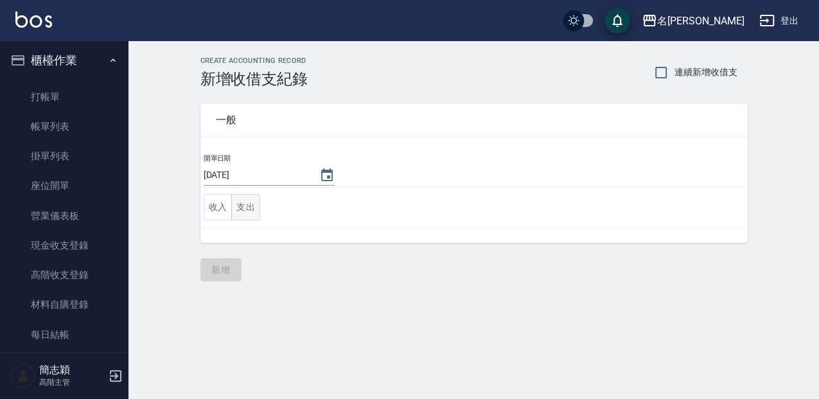
click at [240, 212] on button "支出" at bounding box center [245, 207] width 29 height 26
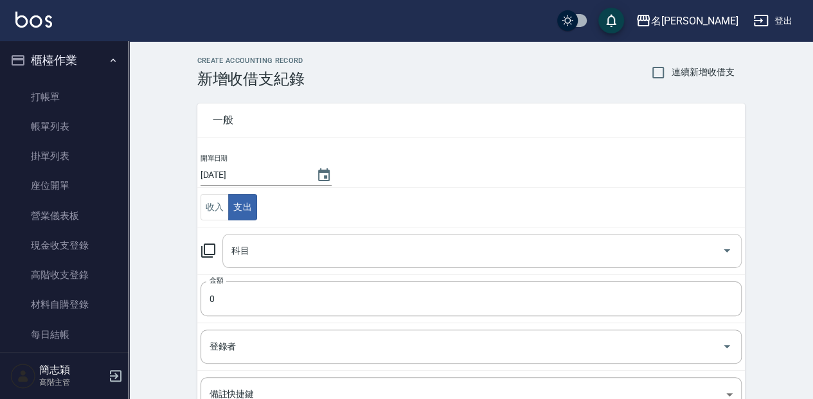
click at [269, 255] on input "科目" at bounding box center [472, 251] width 488 height 22
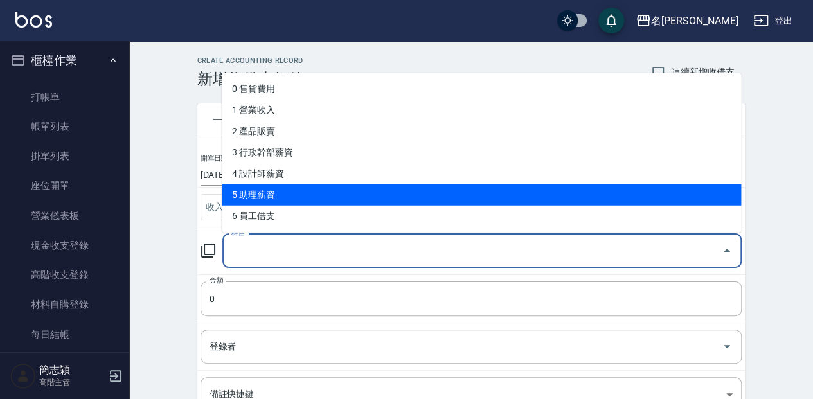
click at [281, 195] on li "5 助理薪資" at bounding box center [481, 194] width 519 height 21
type input "5 助理薪資"
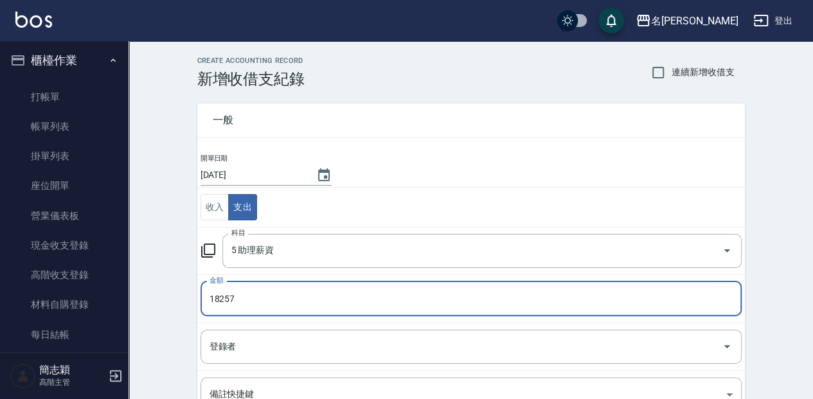
type input "18257"
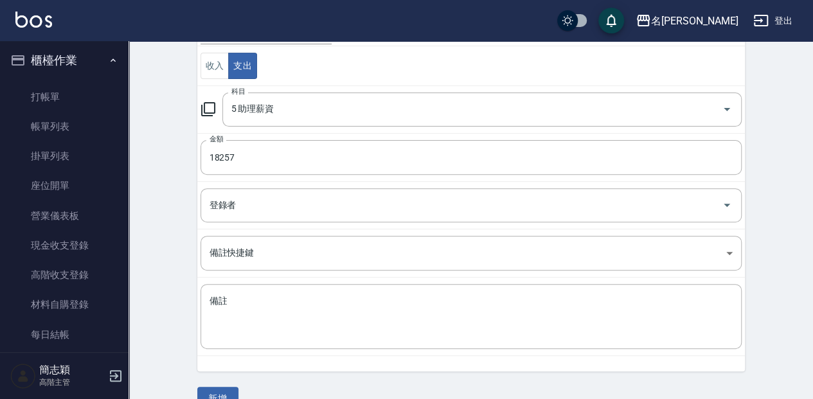
scroll to position [166, 0]
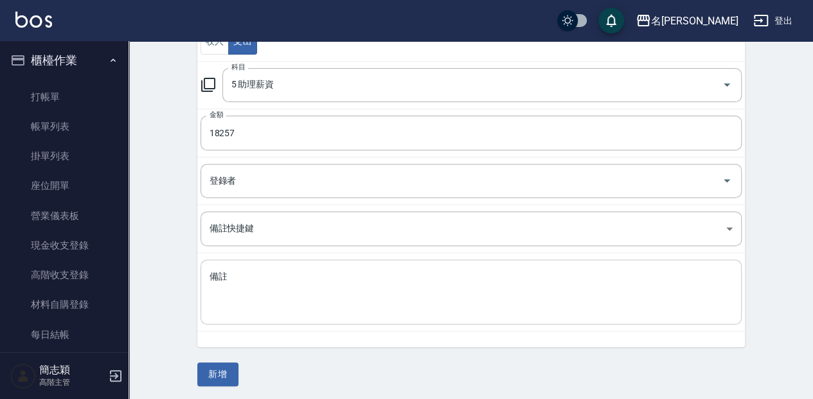
click at [323, 306] on textarea "備註" at bounding box center [471, 293] width 523 height 44
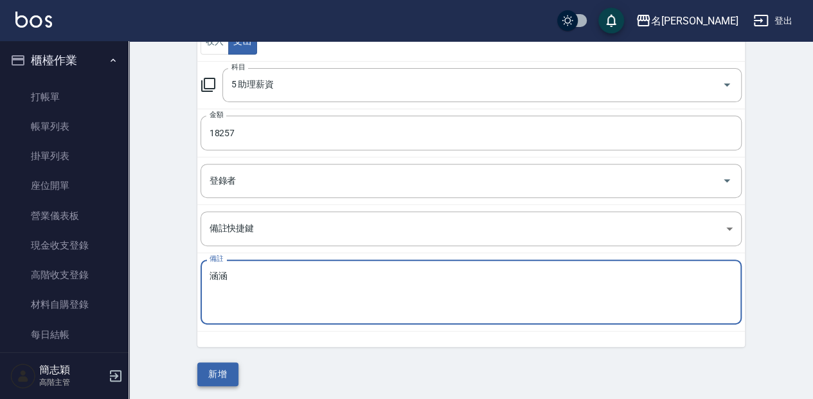
type textarea "涵涵涵"
click at [234, 372] on button "新增" at bounding box center [217, 374] width 41 height 24
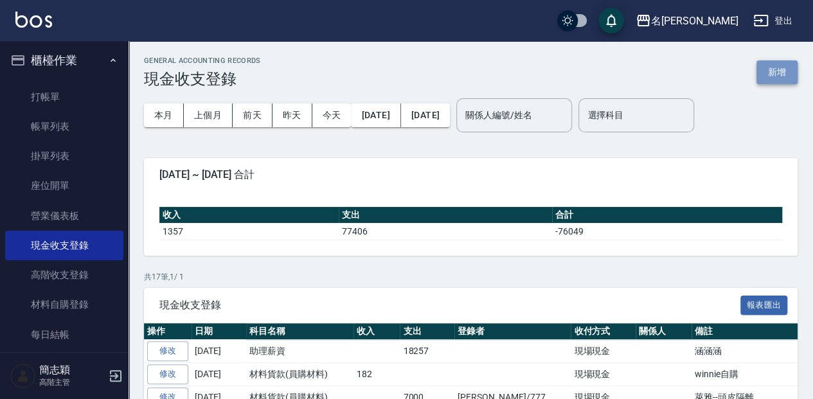
click at [761, 78] on button "新增" at bounding box center [776, 72] width 41 height 24
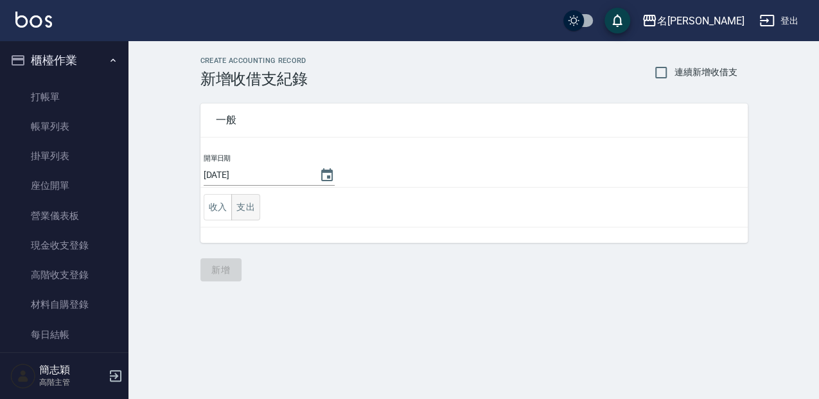
click at [233, 208] on button "支出" at bounding box center [245, 207] width 29 height 26
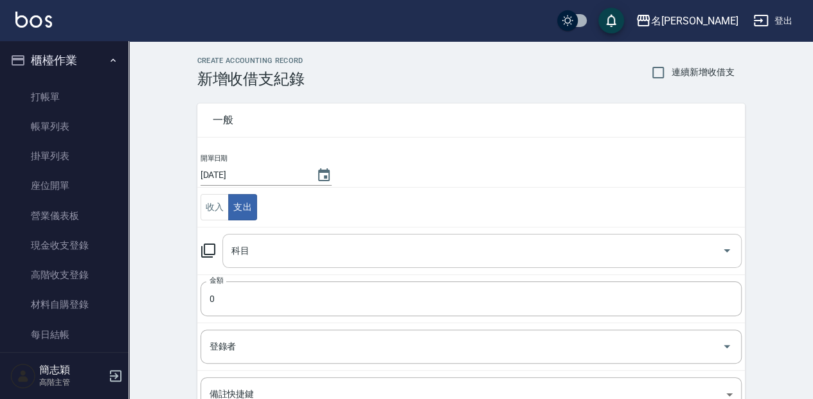
click at [256, 242] on input "科目" at bounding box center [472, 251] width 488 height 22
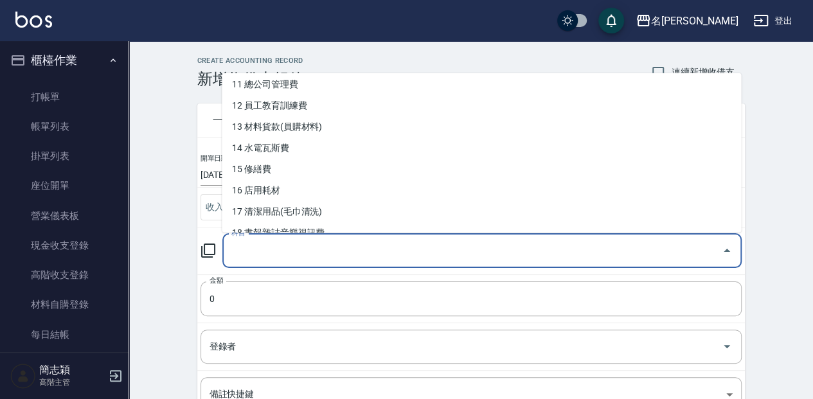
scroll to position [257, 0]
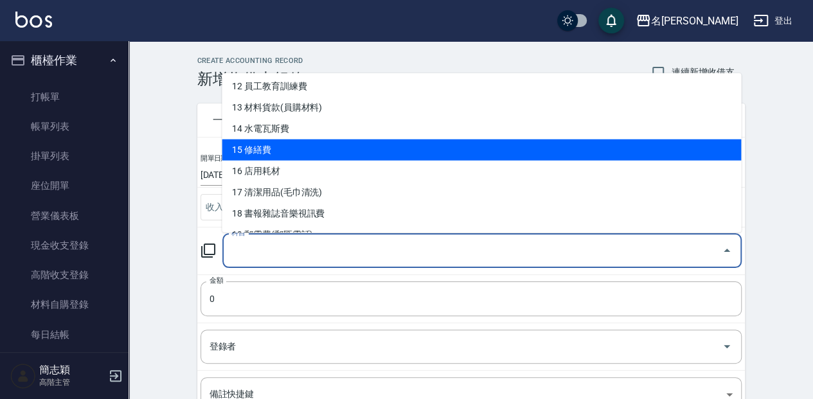
click at [313, 148] on li "15 修繕費" at bounding box center [481, 149] width 519 height 21
type input "15 修繕費"
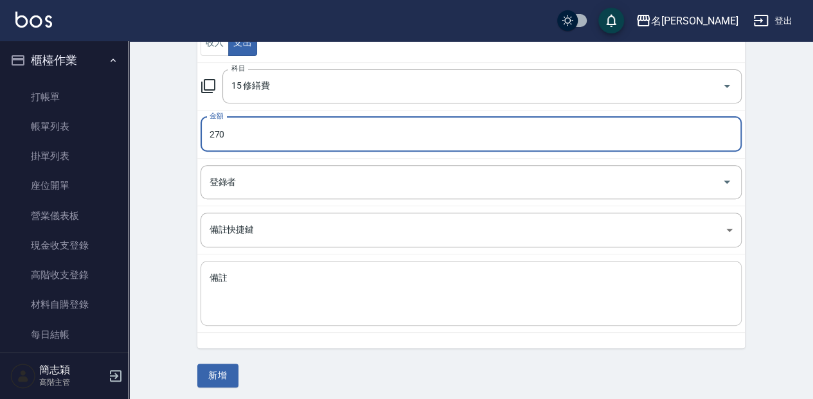
scroll to position [166, 0]
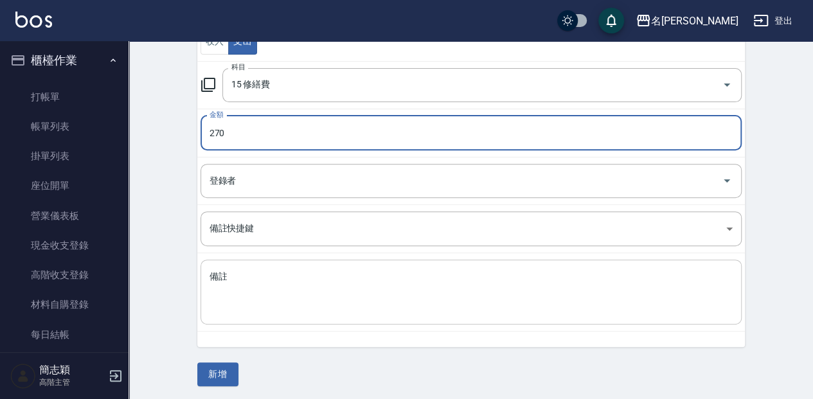
type input "270"
click at [433, 294] on textarea "備註" at bounding box center [471, 293] width 523 height 44
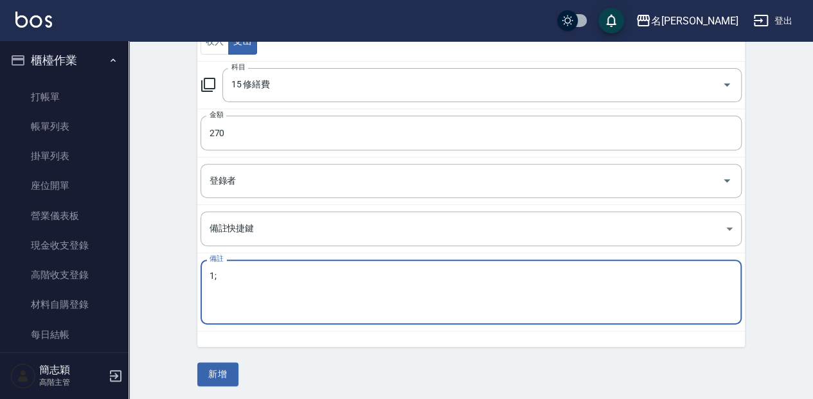
type textarea "1"
type textarea "磅秤"
click at [206, 369] on button "新增" at bounding box center [217, 374] width 41 height 24
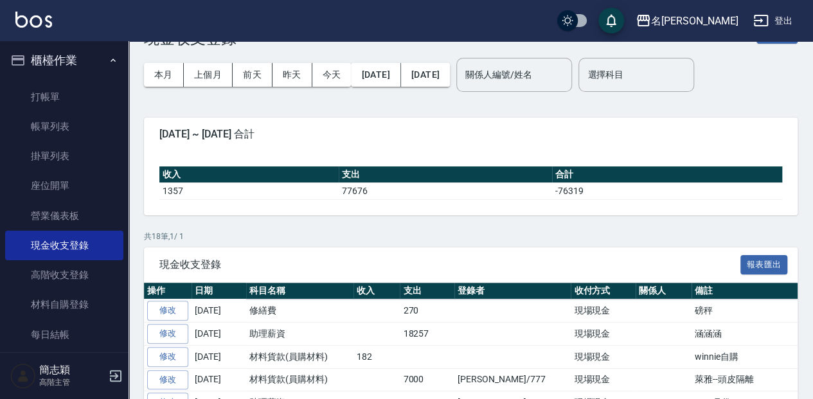
scroll to position [42, 0]
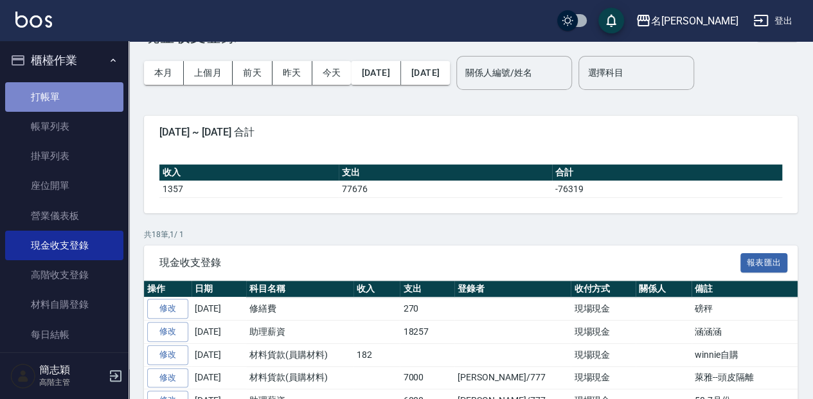
click at [95, 93] on link "打帳單" at bounding box center [64, 97] width 118 height 30
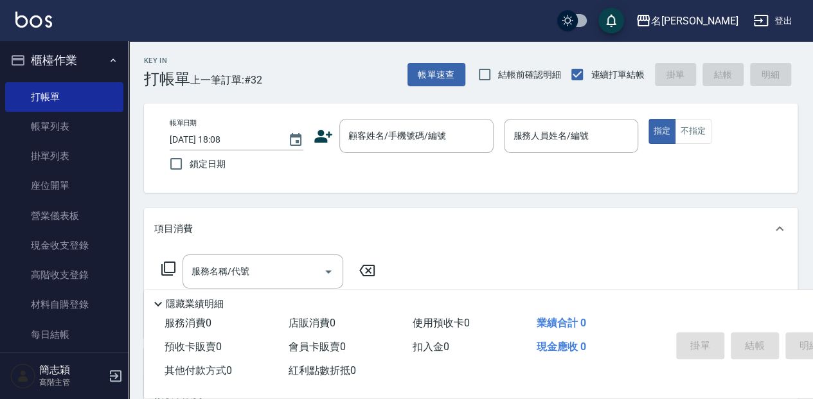
click at [427, 232] on div "項目消費" at bounding box center [463, 228] width 618 height 13
click at [410, 149] on div "顧客姓名/手機號碼/編號" at bounding box center [416, 136] width 154 height 34
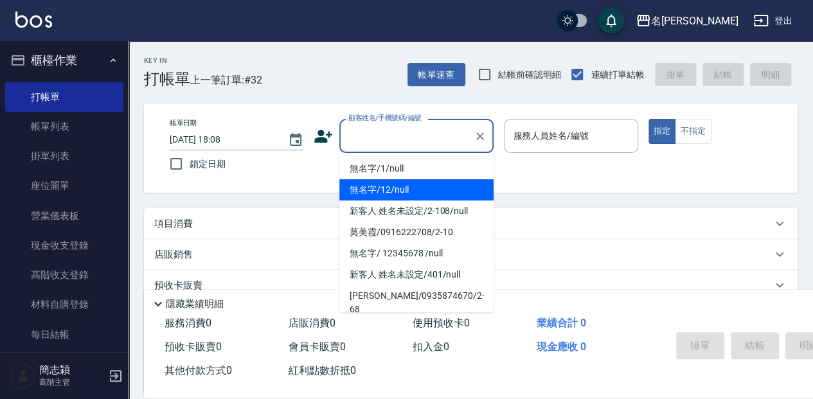
type input "無名字/12/null"
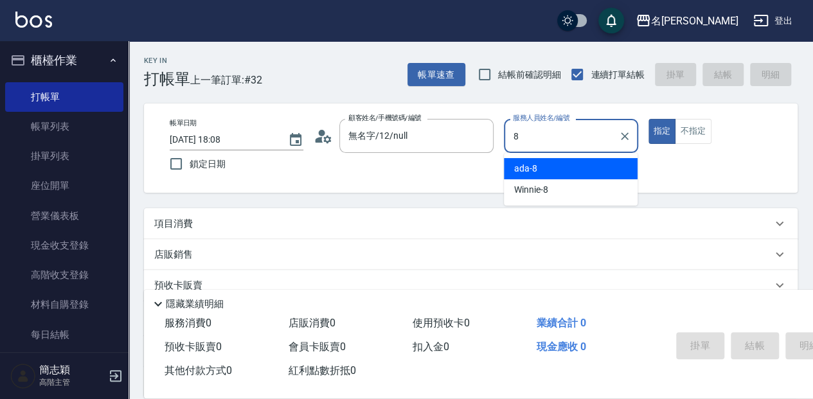
type input "ada-8"
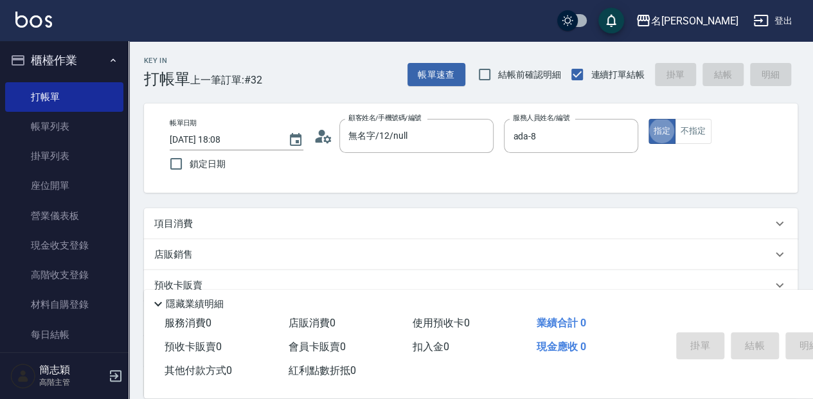
type button "true"
click at [648, 119] on button "指定" at bounding box center [662, 131] width 28 height 25
click at [451, 217] on div "項目消費" at bounding box center [463, 223] width 618 height 13
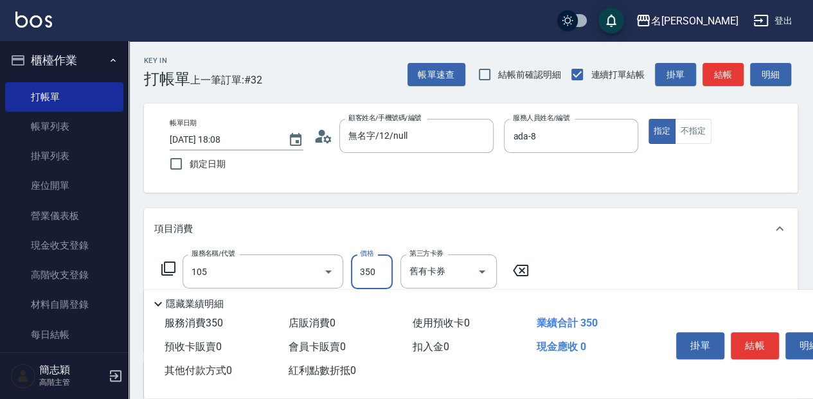
type input "新草本單次(105)"
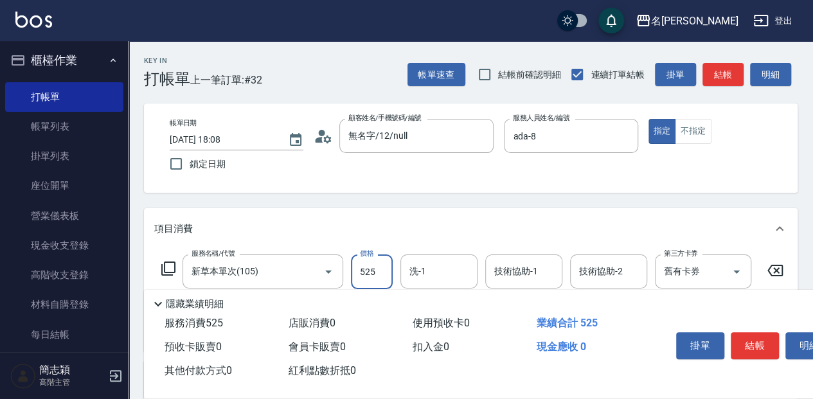
type input "525"
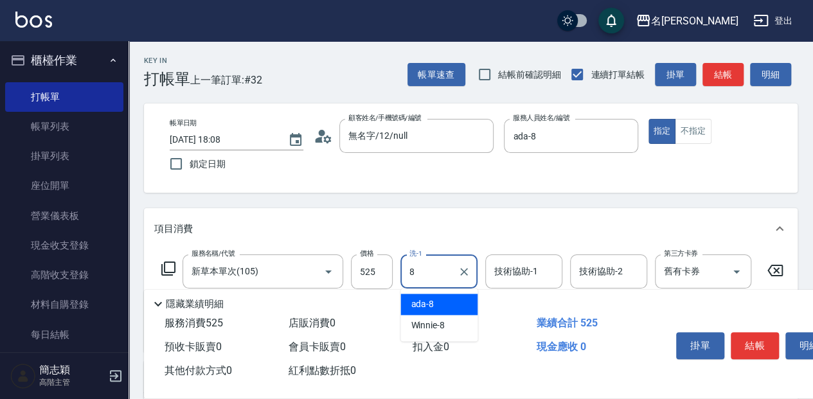
type input "ada-8"
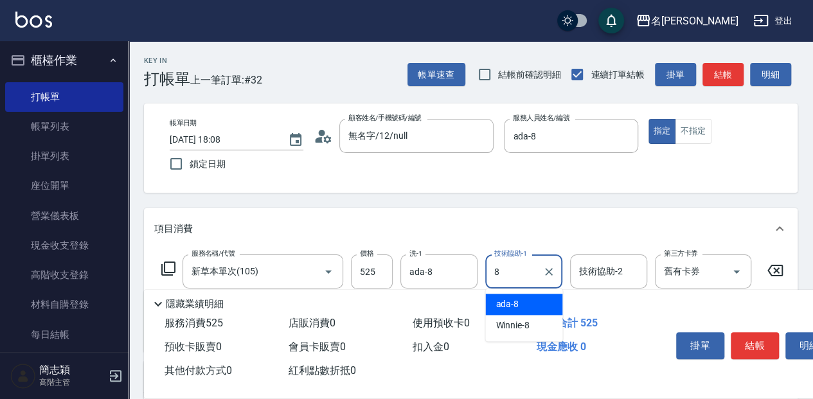
type input "ada-8"
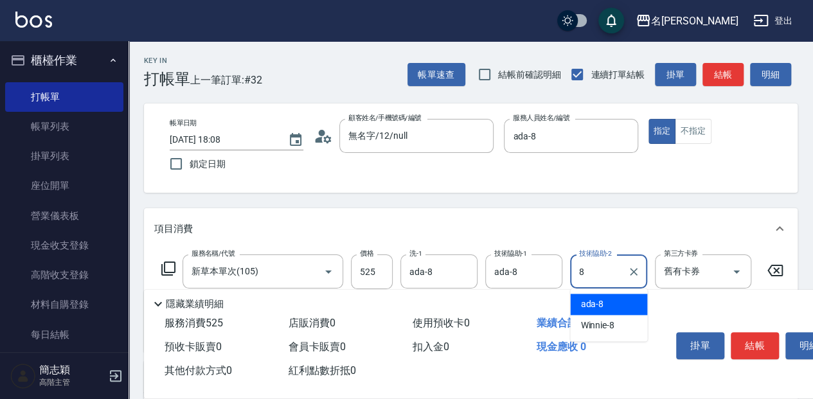
type input "ada-8"
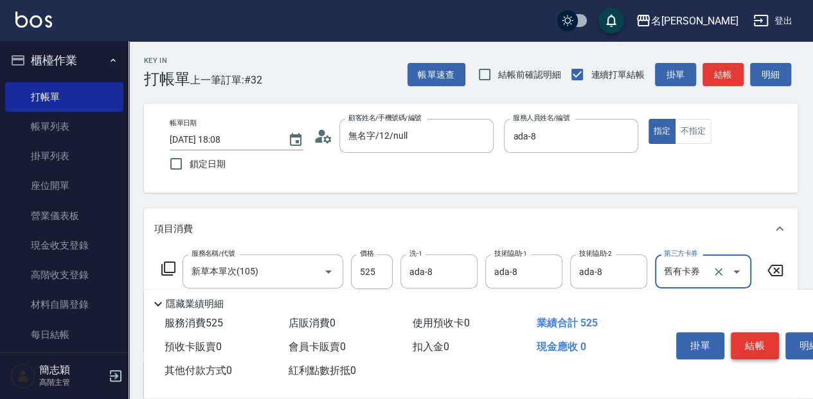
click at [765, 348] on button "結帳" at bounding box center [755, 345] width 48 height 27
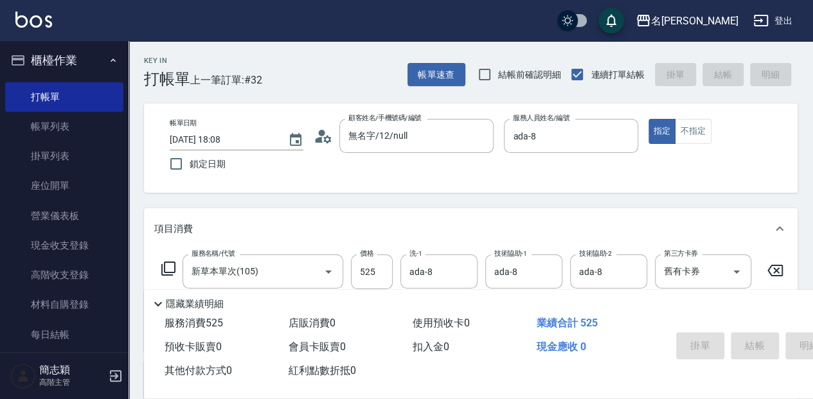
type input "[DATE] 18:09"
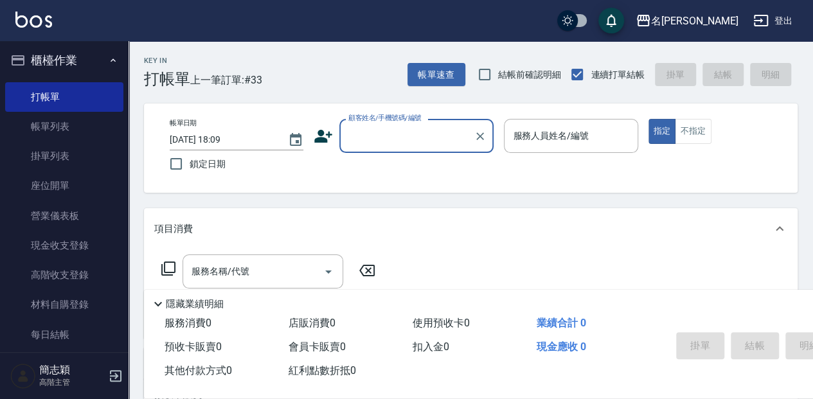
click at [423, 137] on input "顧客姓名/手機號碼/編號" at bounding box center [406, 136] width 123 height 22
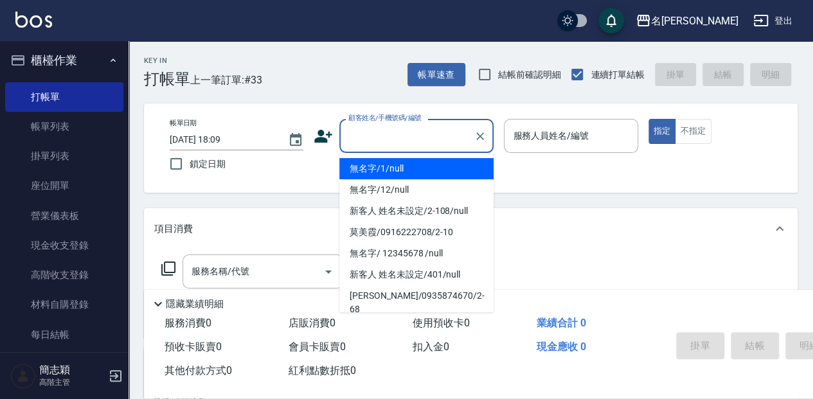
drag, startPoint x: 420, startPoint y: 165, endPoint x: 562, endPoint y: 127, distance: 146.4
click at [422, 164] on li "無名字/1/null" at bounding box center [416, 168] width 154 height 21
type input "無名字/1/null"
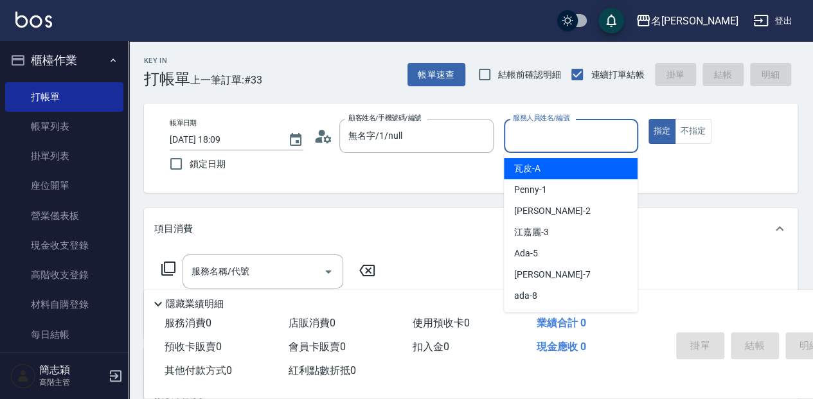
click at [562, 127] on input "服務人員姓名/編號" at bounding box center [571, 136] width 122 height 22
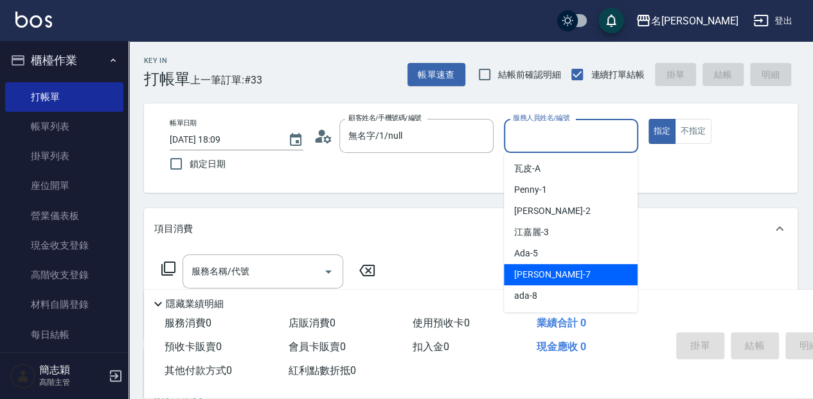
click at [575, 274] on div "[PERSON_NAME] -7" at bounding box center [571, 274] width 134 height 21
type input "[PERSON_NAME]-7"
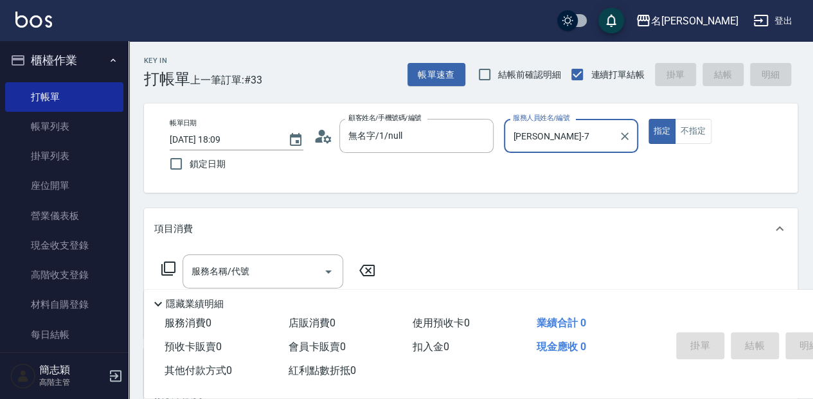
scroll to position [85, 0]
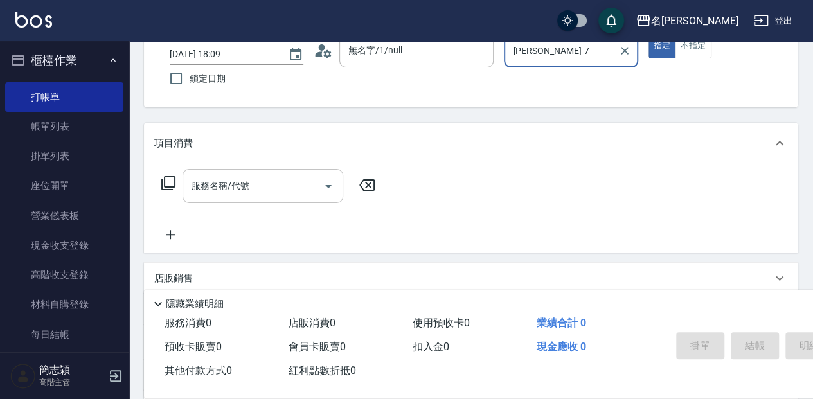
click at [267, 192] on input "服務名稱/代號" at bounding box center [253, 186] width 130 height 22
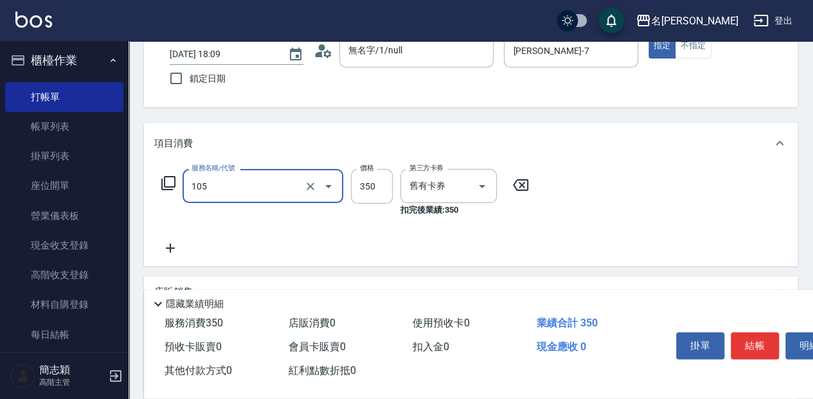
type input "新草本單次(105)"
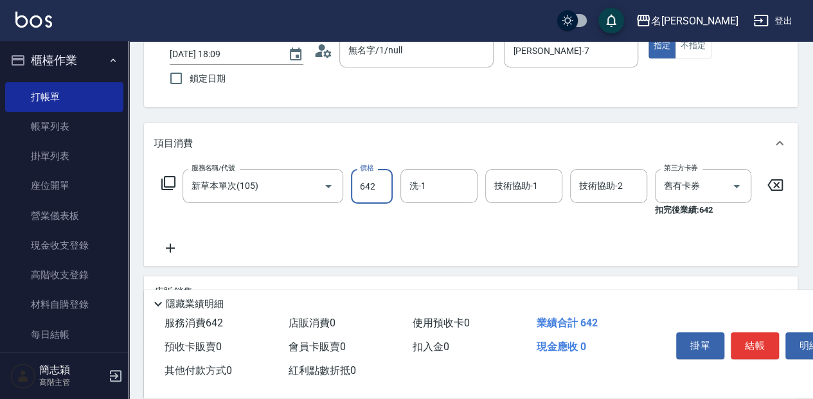
type input "642"
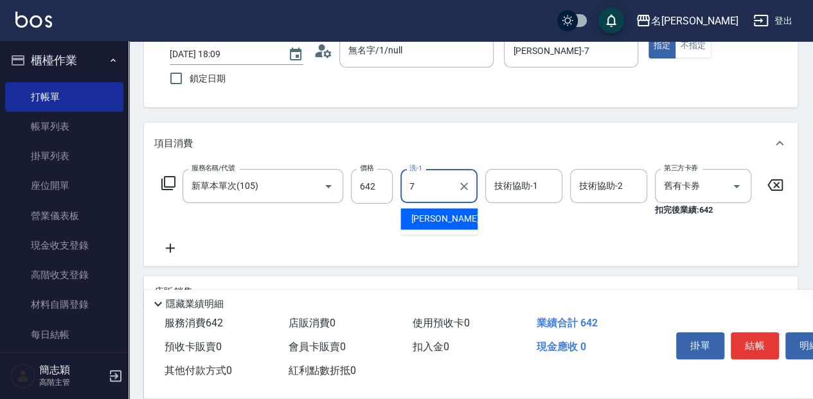
type input "[PERSON_NAME]-7"
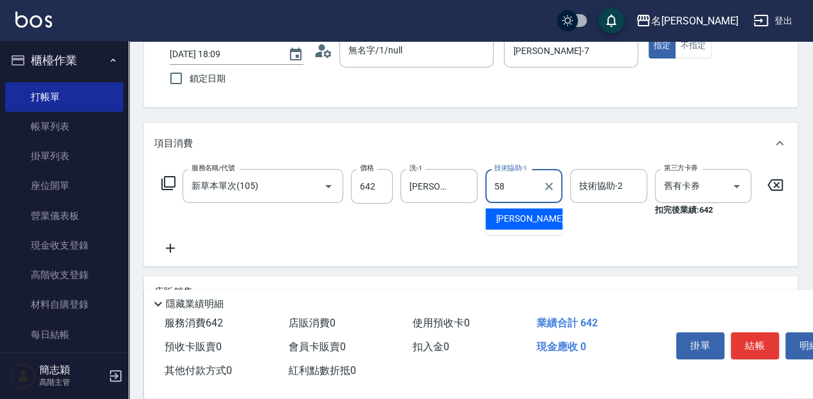
type input "[PERSON_NAME]-58"
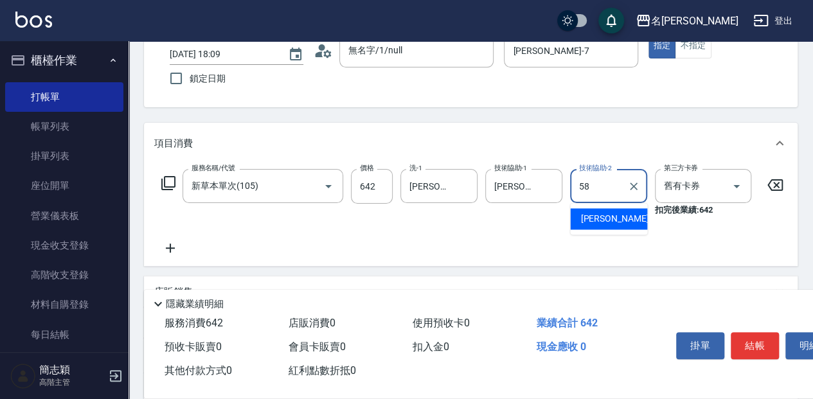
type input "[PERSON_NAME]-58"
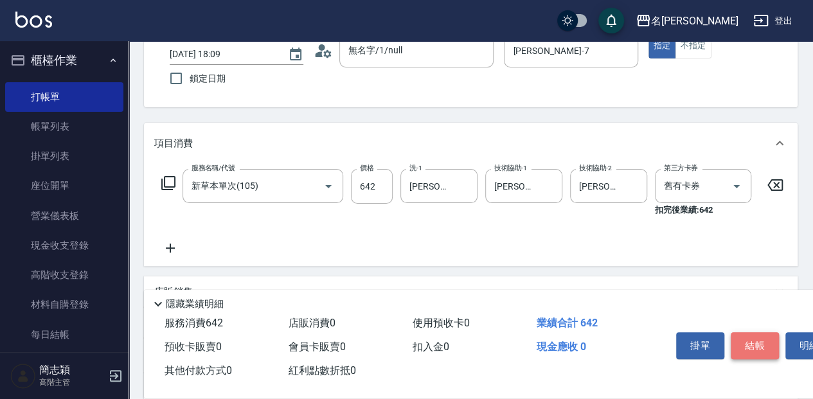
click at [767, 338] on button "結帳" at bounding box center [755, 345] width 48 height 27
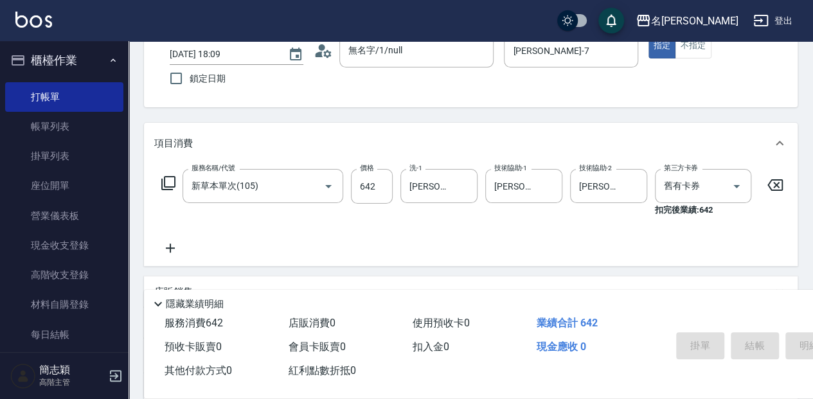
type input "[DATE] 18:38"
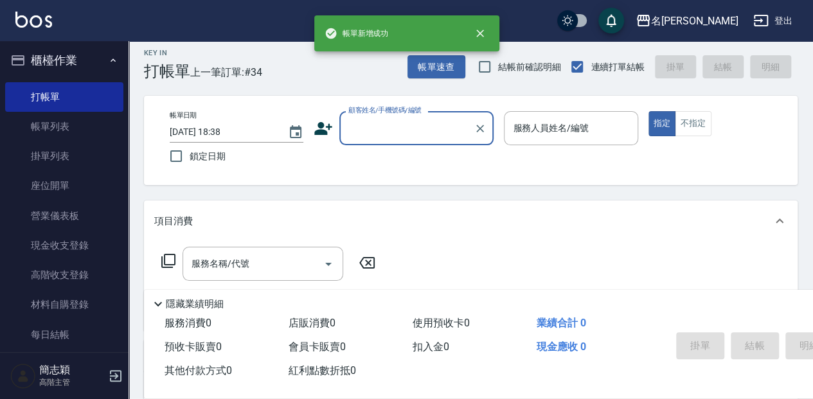
scroll to position [0, 0]
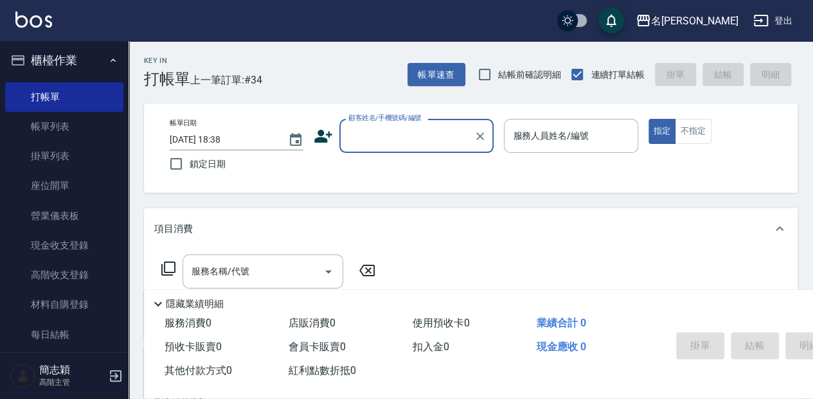
click at [410, 134] on input "顧客姓名/手機號碼/編號" at bounding box center [406, 136] width 123 height 22
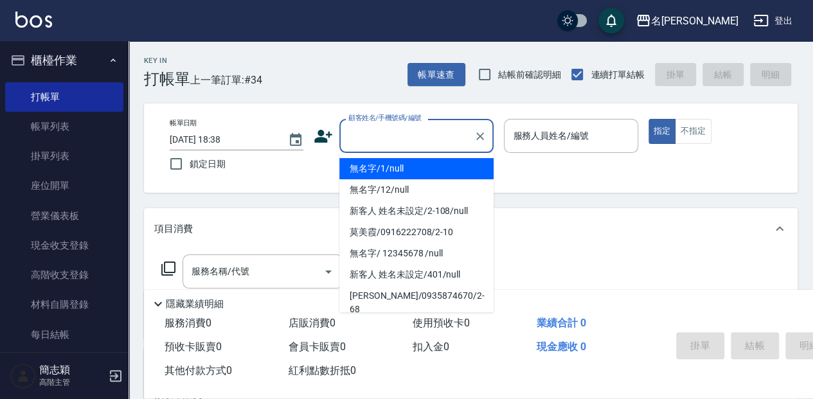
drag, startPoint x: 400, startPoint y: 172, endPoint x: 556, endPoint y: 160, distance: 156.6
click at [401, 171] on li "無名字/1/null" at bounding box center [416, 168] width 154 height 21
type input "無名字/1/null"
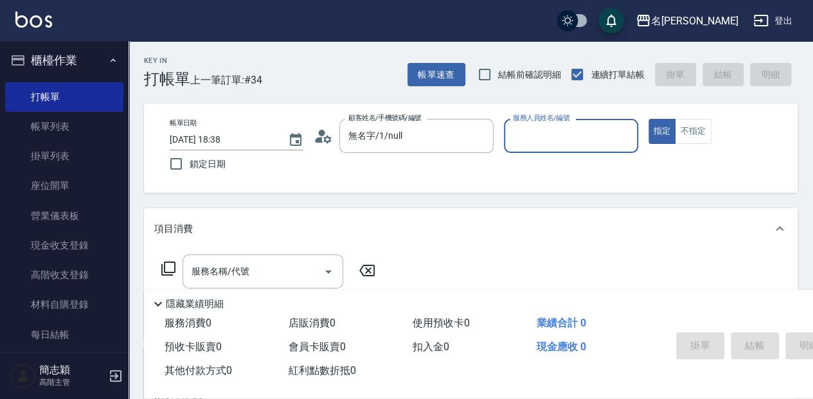
click at [546, 149] on div "服務人員姓名/編號" at bounding box center [571, 136] width 134 height 34
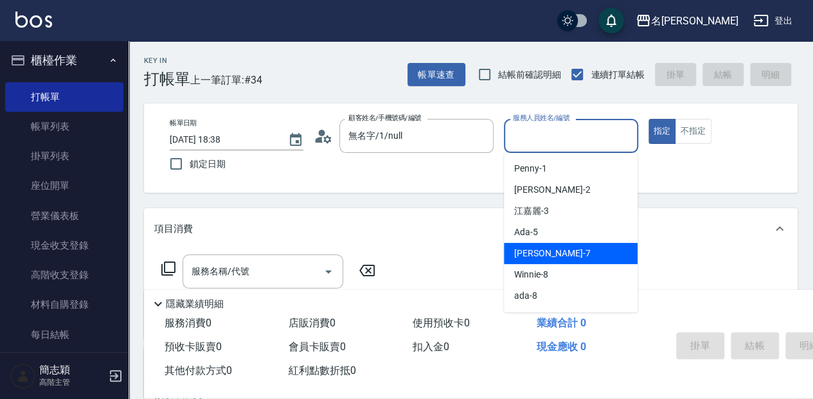
drag, startPoint x: 548, startPoint y: 256, endPoint x: 424, endPoint y: 261, distance: 124.1
click at [548, 256] on span "[PERSON_NAME] -7" at bounding box center [552, 253] width 76 height 13
type input "[PERSON_NAME]-7"
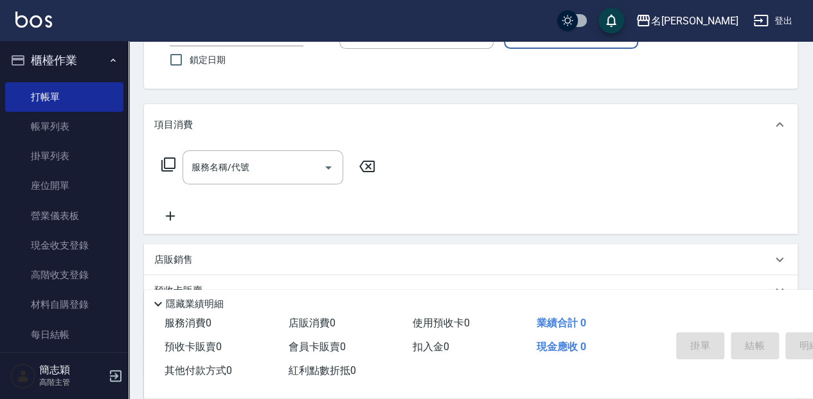
scroll to position [129, 0]
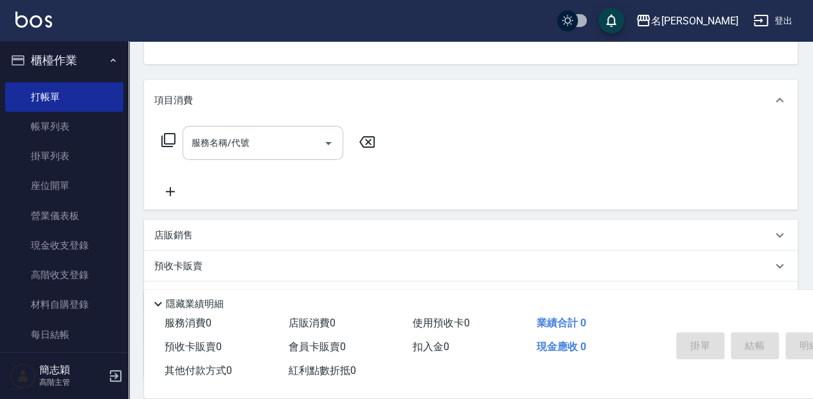
drag, startPoint x: 267, startPoint y: 142, endPoint x: 273, endPoint y: 147, distance: 7.3
click at [267, 143] on input "服務名稱/代號" at bounding box center [253, 143] width 130 height 22
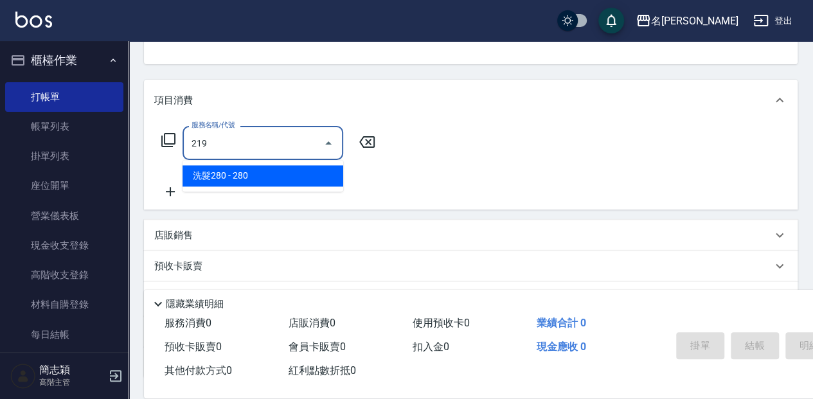
type input "洗髮280(219)"
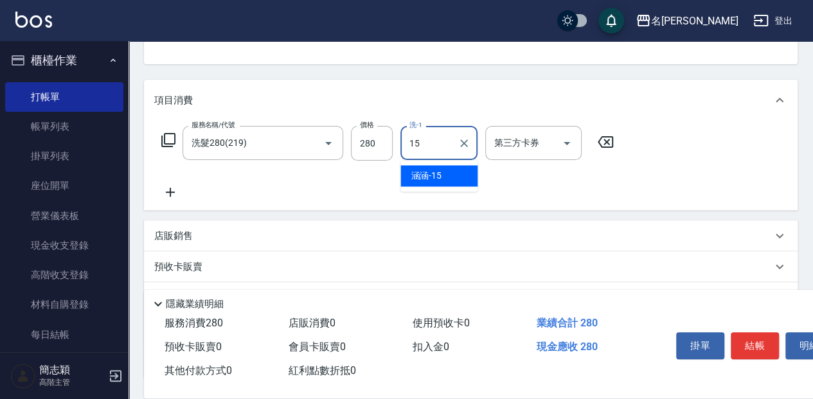
type input "涵涵-15"
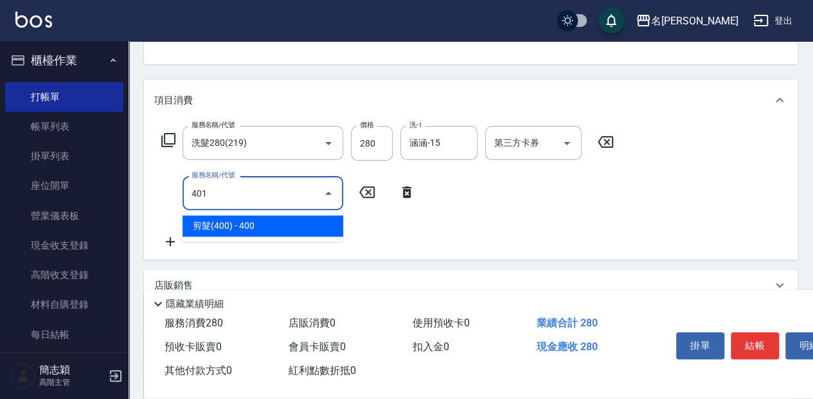
type input "剪髮(400)(401)"
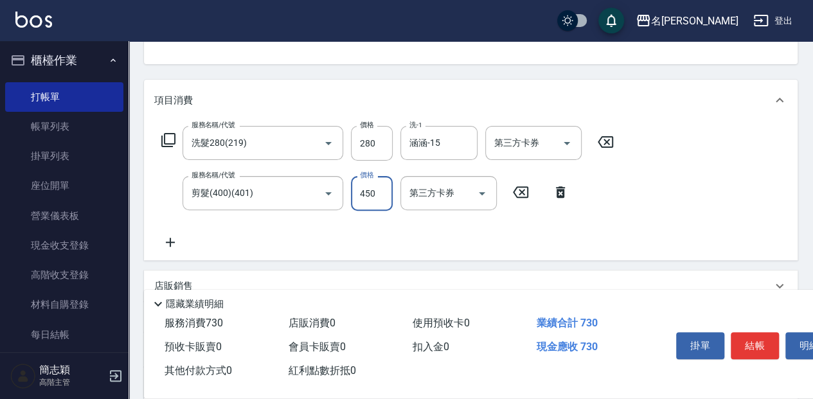
type input "450"
drag, startPoint x: 739, startPoint y: 343, endPoint x: 728, endPoint y: 330, distance: 16.9
click at [739, 341] on button "結帳" at bounding box center [755, 345] width 48 height 27
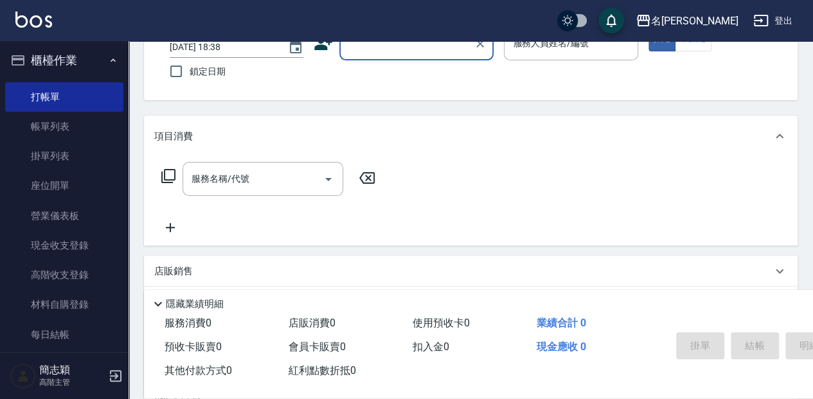
scroll to position [82, 0]
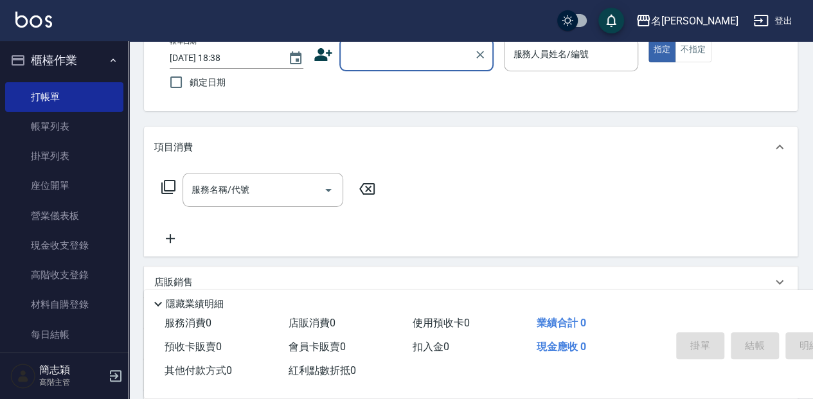
click at [365, 62] on input "顧客姓名/手機號碼/編號" at bounding box center [406, 54] width 123 height 22
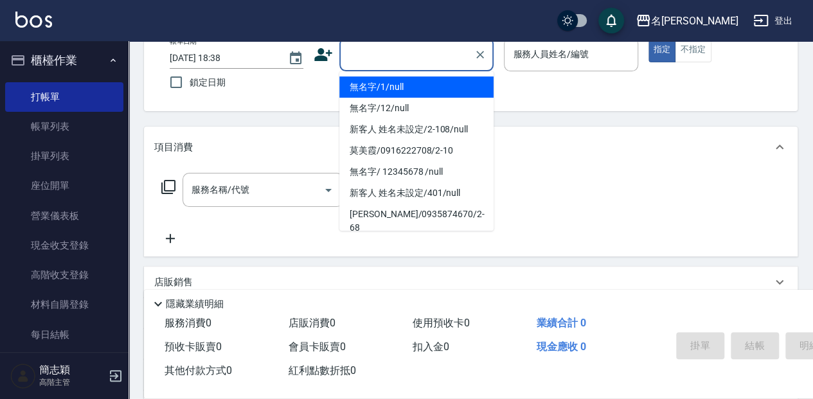
drag, startPoint x: 389, startPoint y: 81, endPoint x: 553, endPoint y: 69, distance: 164.3
click at [389, 81] on li "無名字/1/null" at bounding box center [416, 86] width 154 height 21
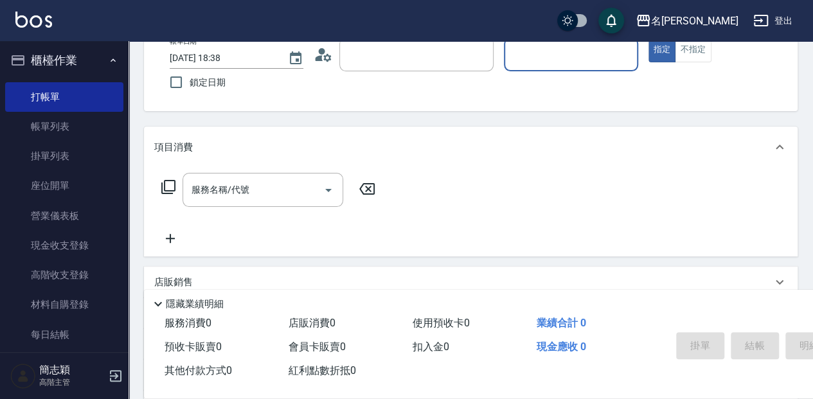
type input "無名字/1/null"
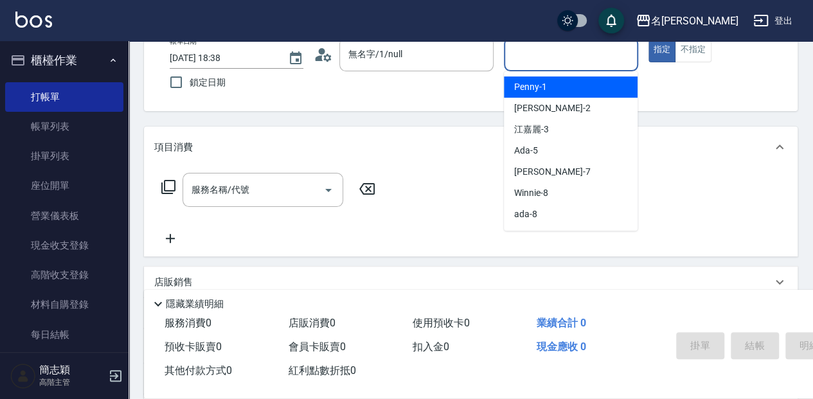
drag, startPoint x: 546, startPoint y: 64, endPoint x: 581, endPoint y: 107, distance: 55.3
click at [547, 66] on div "服務人員姓名/編號" at bounding box center [571, 54] width 134 height 34
drag, startPoint x: 566, startPoint y: 61, endPoint x: 575, endPoint y: 87, distance: 27.8
click at [564, 61] on input "服務人員姓名/編號" at bounding box center [571, 54] width 122 height 22
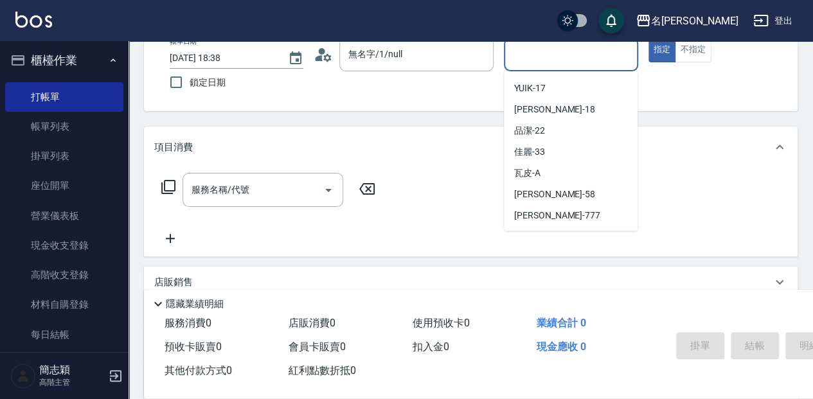
scroll to position [167, 0]
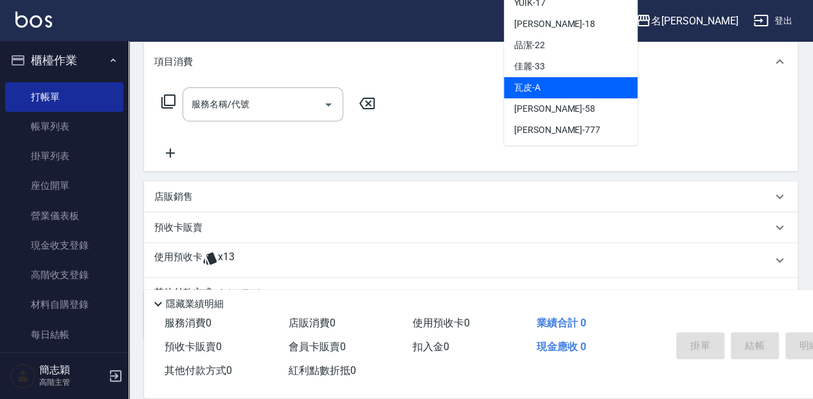
click at [564, 91] on div "瓦皮 -A" at bounding box center [571, 87] width 134 height 21
type input "瓦皮-A"
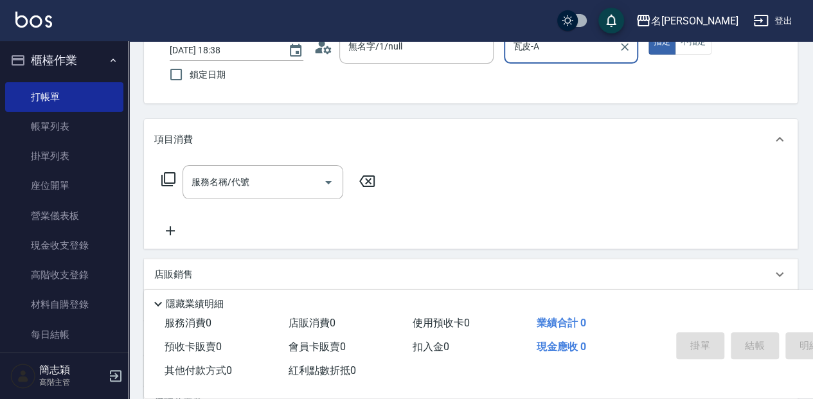
scroll to position [82, 0]
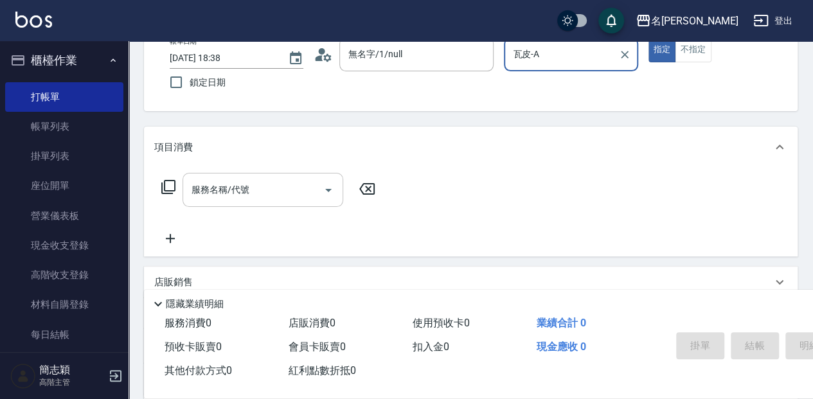
click at [260, 204] on div "服務名稱/代號" at bounding box center [263, 190] width 161 height 34
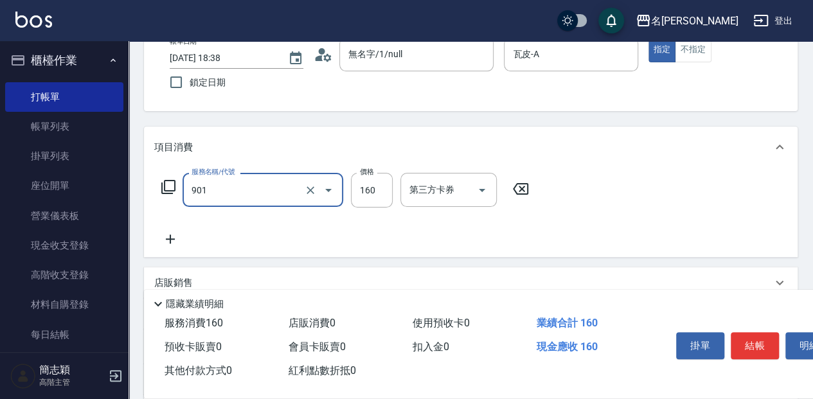
type input "修手(901)"
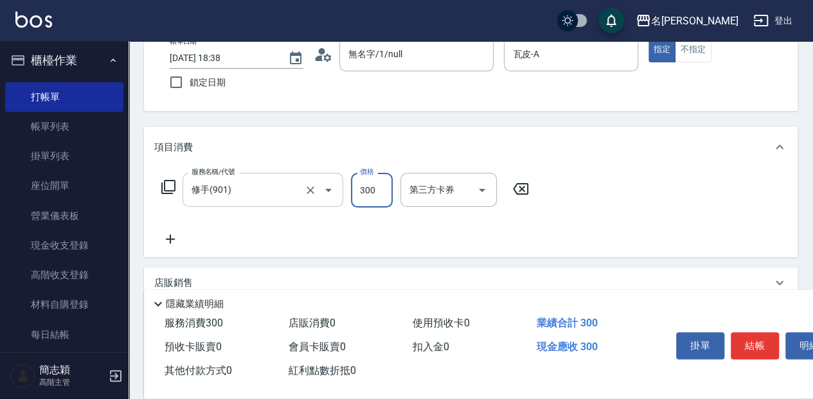
type input "300"
click at [758, 344] on button "結帳" at bounding box center [755, 345] width 48 height 27
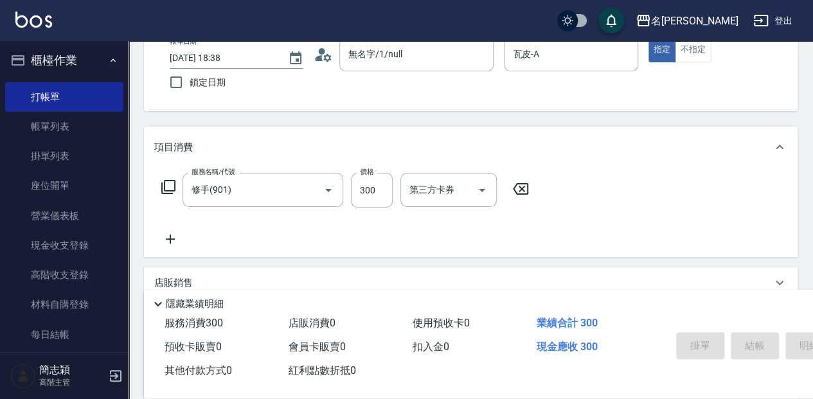
type input "[DATE] 18:39"
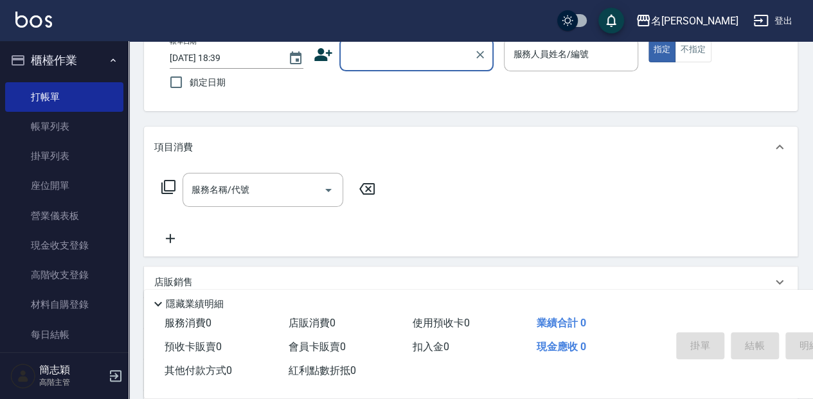
click at [426, 51] on input "顧客姓名/手機號碼/編號" at bounding box center [406, 54] width 123 height 22
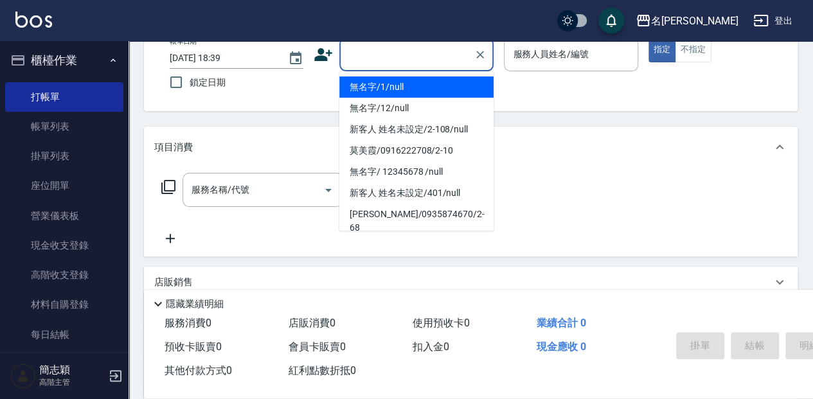
click at [423, 84] on li "無名字/1/null" at bounding box center [416, 86] width 154 height 21
type input "無名字/1/null"
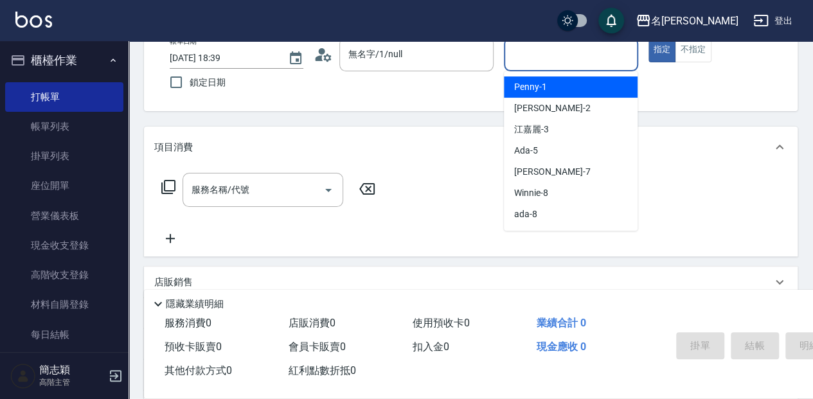
click at [566, 53] on input "服務人員姓名/編號" at bounding box center [571, 54] width 122 height 22
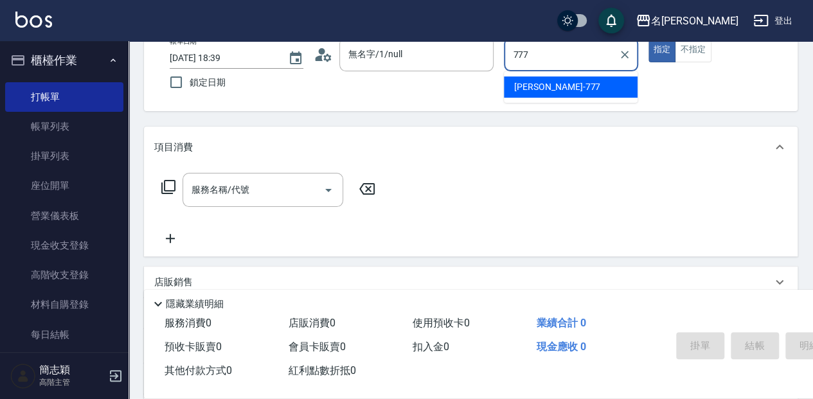
type input "[PERSON_NAME]-777"
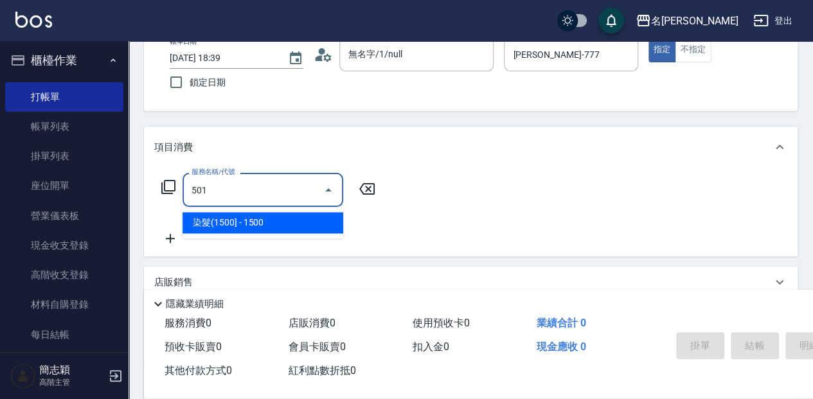
type input "染髮(1500](501)"
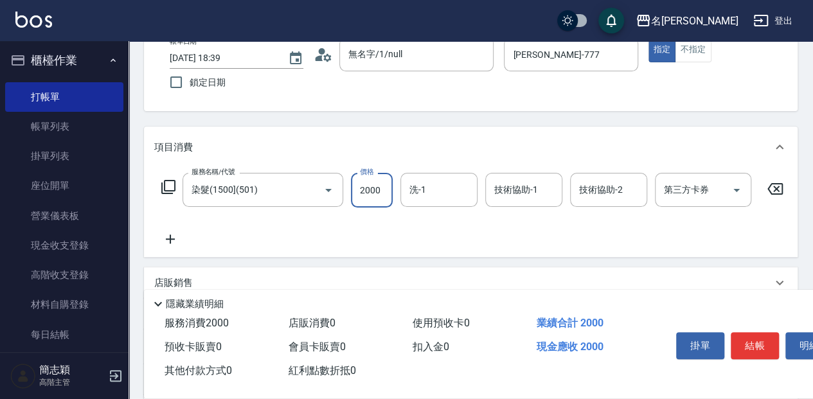
type input "2000"
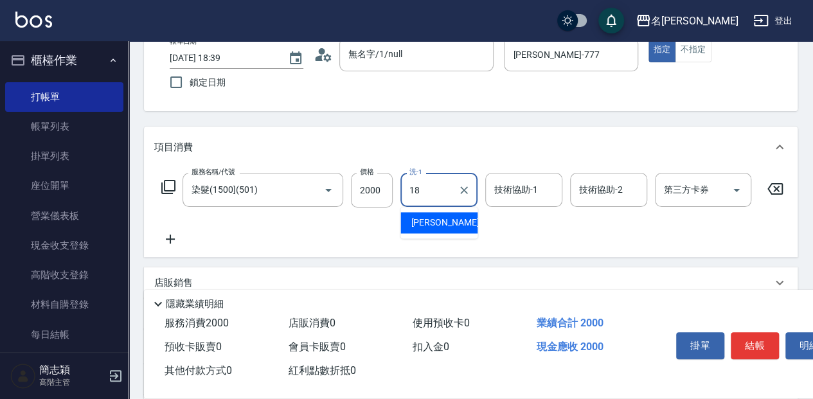
type input "[PERSON_NAME]-18"
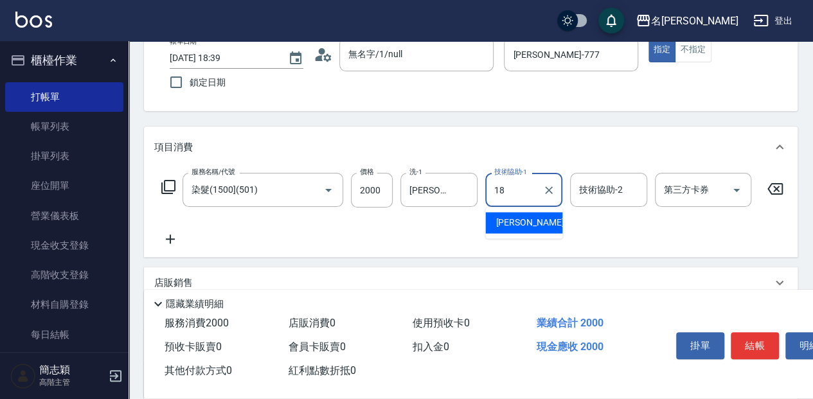
type input "[PERSON_NAME]-18"
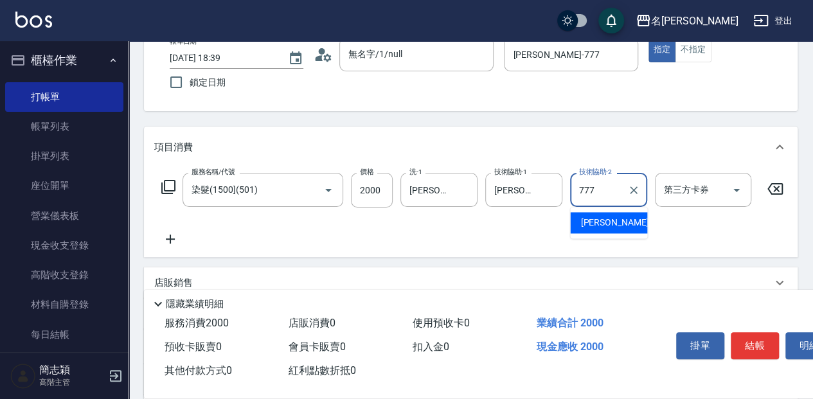
type input "[PERSON_NAME]-777"
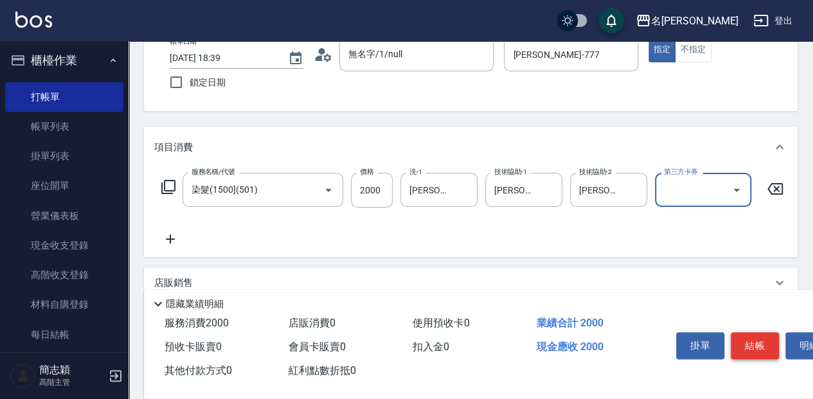
click at [757, 338] on button "結帳" at bounding box center [755, 345] width 48 height 27
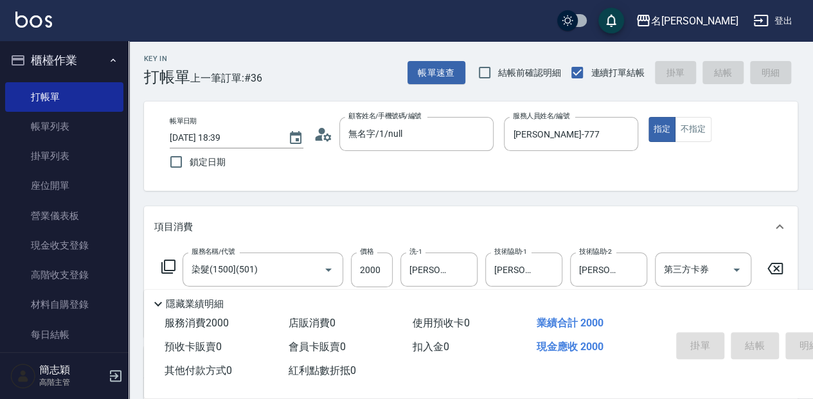
scroll to position [0, 0]
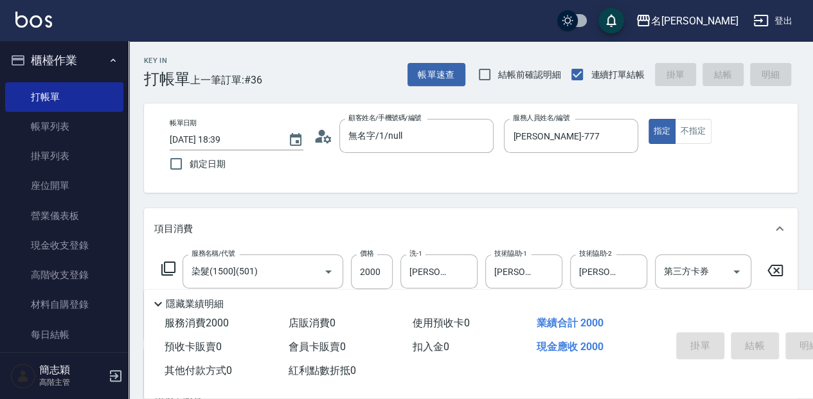
type input "[DATE] 18:52"
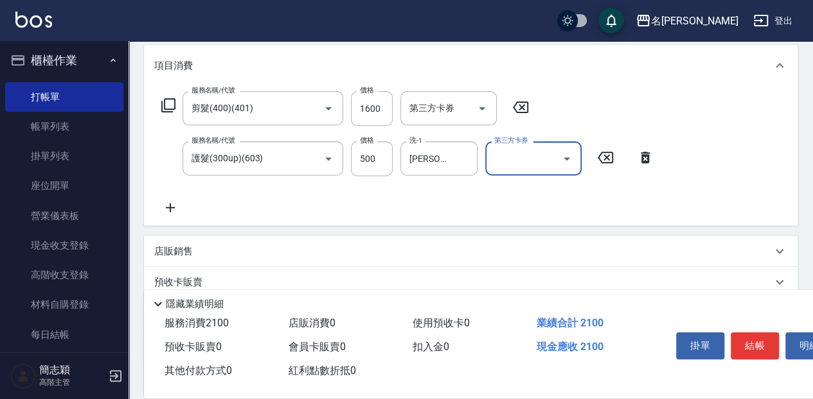
scroll to position [171, 0]
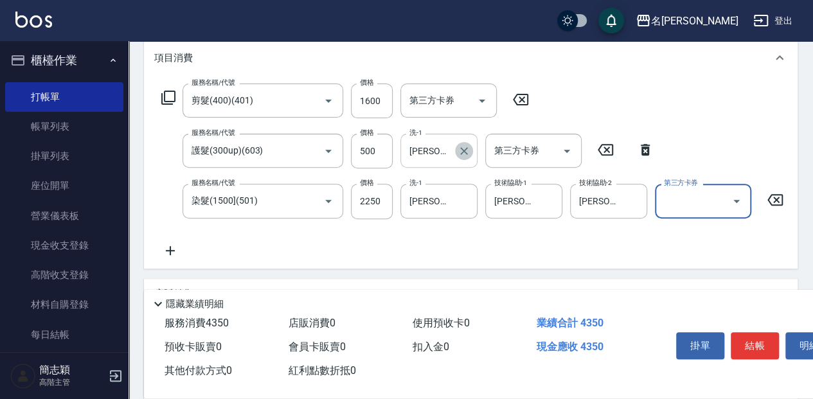
click at [468, 149] on icon "Clear" at bounding box center [464, 151] width 13 height 13
click at [761, 332] on button "結帳" at bounding box center [755, 345] width 48 height 27
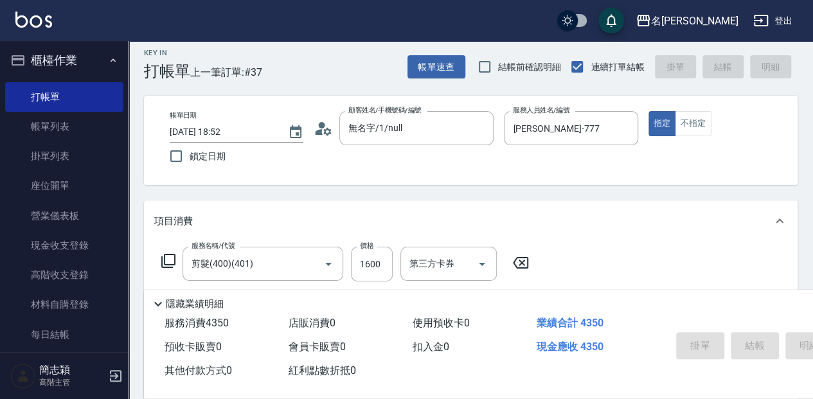
scroll to position [0, 0]
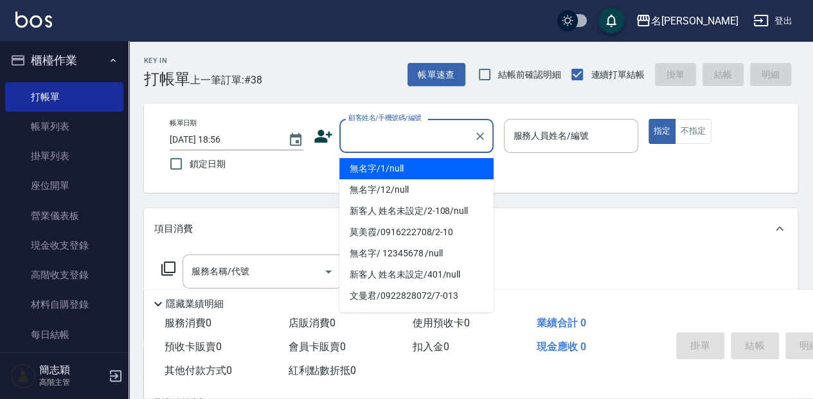
click at [375, 144] on input "顧客姓名/手機號碼/編號" at bounding box center [406, 136] width 123 height 22
click at [379, 171] on li "無名字/1/null" at bounding box center [416, 168] width 154 height 21
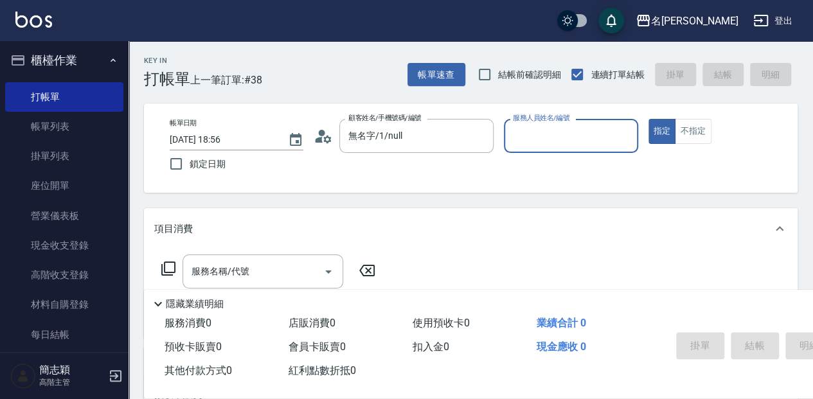
click at [535, 123] on div "服務人員姓名/編號" at bounding box center [571, 136] width 134 height 34
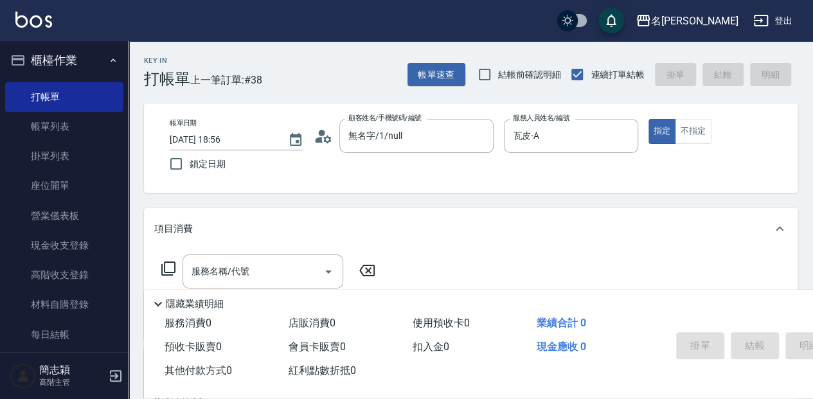
click at [172, 303] on p "隱藏業績明細" at bounding box center [195, 304] width 58 height 13
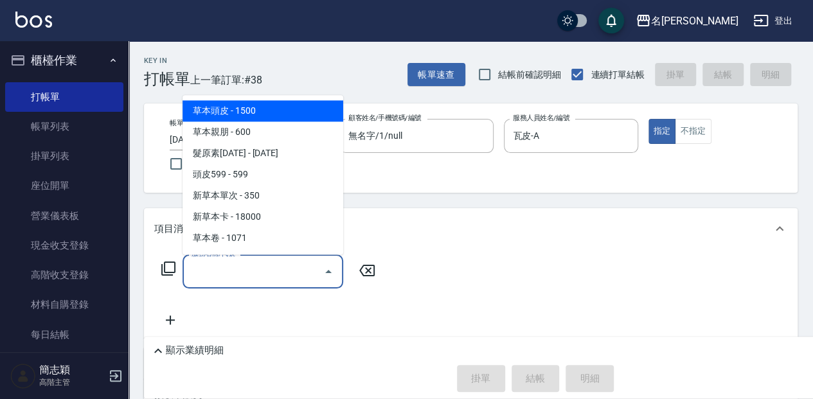
click at [197, 272] on input "服務名稱/代號" at bounding box center [253, 271] width 130 height 22
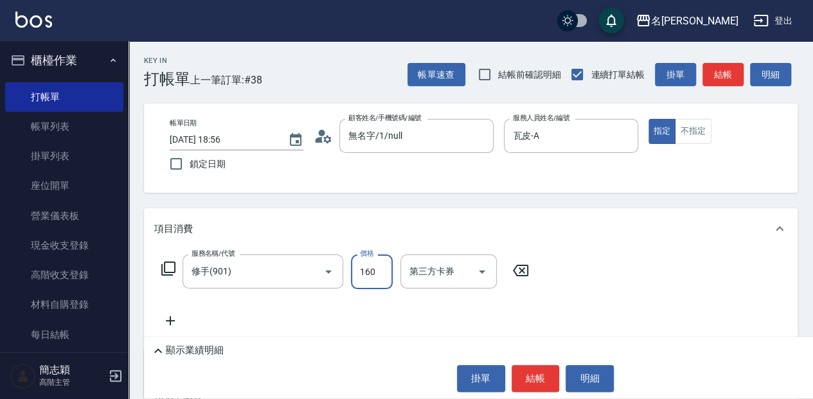
click at [363, 265] on input "160" at bounding box center [372, 271] width 42 height 35
click at [545, 375] on button "結帳" at bounding box center [536, 378] width 48 height 27
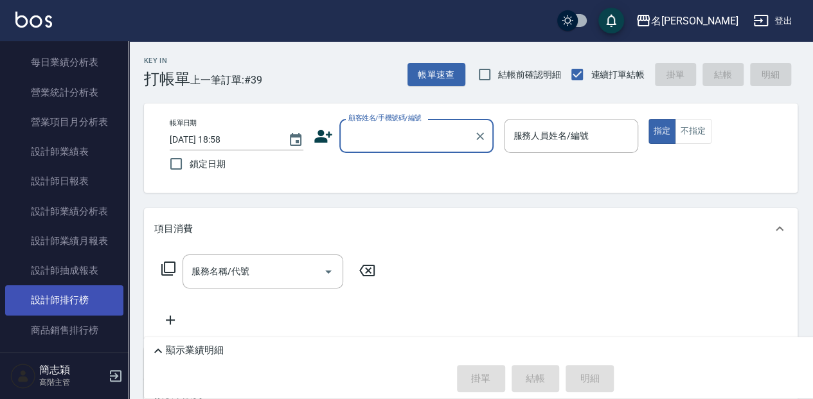
scroll to position [816, 0]
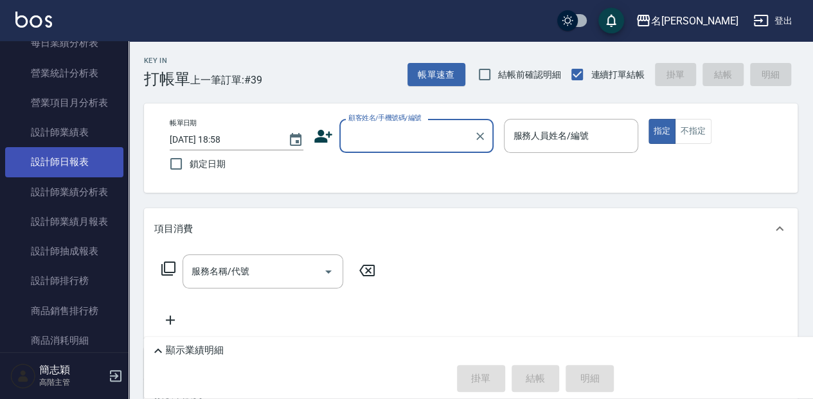
click at [57, 166] on link "設計師日報表" at bounding box center [64, 162] width 118 height 30
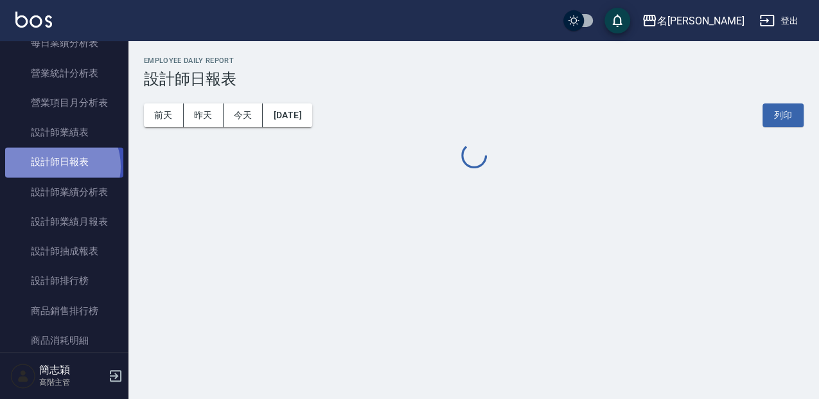
click at [57, 166] on link "設計師日報表" at bounding box center [64, 162] width 118 height 30
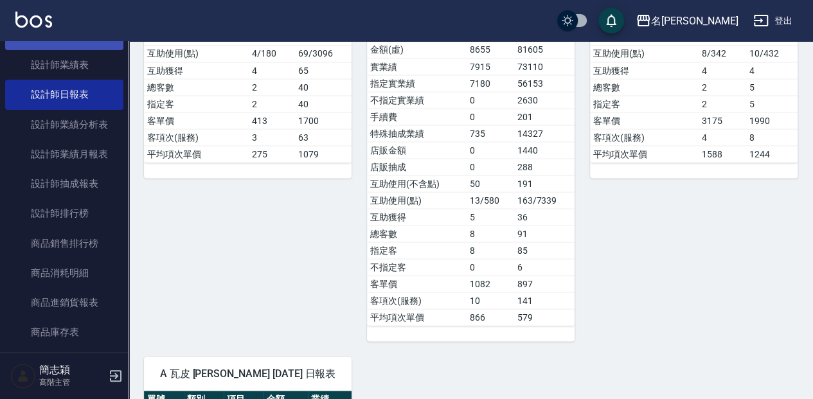
scroll to position [900, 0]
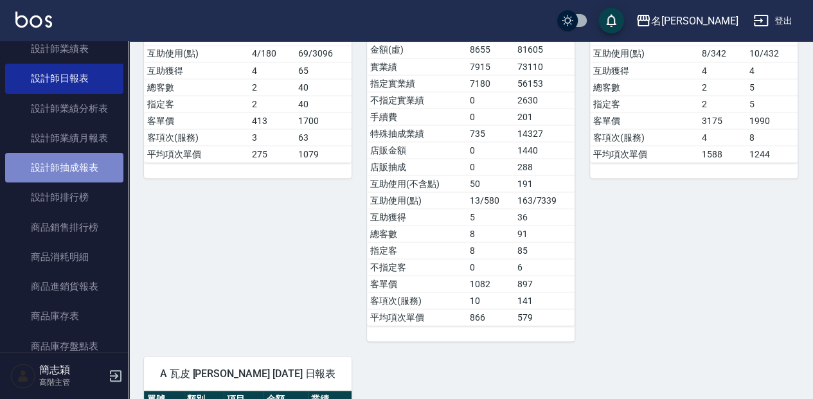
click at [85, 176] on link "設計師抽成報表" at bounding box center [64, 168] width 118 height 30
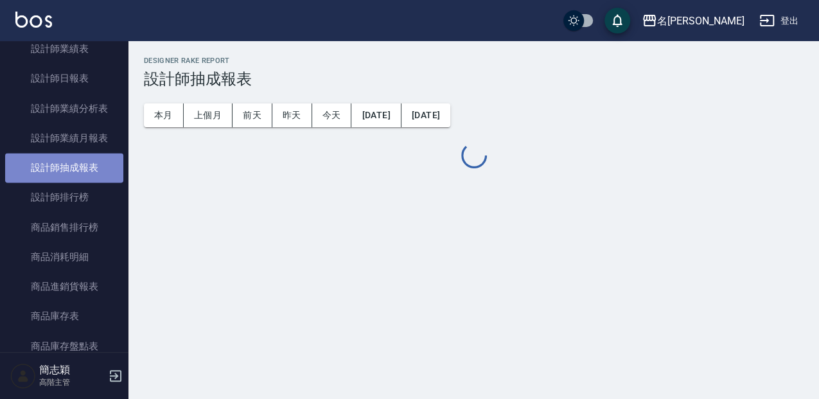
click at [85, 176] on link "設計師抽成報表" at bounding box center [64, 168] width 118 height 30
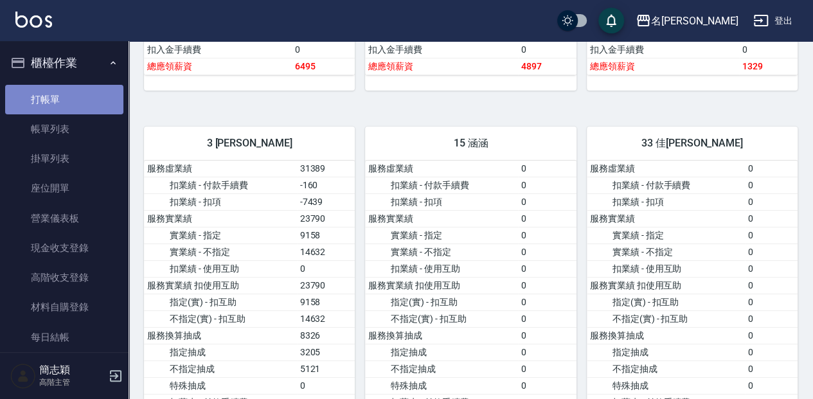
click at [91, 100] on link "打帳單" at bounding box center [64, 100] width 118 height 30
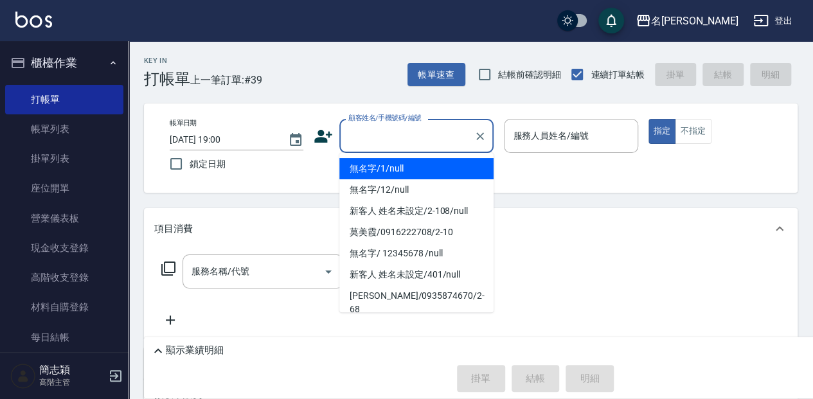
click at [427, 134] on input "顧客姓名/手機號碼/編號" at bounding box center [406, 136] width 123 height 22
click at [438, 168] on li "無名字/1/null" at bounding box center [416, 168] width 154 height 21
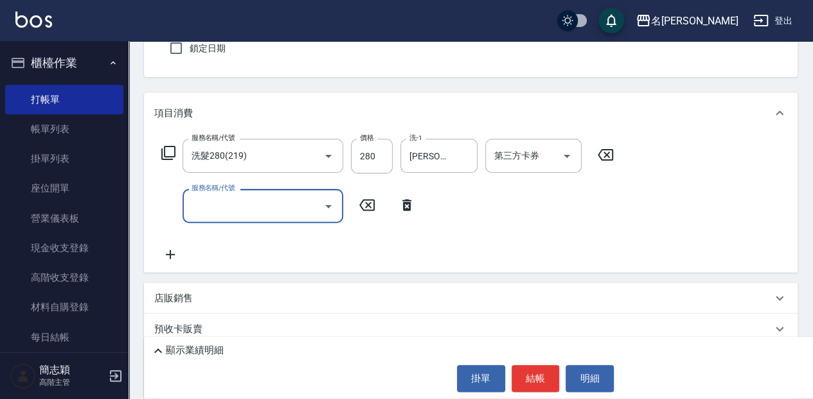
scroll to position [129, 0]
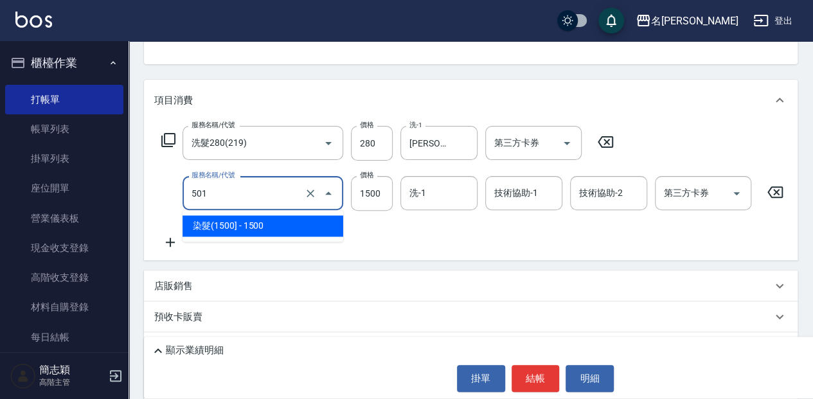
click at [220, 194] on input "501" at bounding box center [244, 193] width 113 height 22
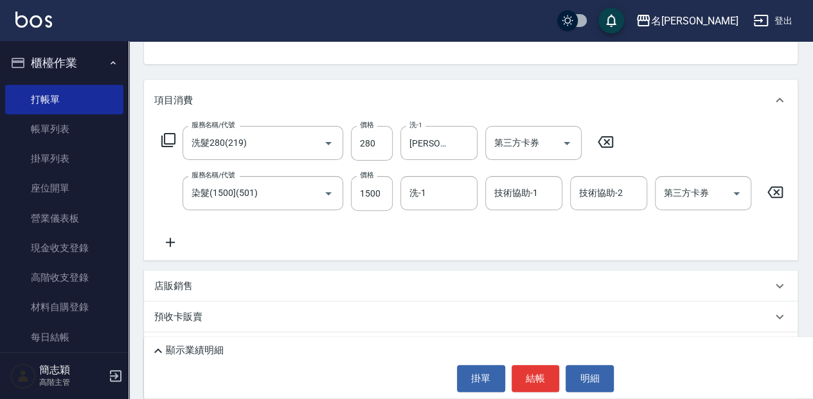
click at [164, 141] on icon at bounding box center [168, 140] width 14 height 14
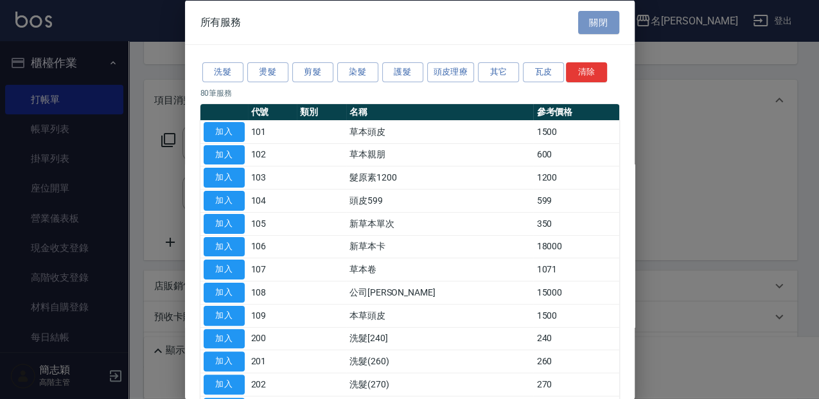
click at [591, 20] on button "關閉" at bounding box center [598, 22] width 41 height 24
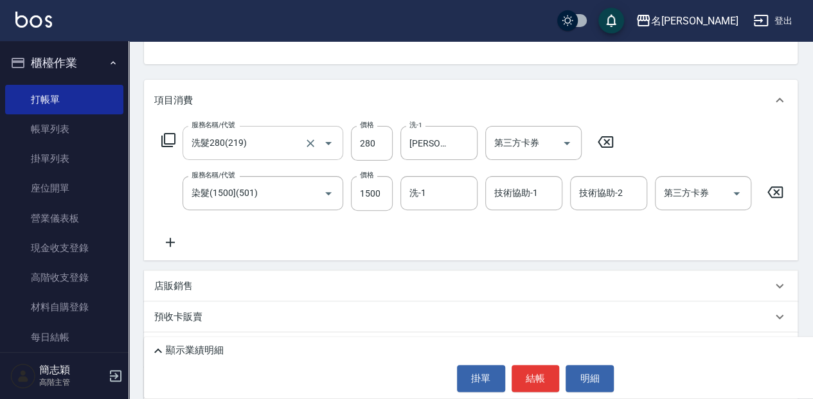
click at [272, 143] on input "洗髮280(219)" at bounding box center [244, 143] width 113 height 22
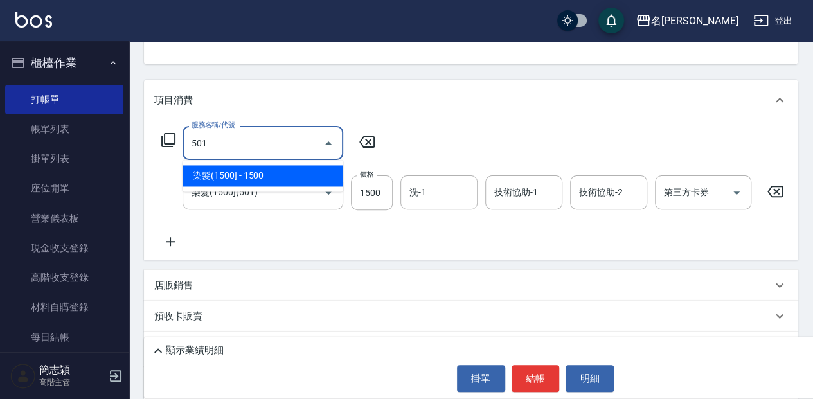
scroll to position [0, 0]
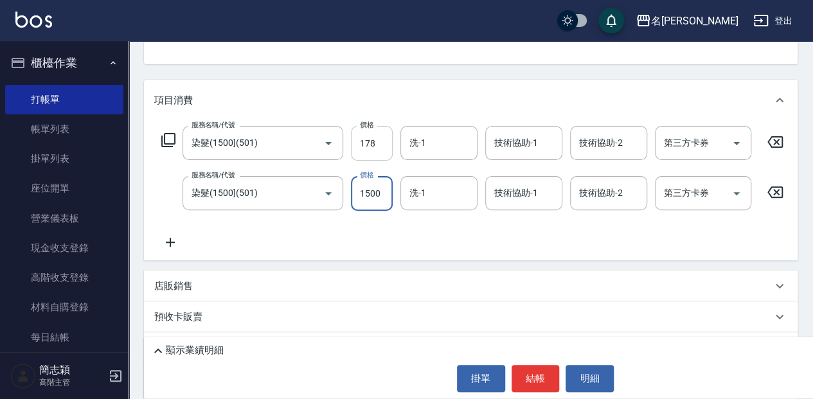
click at [385, 147] on input "178" at bounding box center [372, 143] width 42 height 35
click at [371, 149] on input "178" at bounding box center [372, 143] width 42 height 35
click at [356, 144] on input "178" at bounding box center [372, 143] width 42 height 35
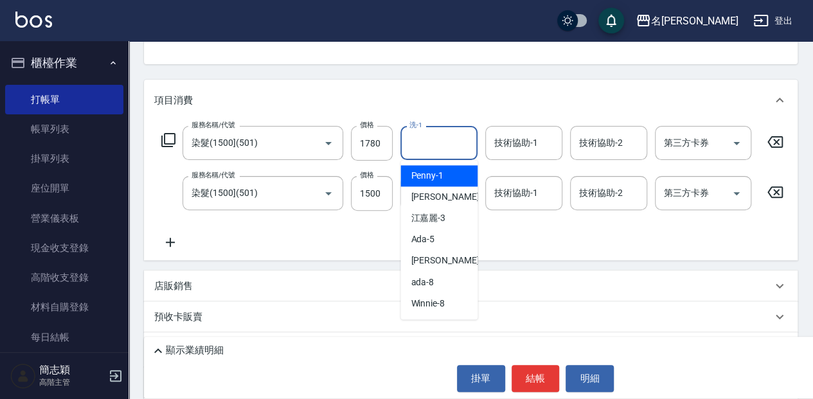
click at [434, 138] on input "洗-1" at bounding box center [439, 143] width 66 height 22
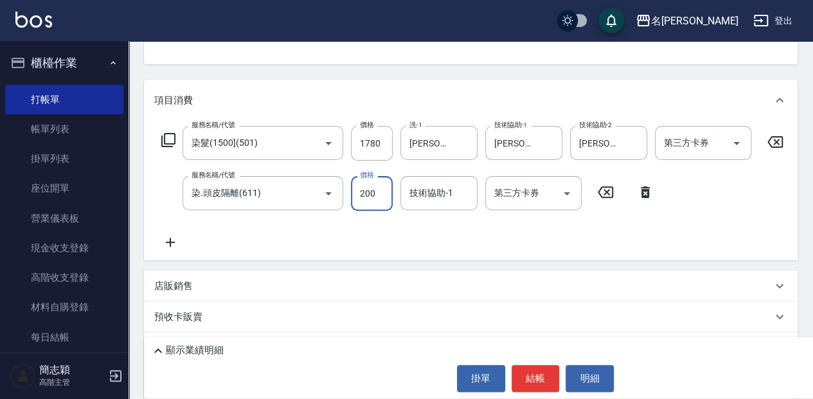
click at [375, 197] on input "200" at bounding box center [372, 193] width 42 height 35
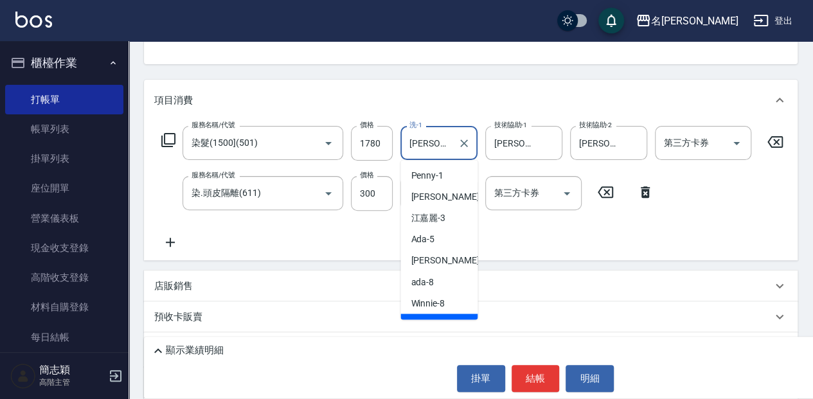
scroll to position [15, 0]
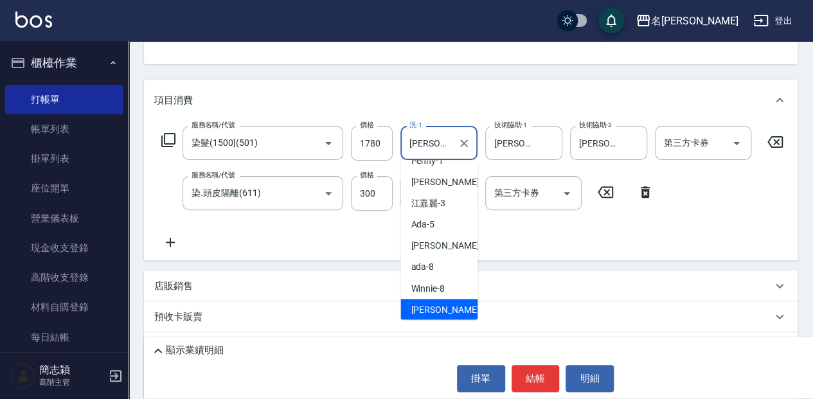
drag, startPoint x: 442, startPoint y: 138, endPoint x: 411, endPoint y: 138, distance: 31.5
click at [411, 138] on input "[PERSON_NAME]-9" at bounding box center [429, 143] width 46 height 22
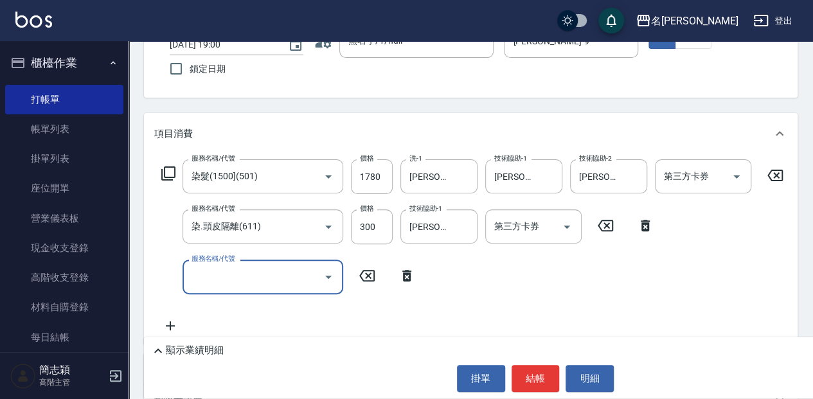
scroll to position [70, 0]
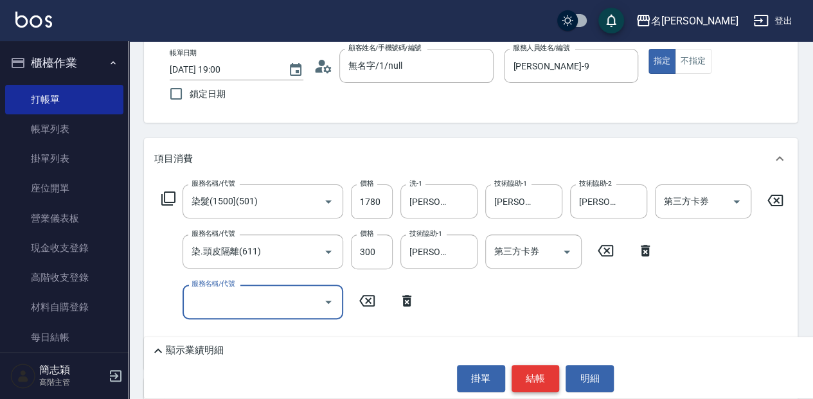
click at [524, 371] on button "結帳" at bounding box center [536, 378] width 48 height 27
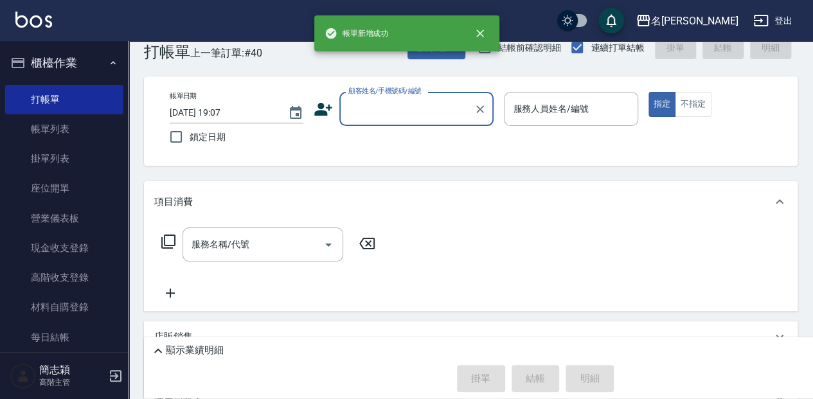
scroll to position [0, 0]
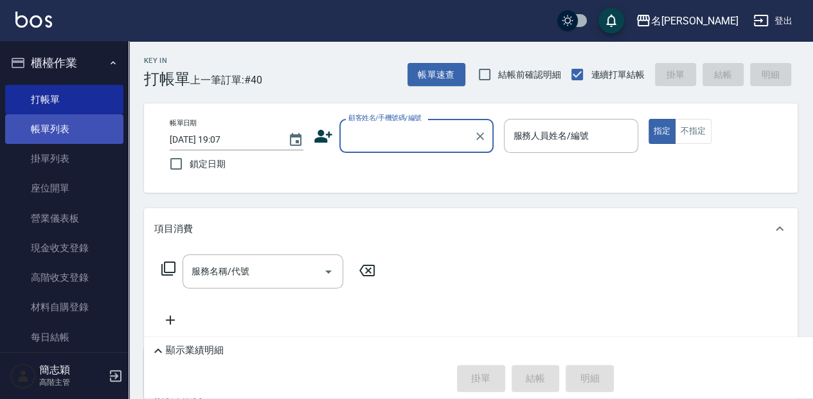
click at [78, 120] on link "帳單列表" at bounding box center [64, 129] width 118 height 30
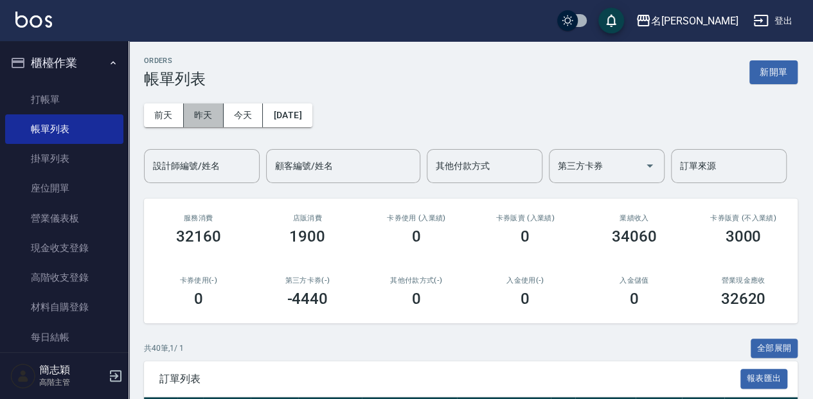
click at [189, 107] on button "昨天" at bounding box center [204, 115] width 40 height 24
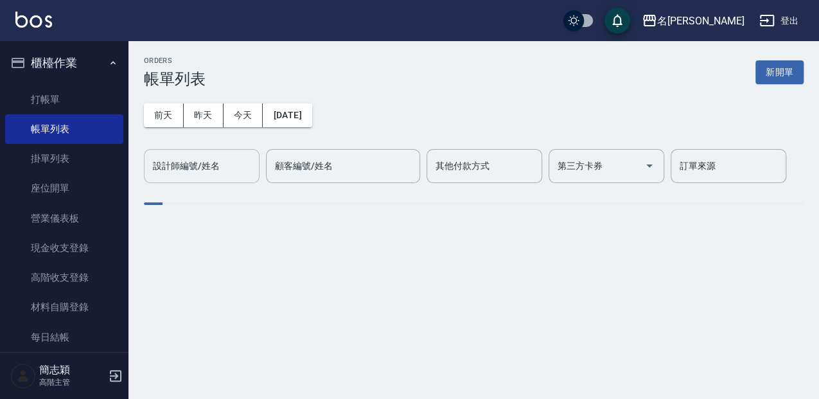
click at [177, 166] on div "設計師編號/姓名 設計師編號/姓名" at bounding box center [202, 166] width 116 height 34
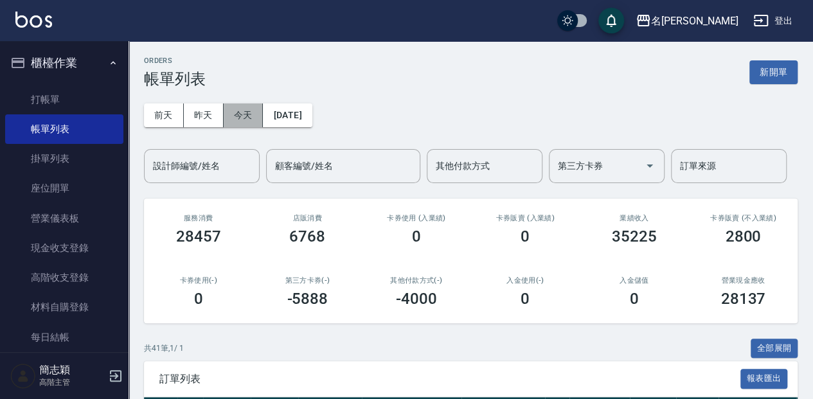
click at [240, 120] on button "今天" at bounding box center [244, 115] width 40 height 24
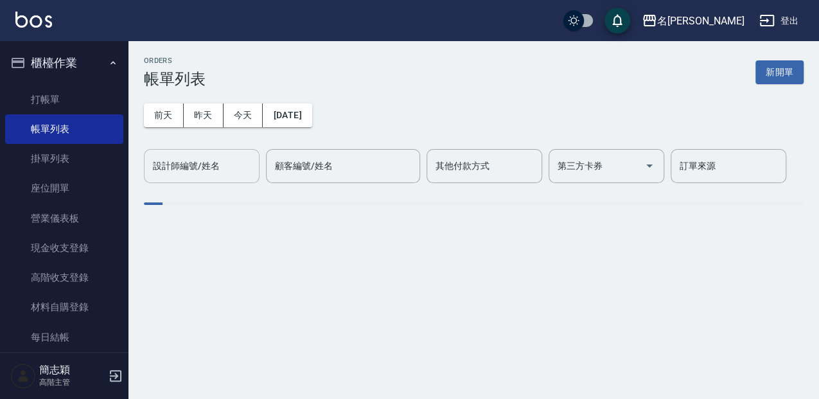
click at [226, 163] on input "設計師編號/姓名" at bounding box center [202, 166] width 104 height 22
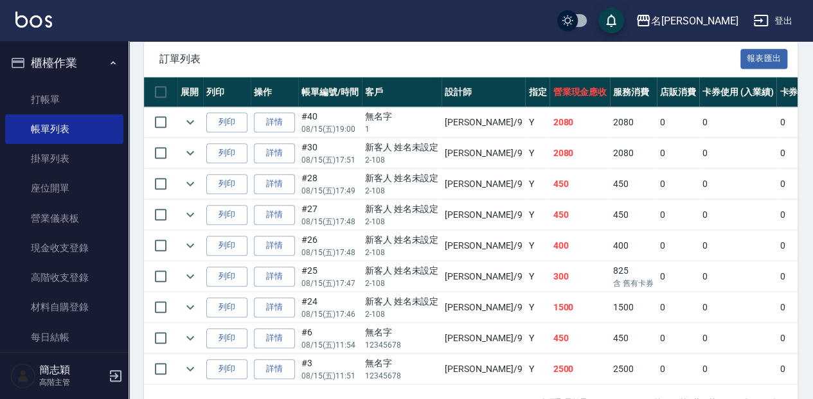
scroll to position [299, 0]
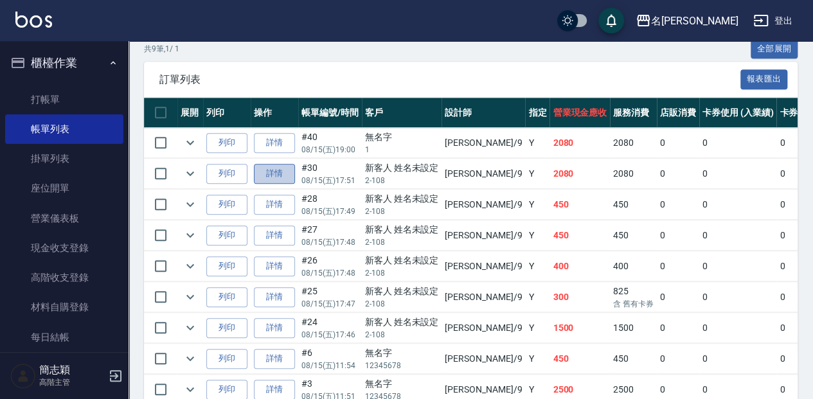
click at [287, 177] on link "詳情" at bounding box center [274, 174] width 41 height 20
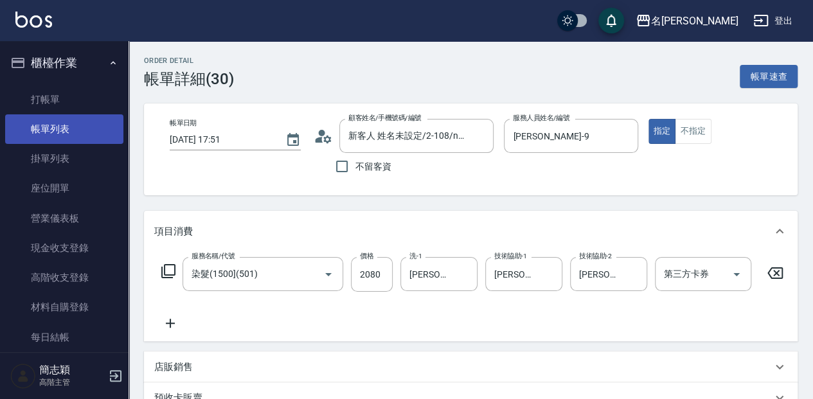
drag, startPoint x: 67, startPoint y: 125, endPoint x: 47, endPoint y: 114, distance: 23.3
click at [68, 125] on link "帳單列表" at bounding box center [64, 129] width 118 height 30
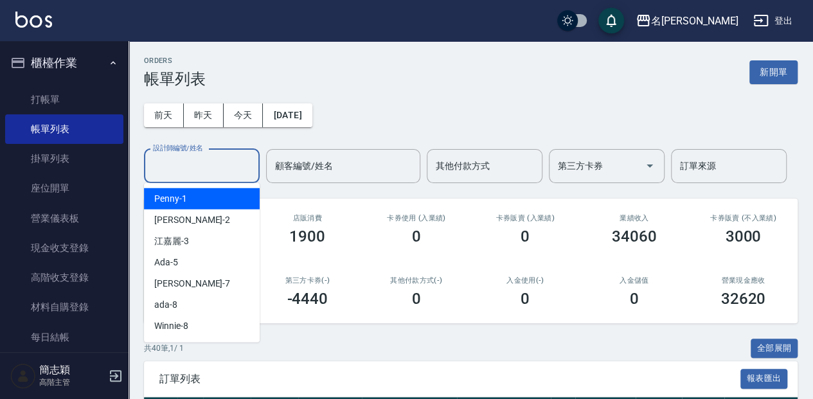
click at [236, 175] on input "設計師編號/姓名" at bounding box center [202, 166] width 104 height 22
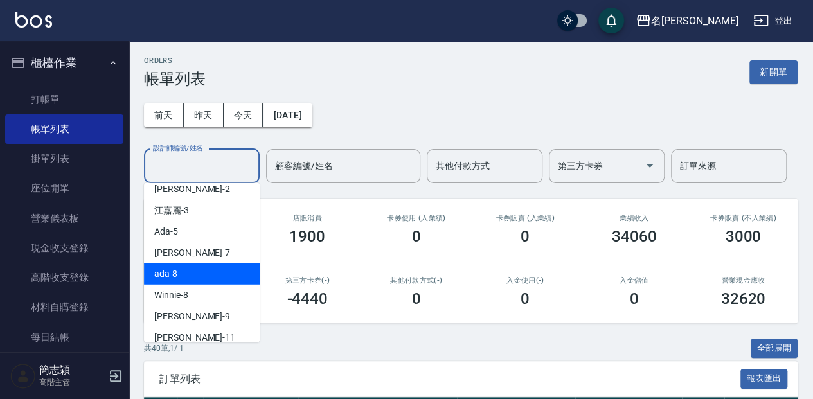
scroll to position [42, 0]
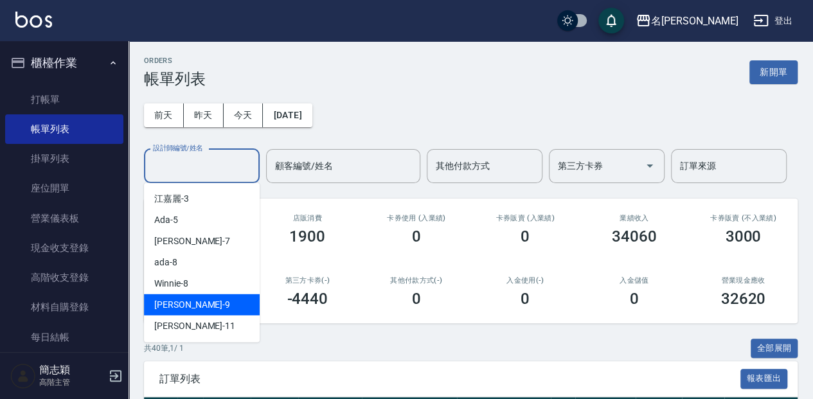
click at [226, 302] on div "[PERSON_NAME] -9" at bounding box center [202, 304] width 116 height 21
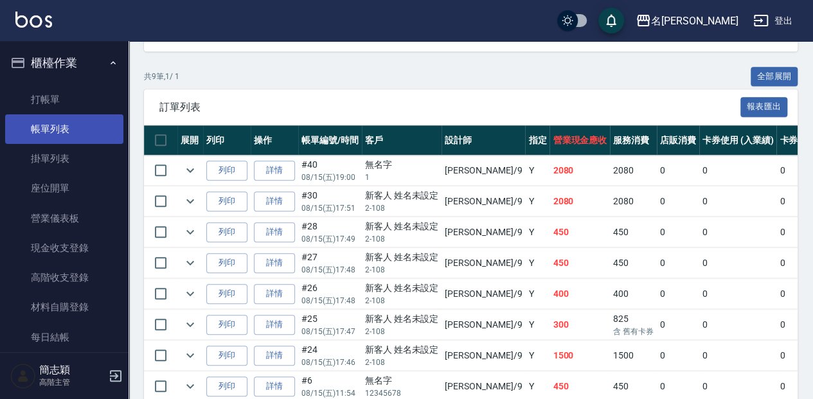
scroll to position [257, 0]
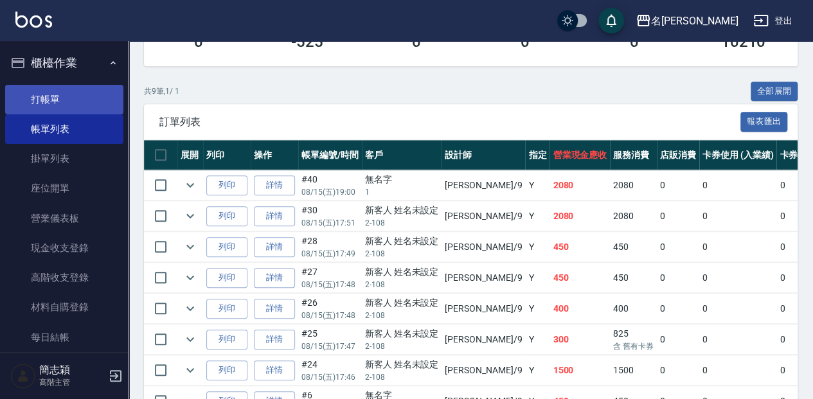
click at [81, 109] on link "打帳單" at bounding box center [64, 100] width 118 height 30
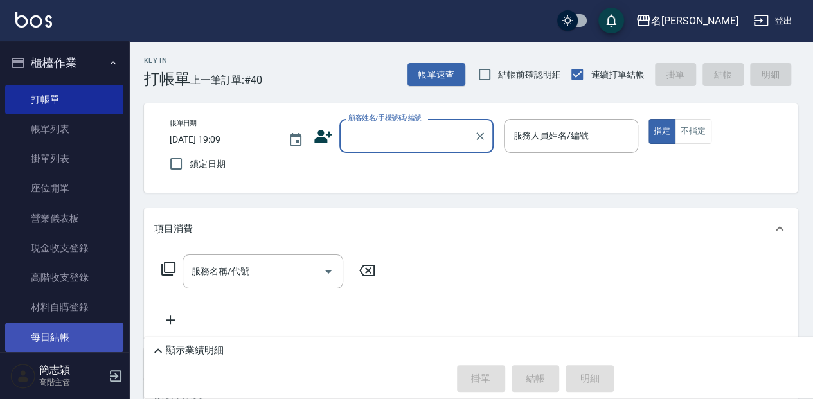
click at [65, 338] on link "每日結帳" at bounding box center [64, 338] width 118 height 30
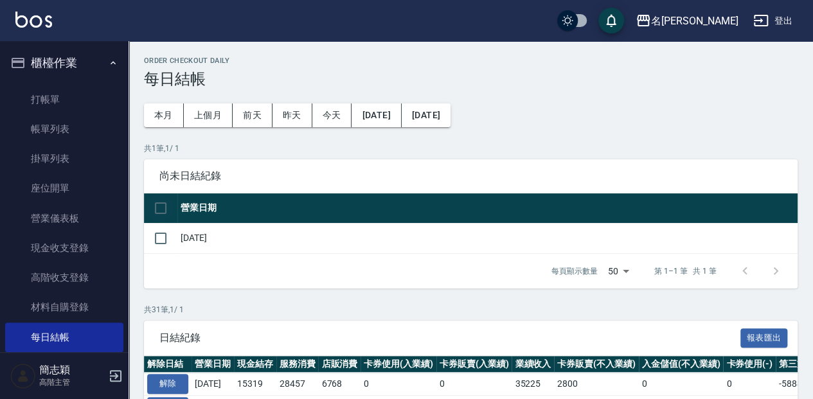
click at [152, 198] on input "checkbox" at bounding box center [160, 208] width 27 height 27
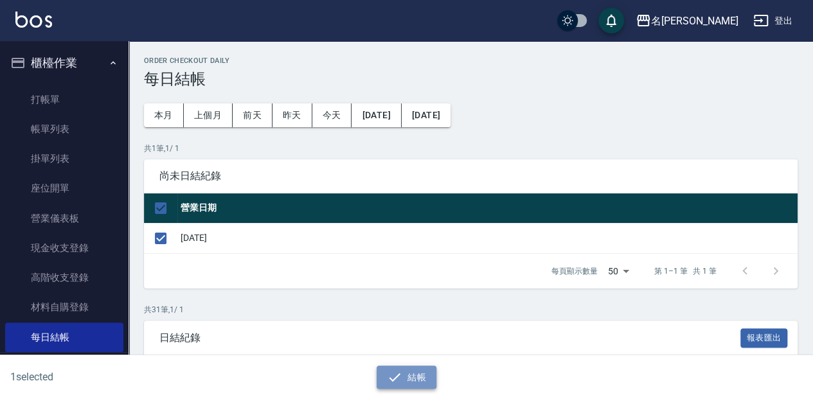
click at [398, 377] on icon "button" at bounding box center [394, 377] width 15 height 15
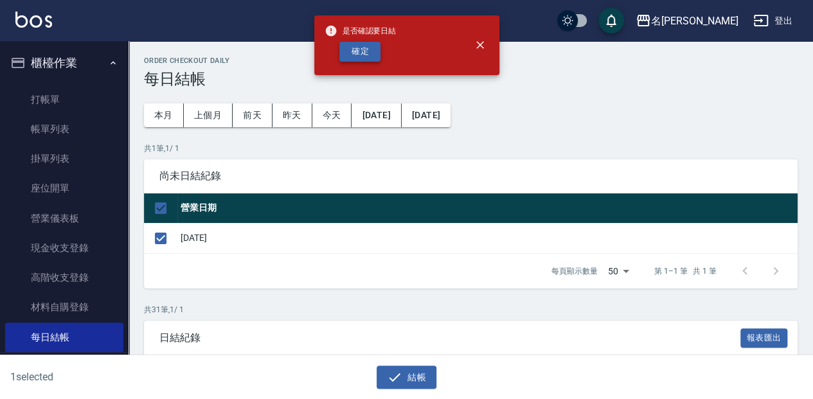
click at [359, 54] on button "確定" at bounding box center [359, 52] width 41 height 20
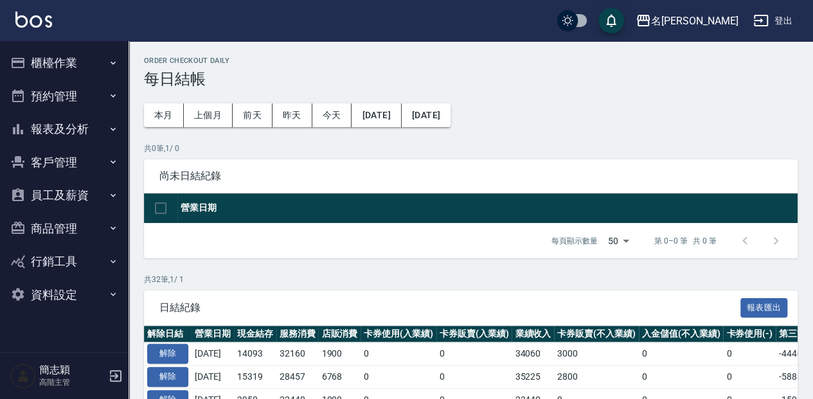
click at [99, 66] on button "櫃檯作業" at bounding box center [64, 62] width 118 height 33
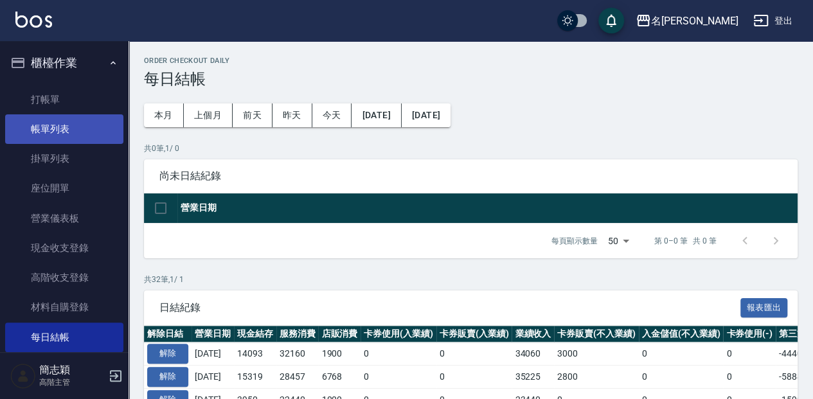
click at [100, 134] on link "帳單列表" at bounding box center [64, 129] width 118 height 30
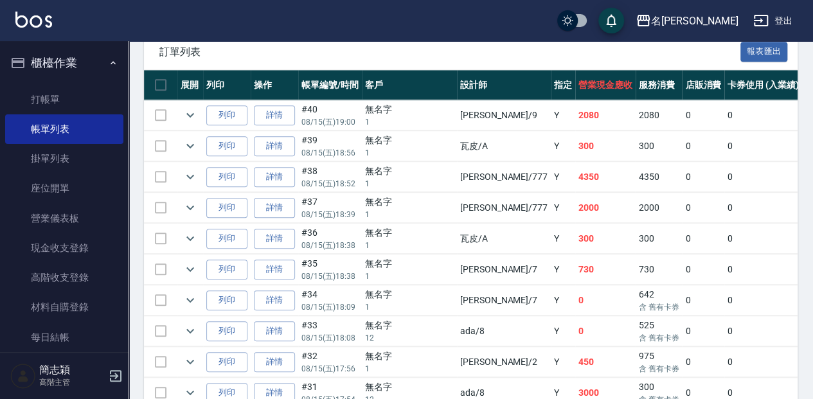
scroll to position [310, 0]
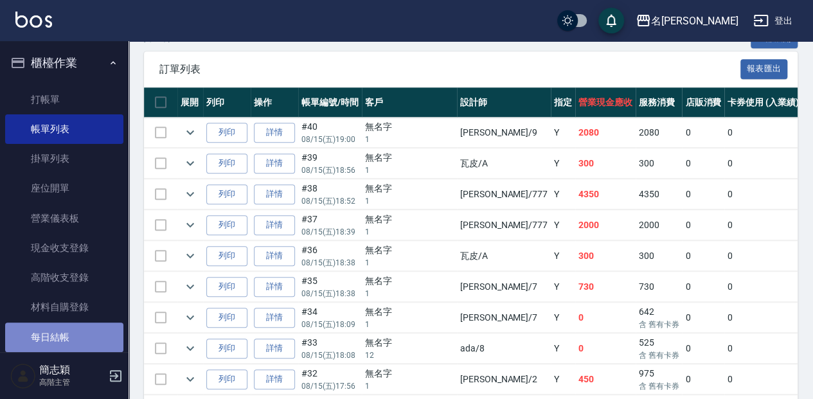
click at [114, 326] on link "每日結帳" at bounding box center [64, 338] width 118 height 30
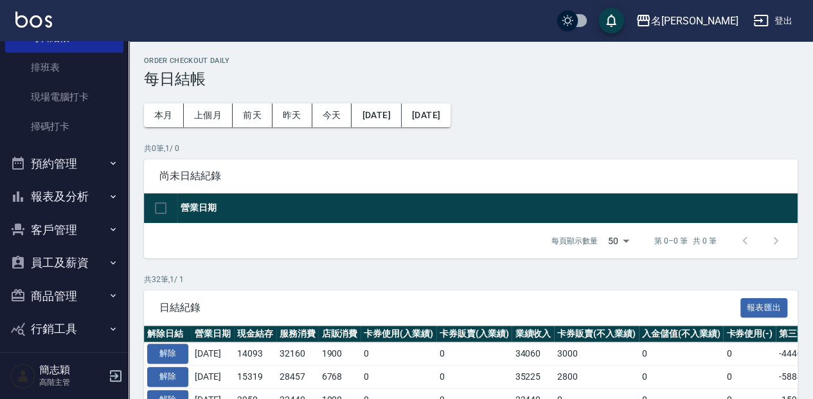
scroll to position [341, 0]
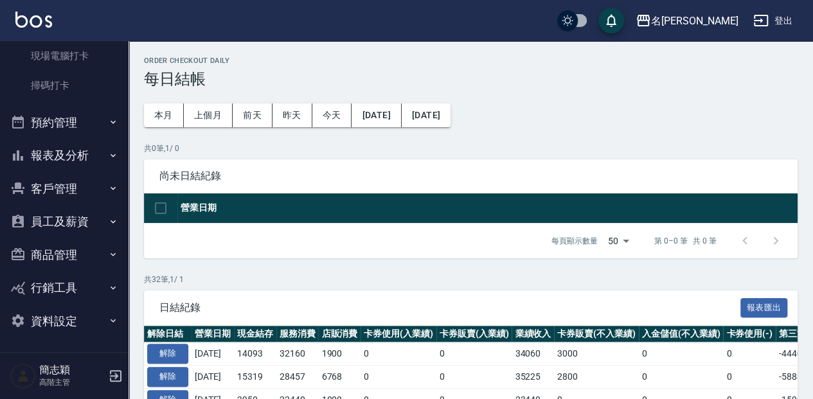
click at [67, 161] on button "報表及分析" at bounding box center [64, 155] width 118 height 33
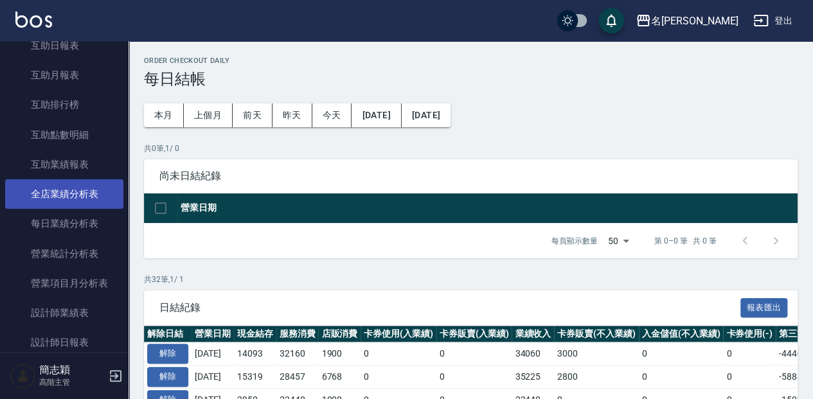
scroll to position [684, 0]
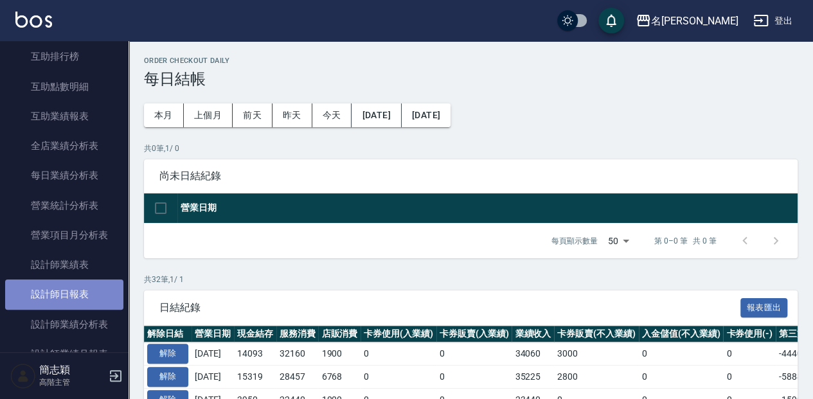
click at [67, 289] on link "設計師日報表" at bounding box center [64, 295] width 118 height 30
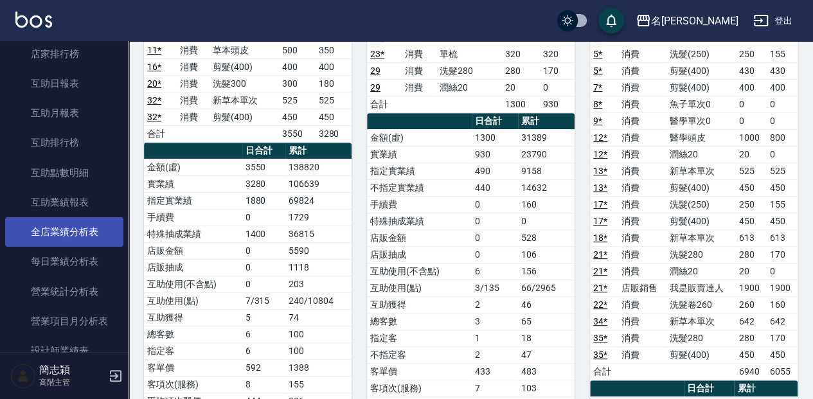
scroll to position [555, 0]
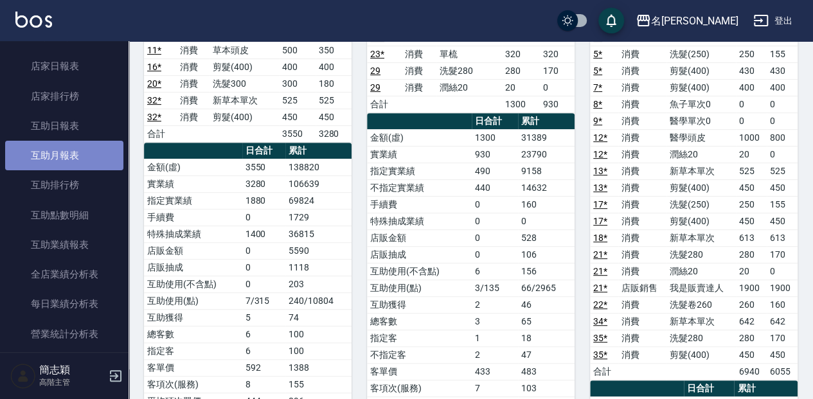
click at [81, 165] on link "互助月報表" at bounding box center [64, 156] width 118 height 30
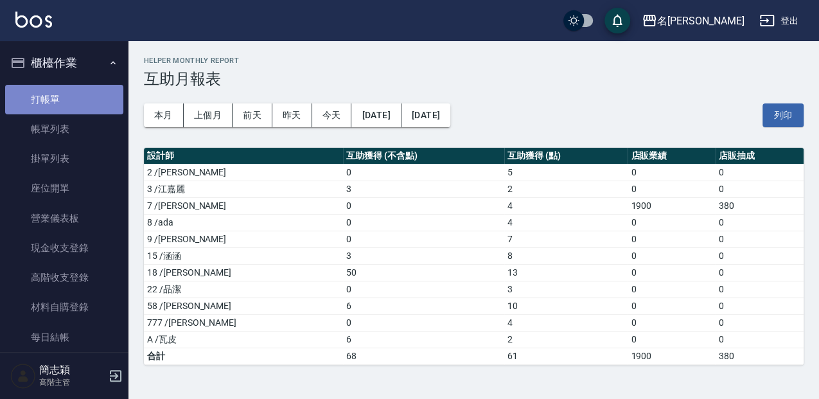
click at [98, 90] on link "打帳單" at bounding box center [64, 100] width 118 height 30
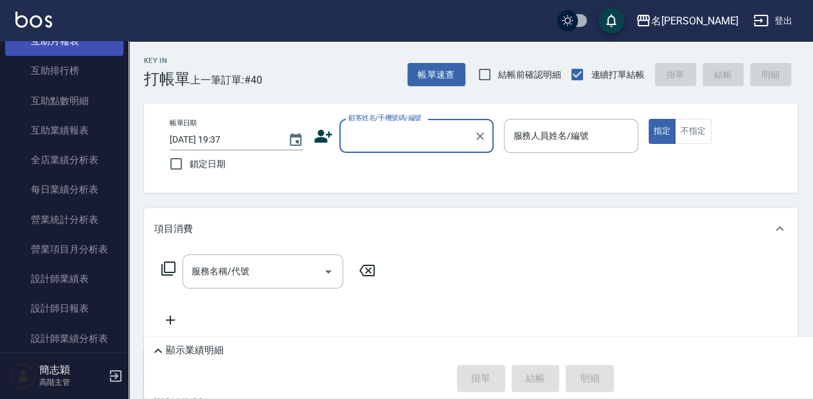
scroll to position [685, 0]
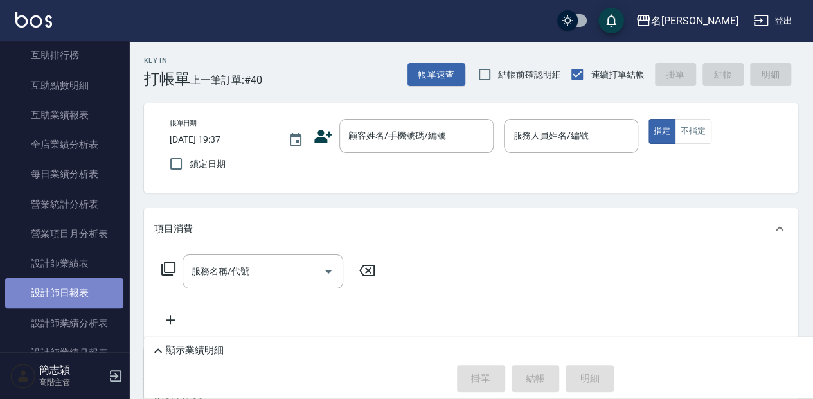
click at [103, 284] on link "設計師日報表" at bounding box center [64, 293] width 118 height 30
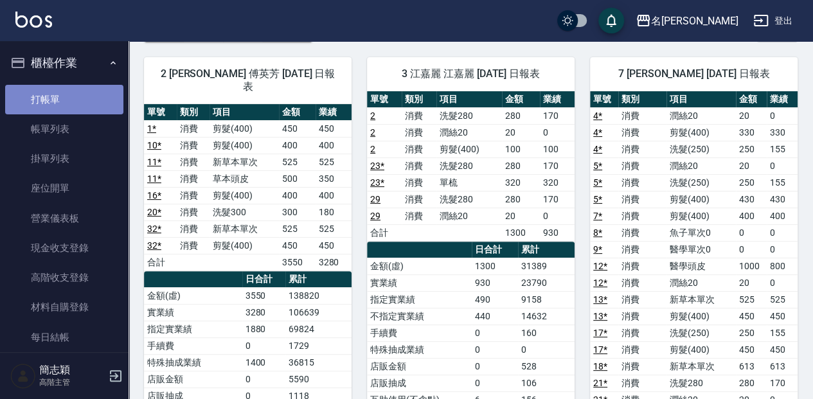
click at [73, 97] on link "打帳單" at bounding box center [64, 100] width 118 height 30
